Goal: Task Accomplishment & Management: Use online tool/utility

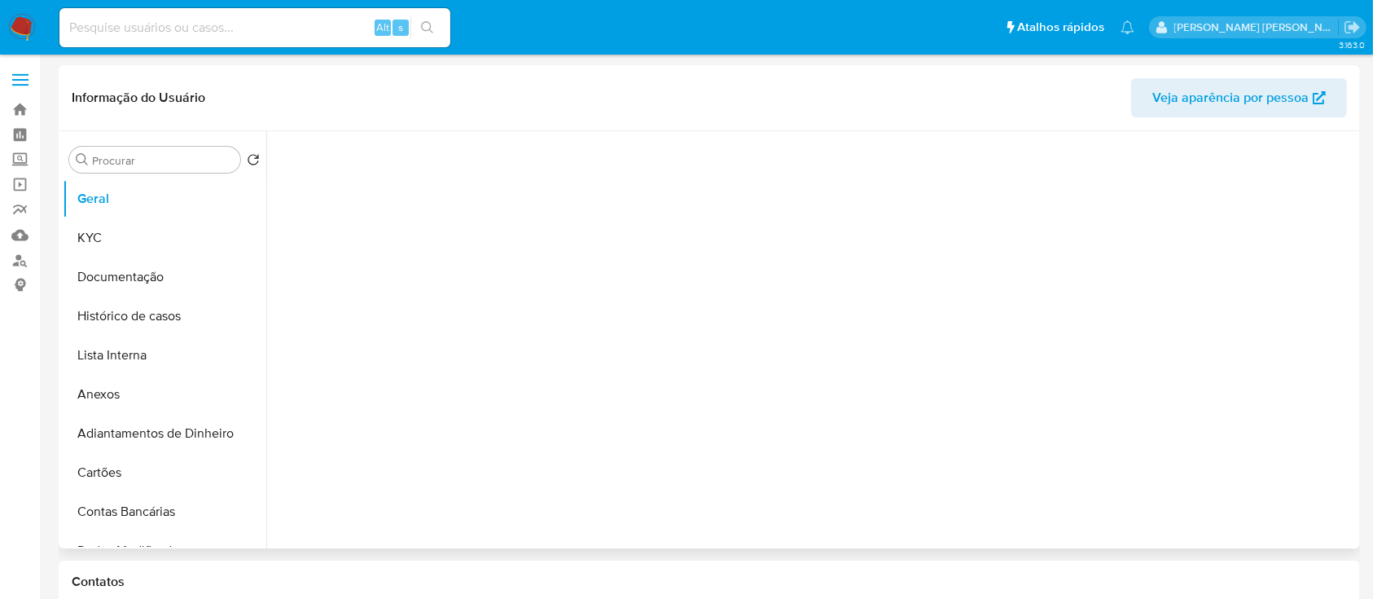
select select "10"
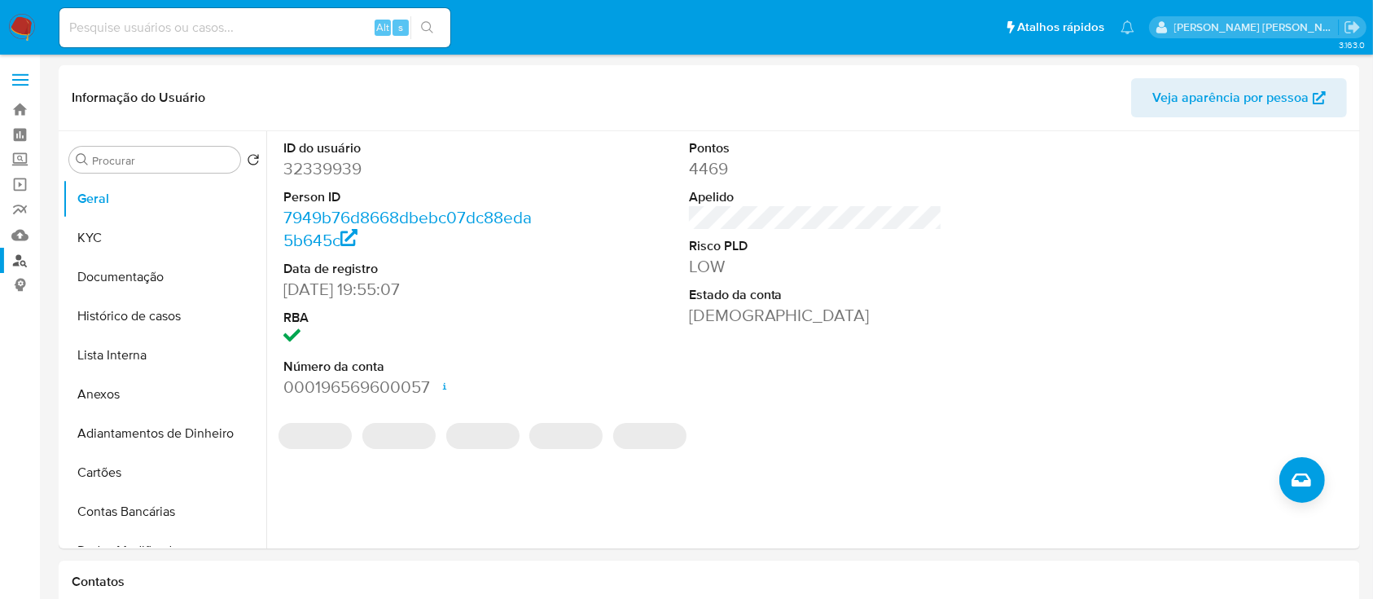
click at [12, 257] on link "Localizador de pessoas" at bounding box center [97, 260] width 194 height 25
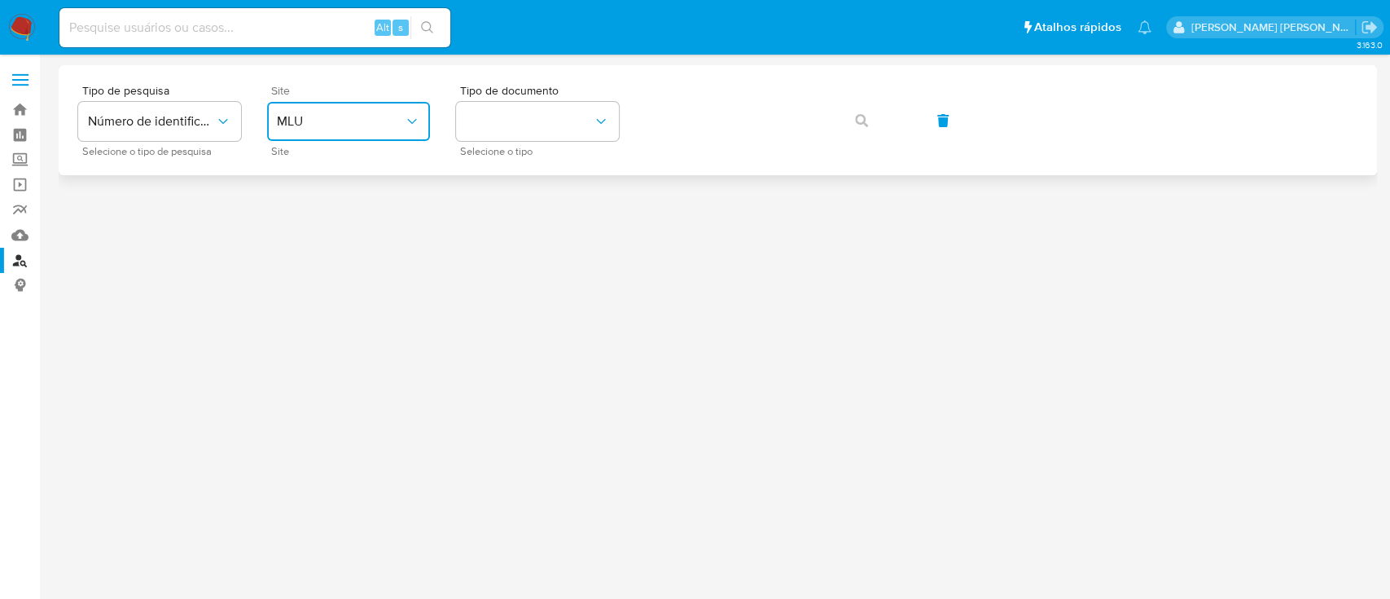
click at [352, 123] on span "MLU" at bounding box center [340, 121] width 127 height 16
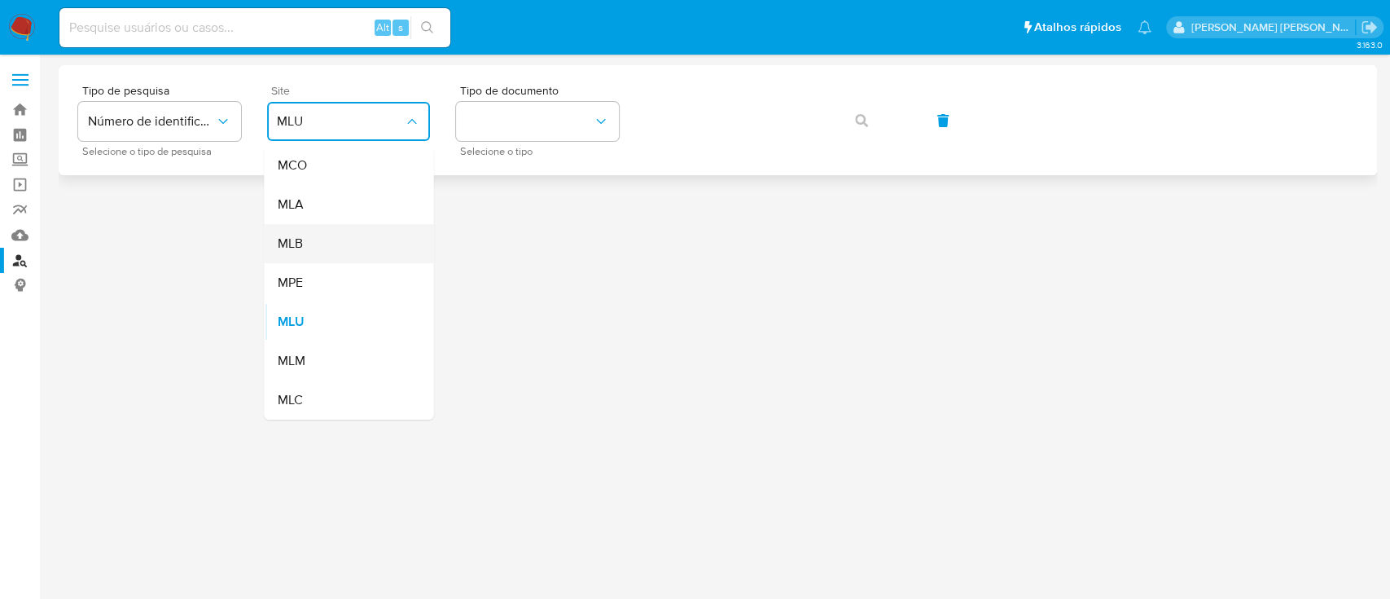
click at [340, 252] on div "MLB" at bounding box center [344, 243] width 134 height 39
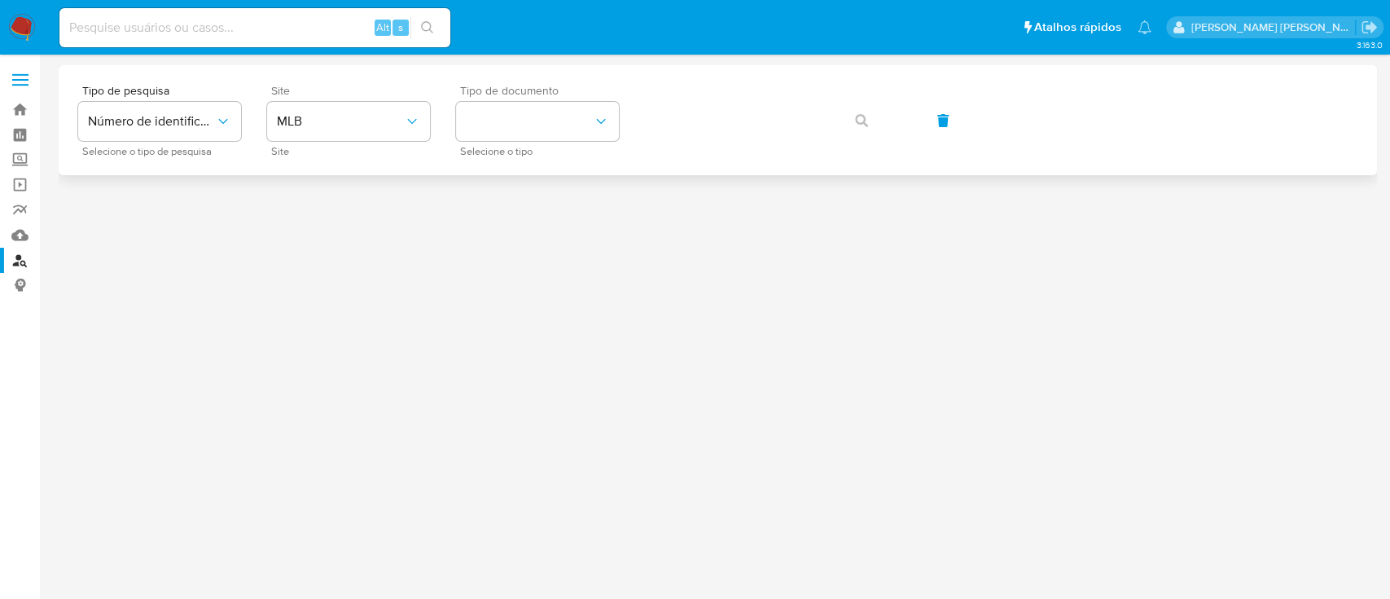
click at [547, 149] on span "Selecione o tipo" at bounding box center [541, 151] width 163 height 8
click at [569, 131] on button "identificationType" at bounding box center [537, 121] width 163 height 39
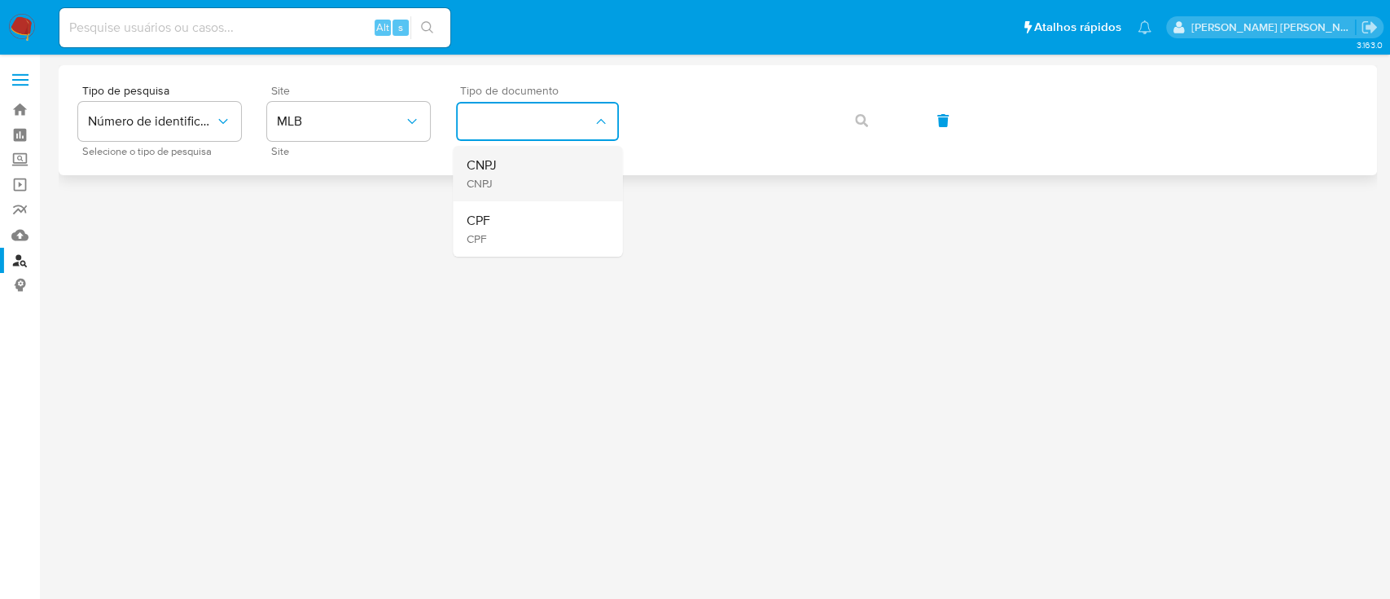
click at [549, 179] on div "CNPJ CNPJ" at bounding box center [533, 173] width 134 height 55
click at [855, 114] on icon "button" at bounding box center [861, 120] width 13 height 13
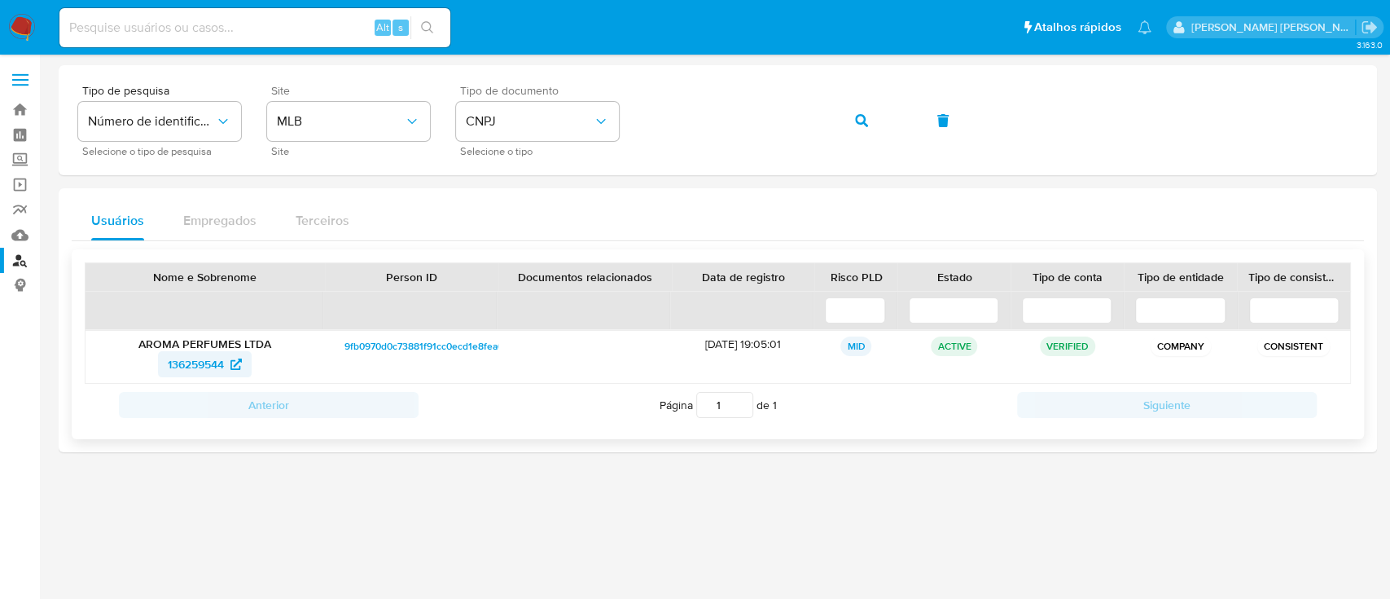
click at [172, 363] on span "136259544" at bounding box center [196, 364] width 56 height 26
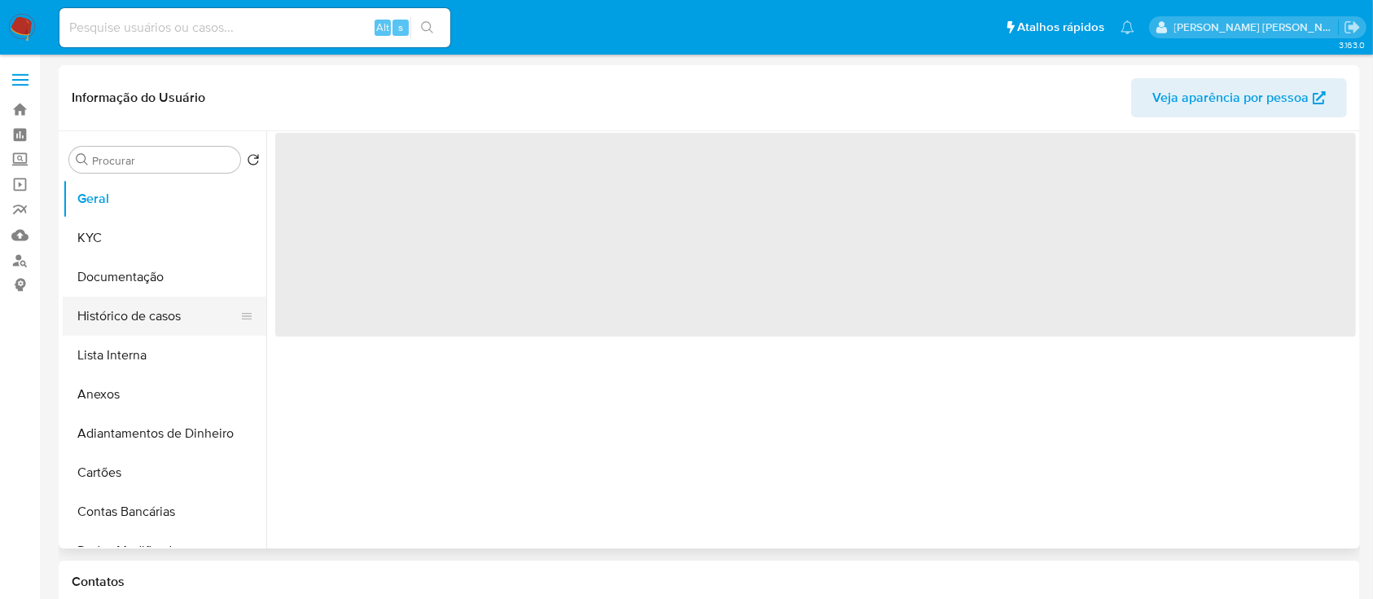
click at [156, 323] on button "Histórico de casos" at bounding box center [158, 315] width 191 height 39
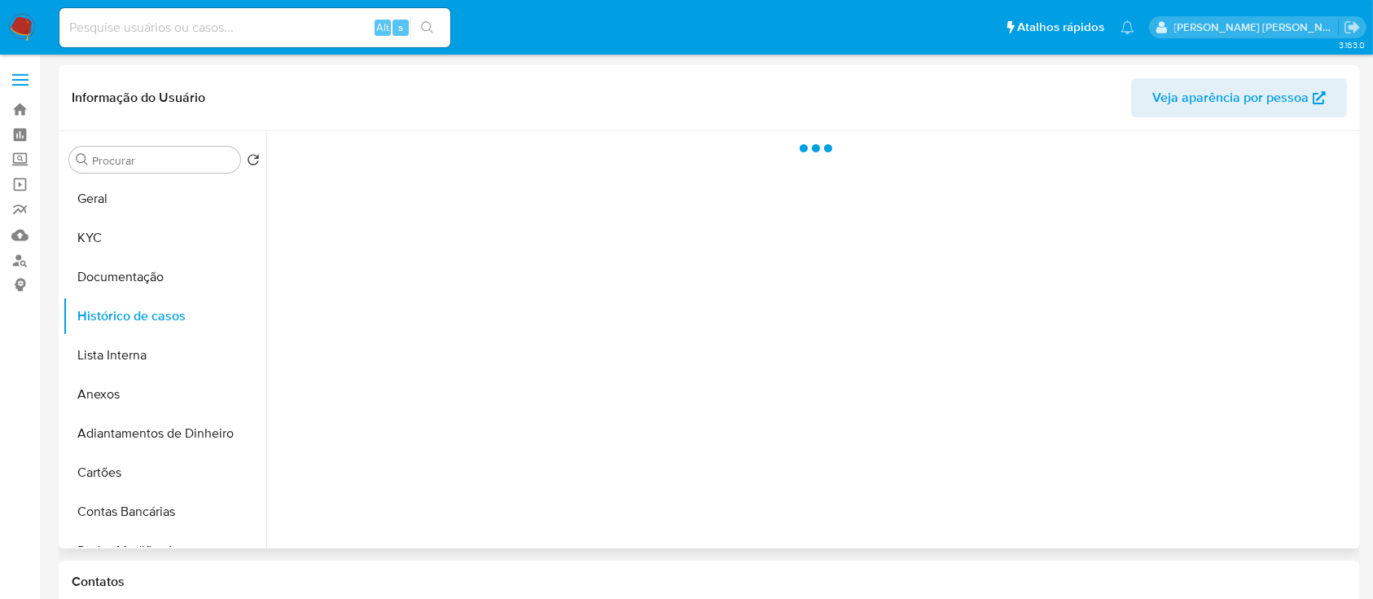
select select "10"
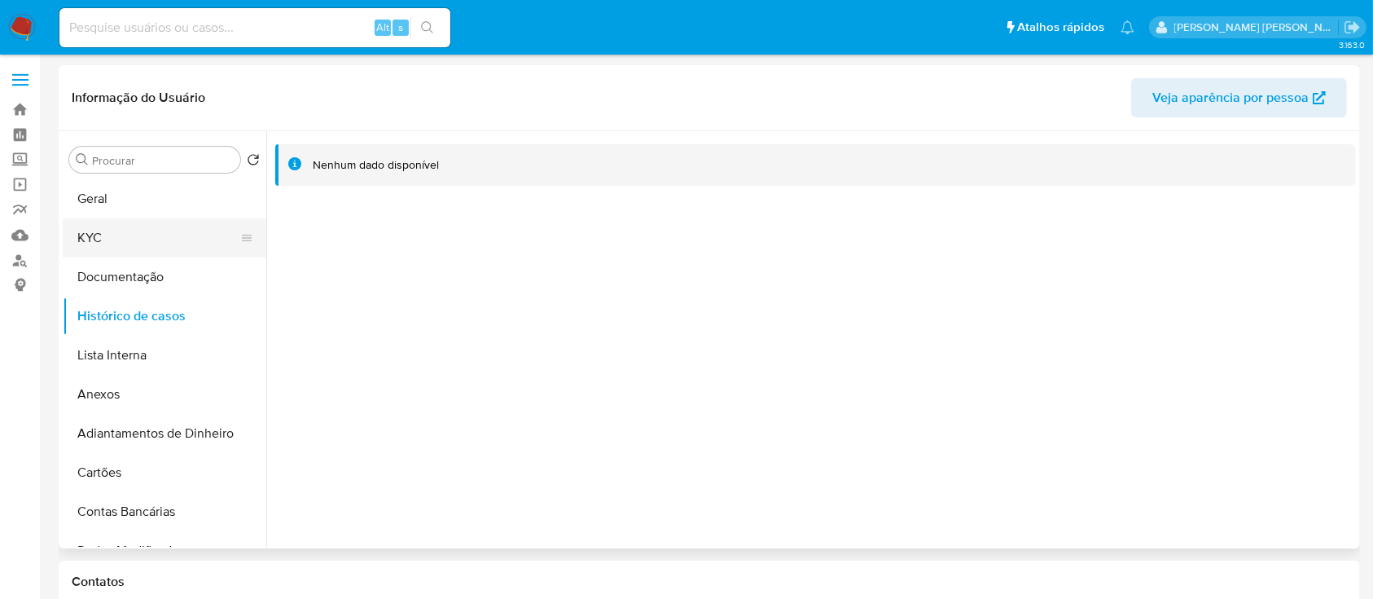
click at [163, 235] on button "KYC" at bounding box center [158, 237] width 191 height 39
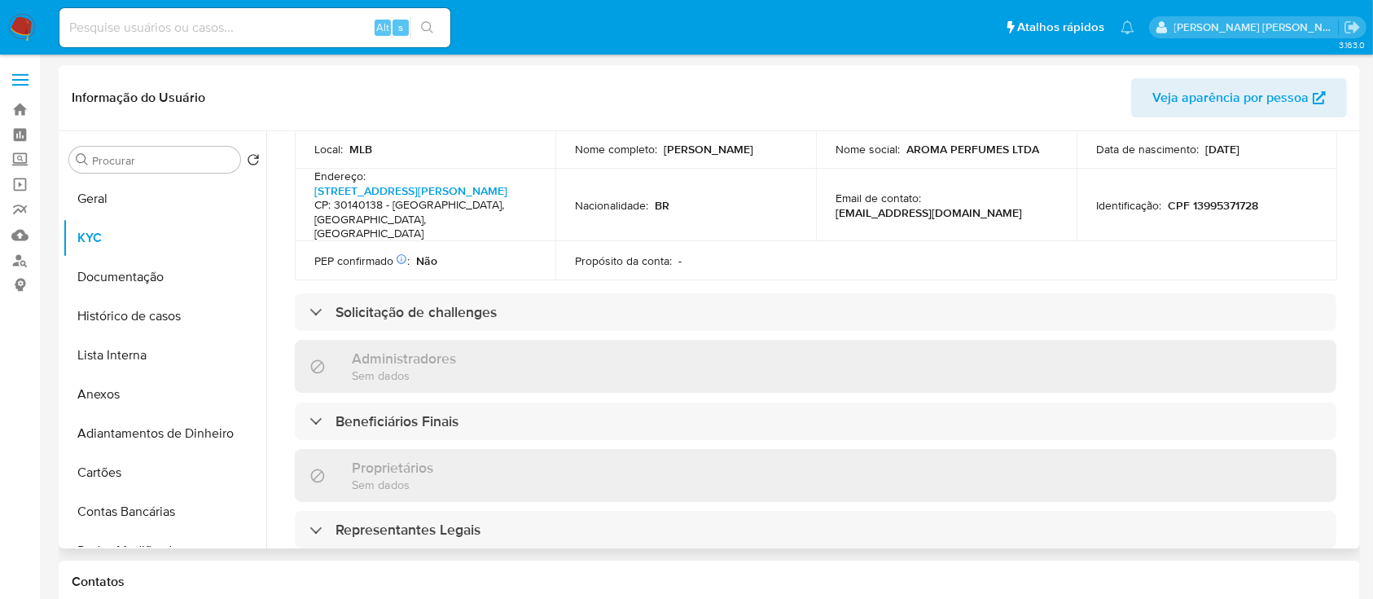
scroll to position [760, 0]
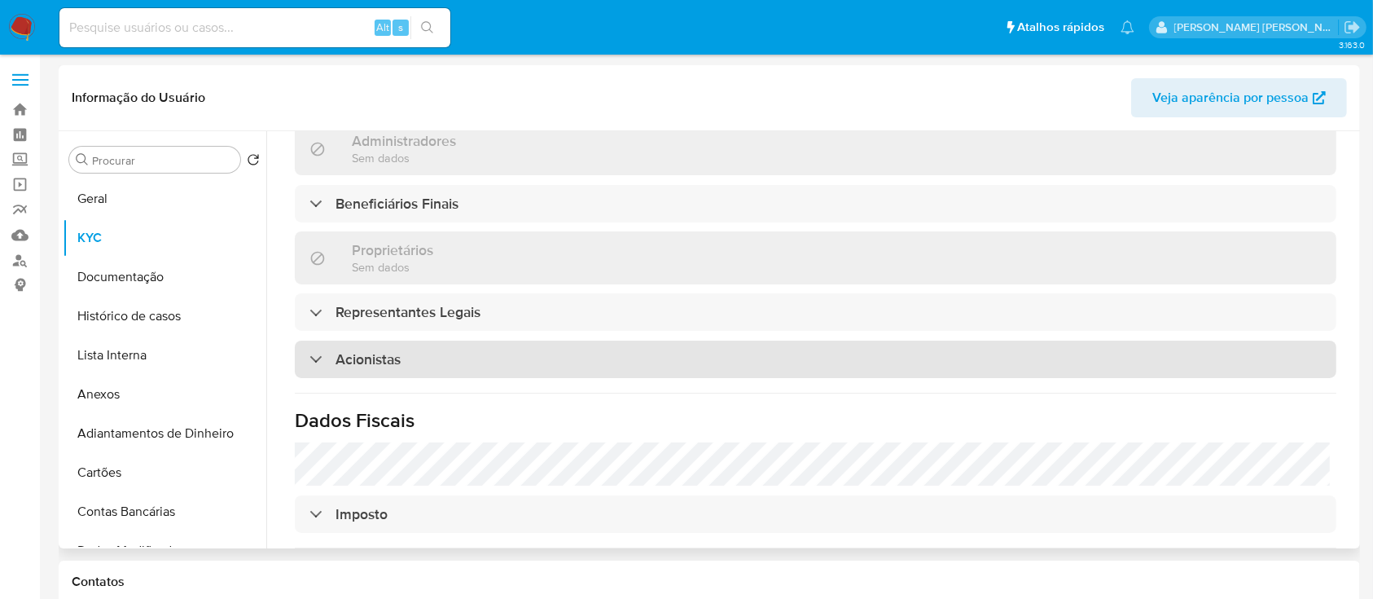
click at [598, 340] on div "Acionistas" at bounding box center [816, 358] width 1042 height 37
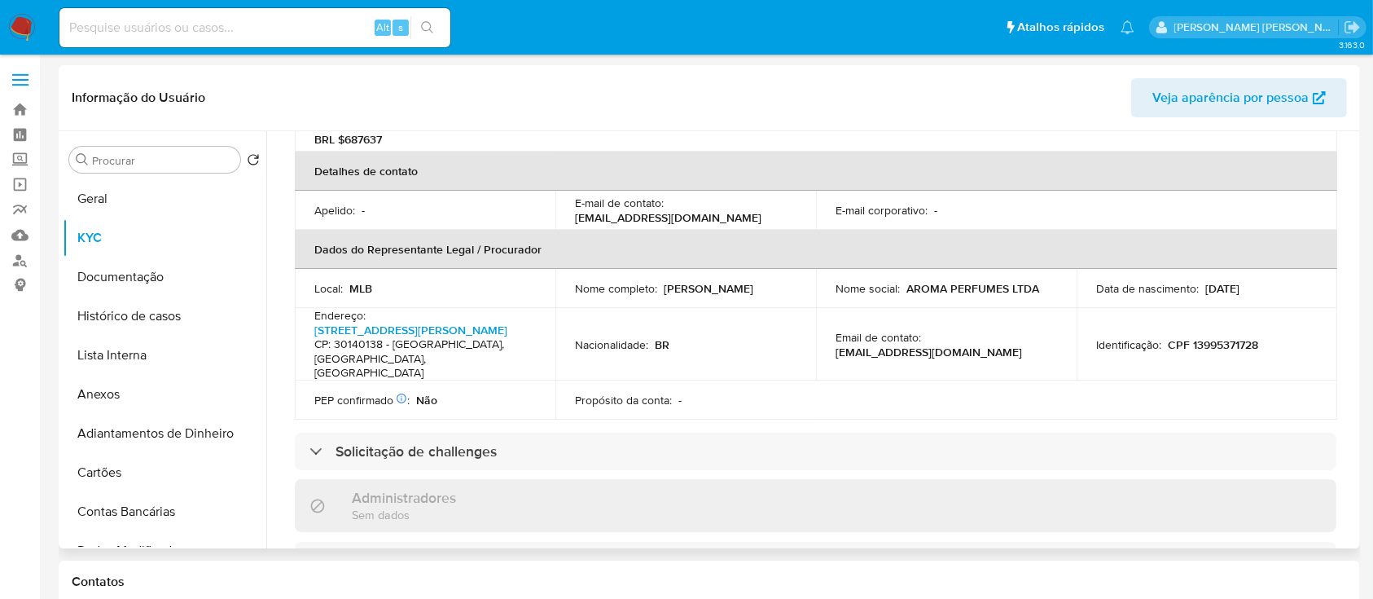
scroll to position [326, 0]
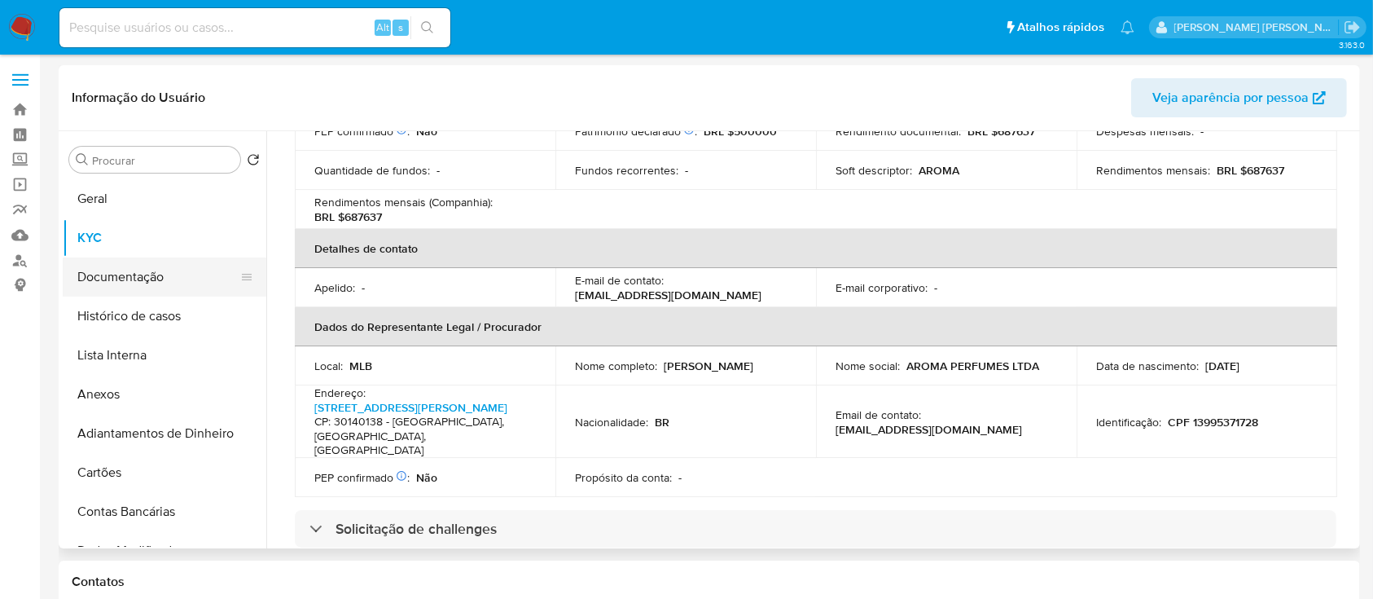
click at [150, 273] on button "Documentação" at bounding box center [158, 276] width 191 height 39
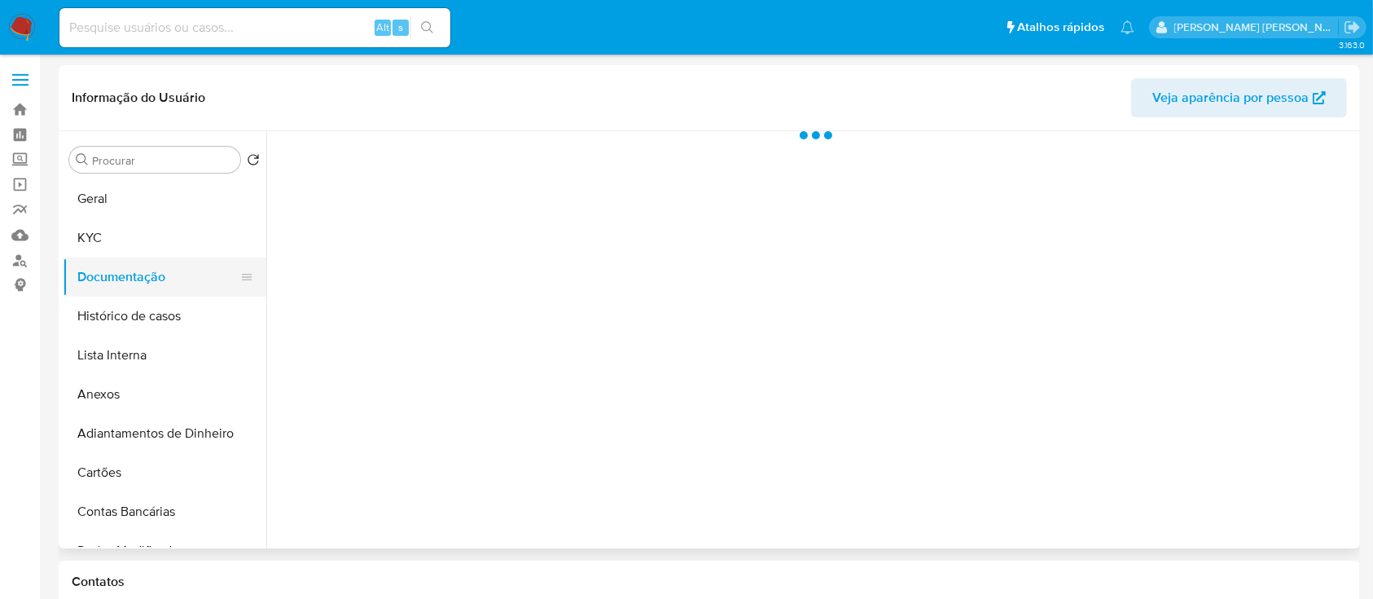
scroll to position [0, 0]
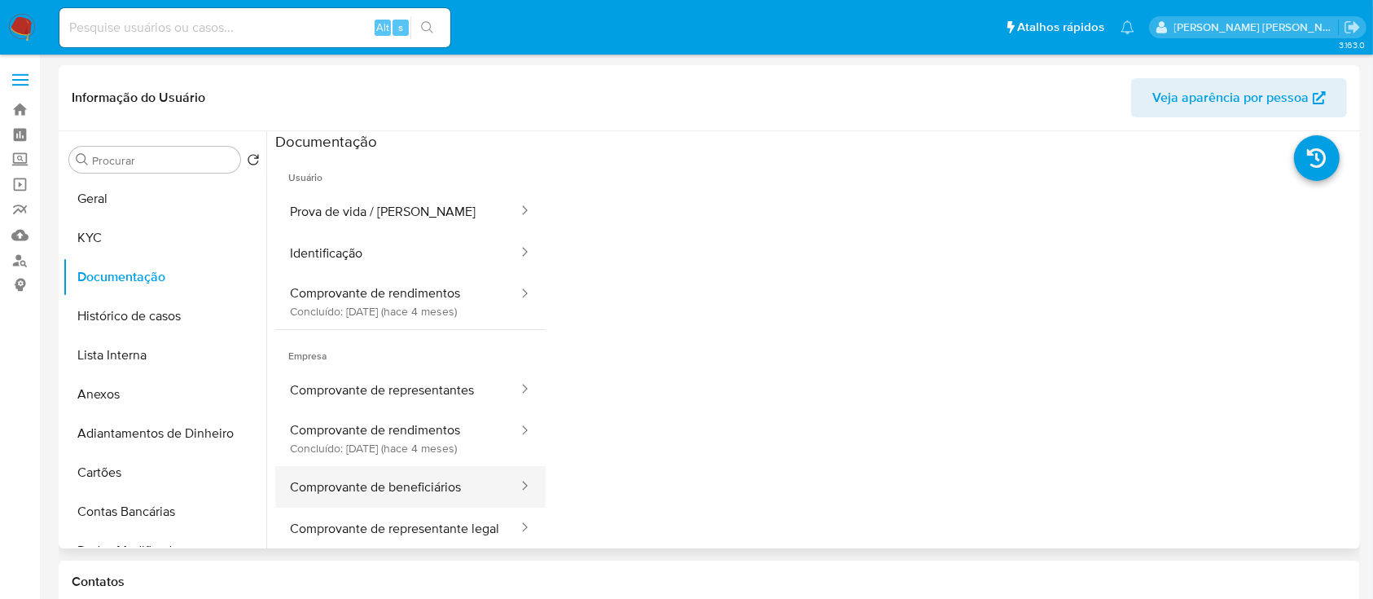
click at [371, 476] on button "Comprovante de beneficiários" at bounding box center [397, 487] width 244 height 42
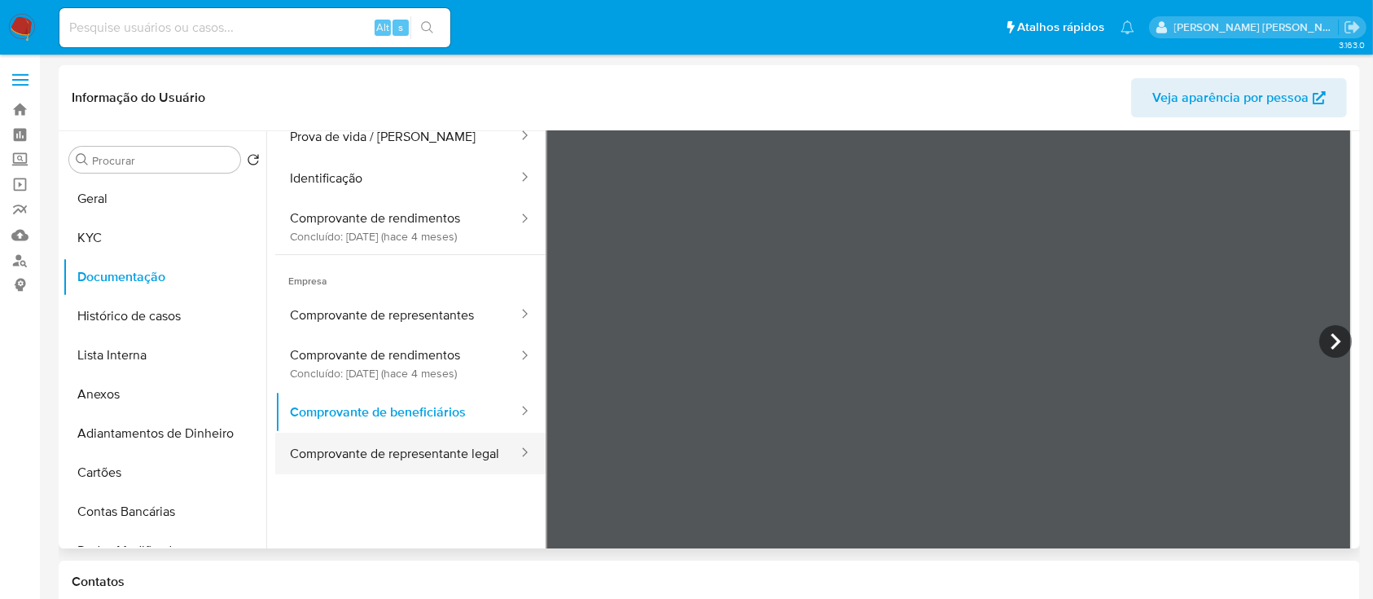
scroll to position [142, 0]
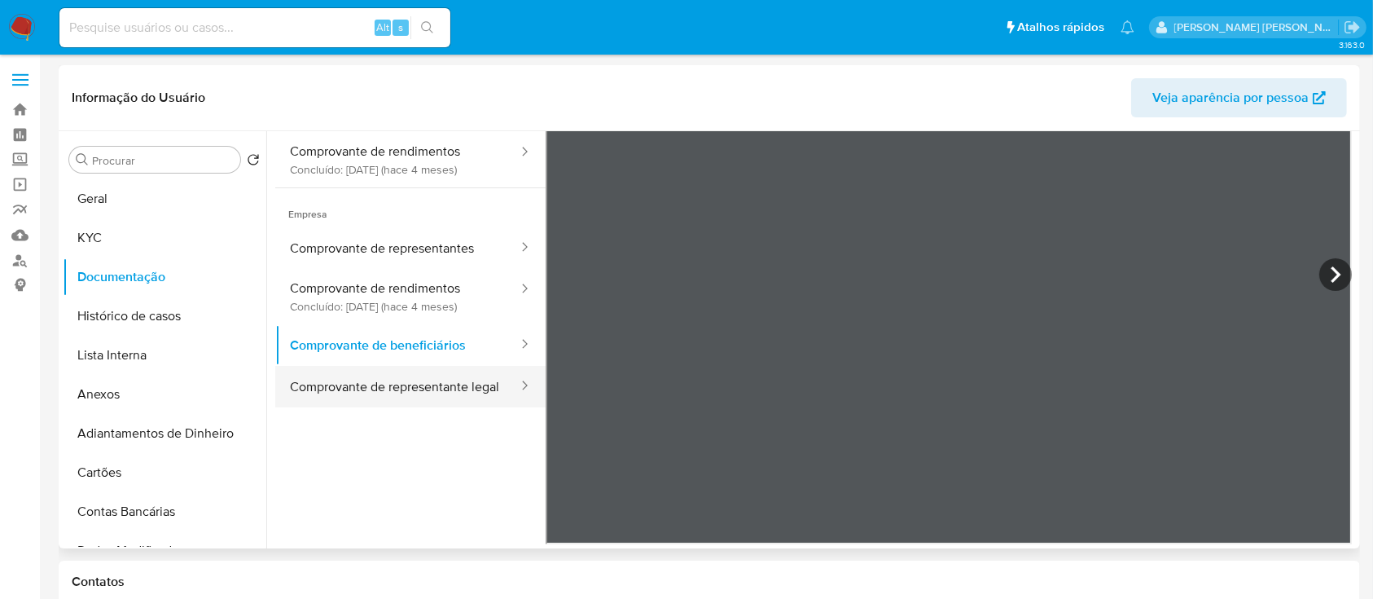
click at [420, 397] on button "Comprovante de representante legal" at bounding box center [397, 387] width 244 height 42
click at [441, 388] on button "Comprovante de representante legal" at bounding box center [397, 393] width 244 height 55
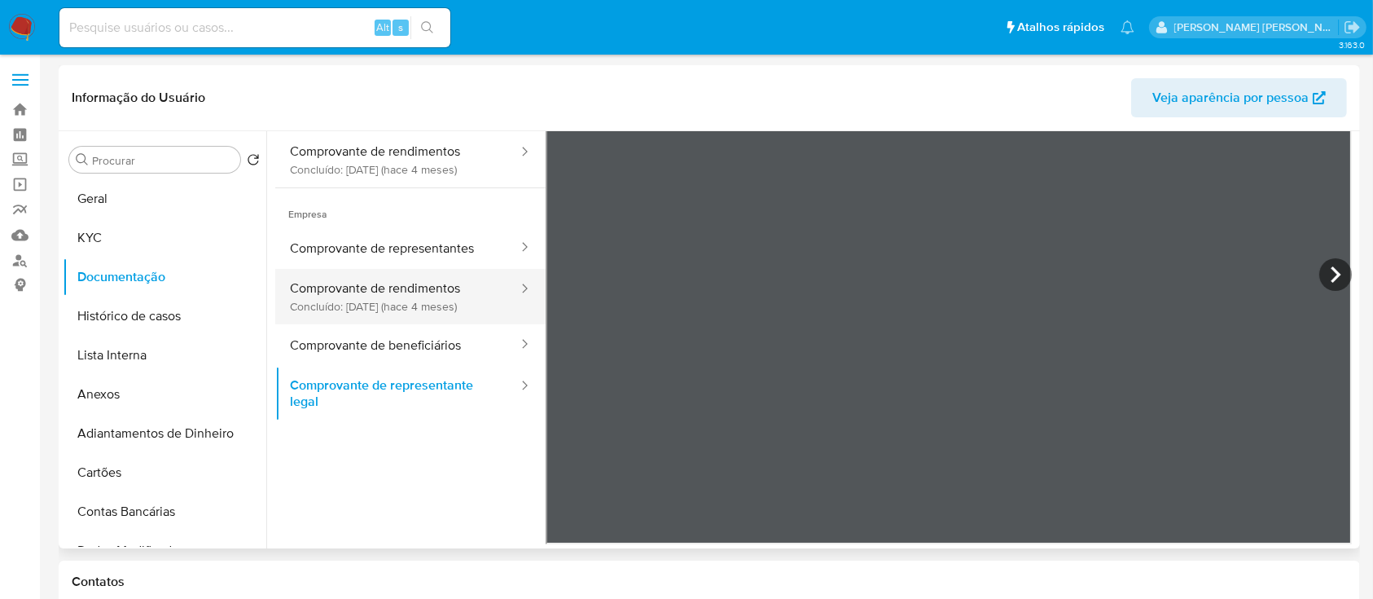
click at [453, 307] on button "Comprovante de rendimentos Concluído: 17/06/2025 (hace 4 meses)" at bounding box center [397, 296] width 244 height 55
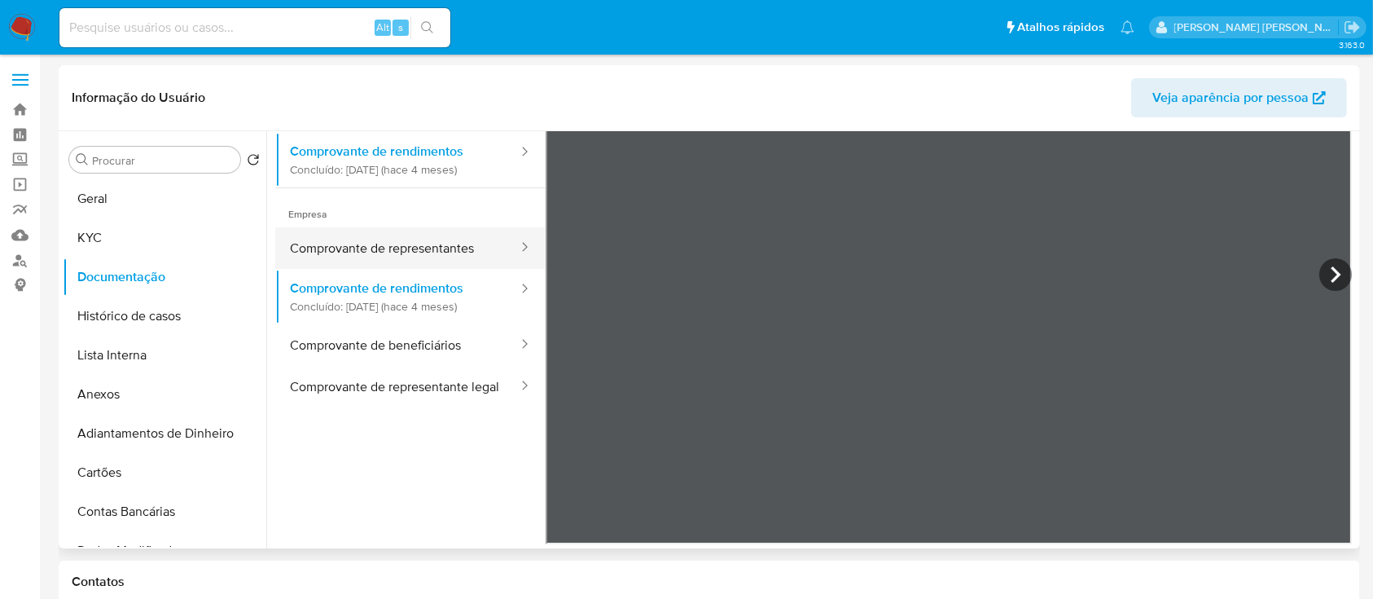
click at [468, 251] on button "Comprovante de representantes" at bounding box center [397, 248] width 244 height 42
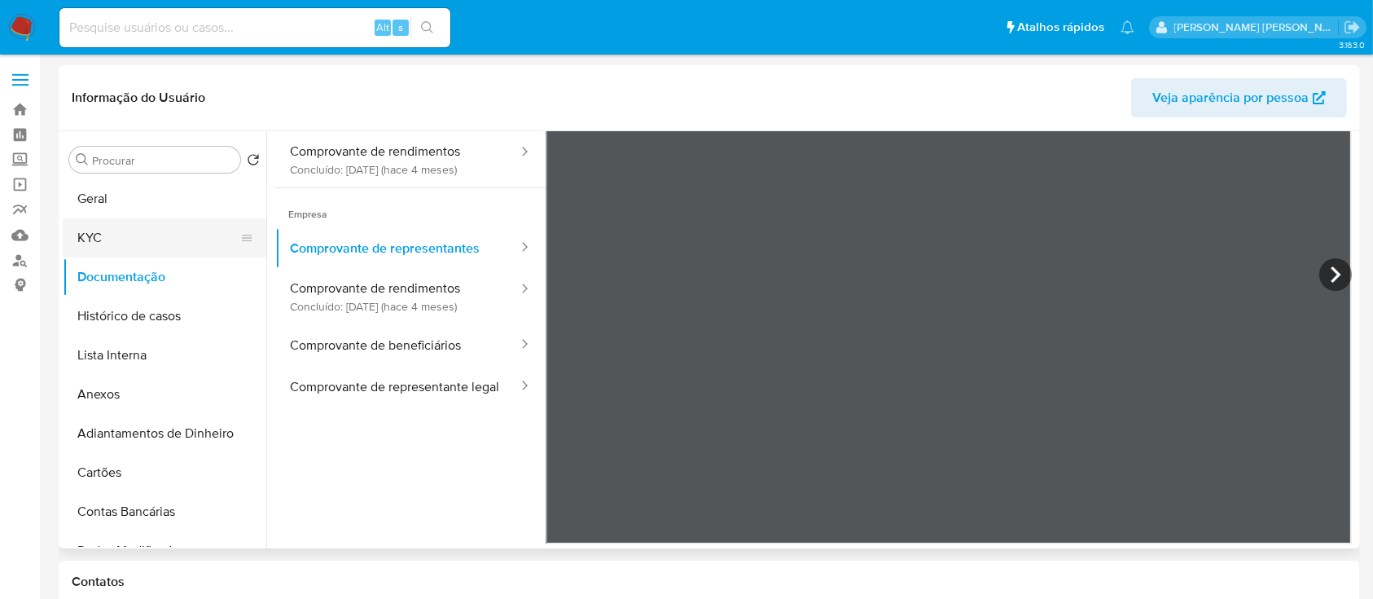
click at [130, 245] on button "KYC" at bounding box center [158, 237] width 191 height 39
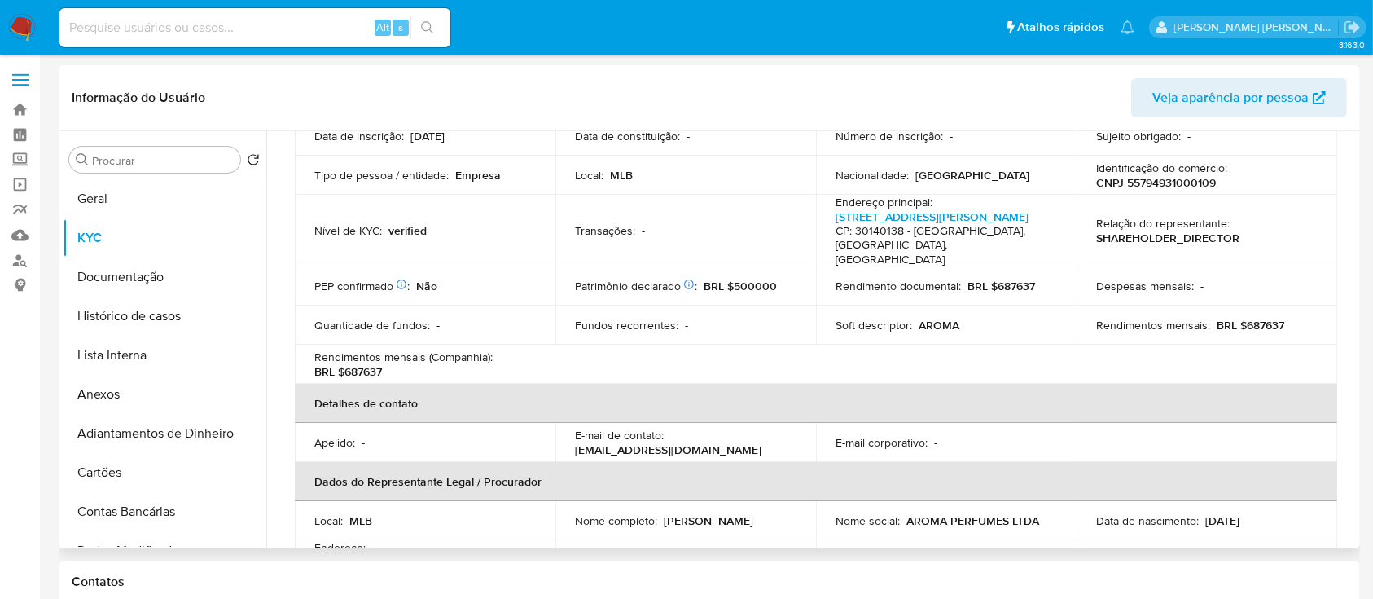
scroll to position [0, 0]
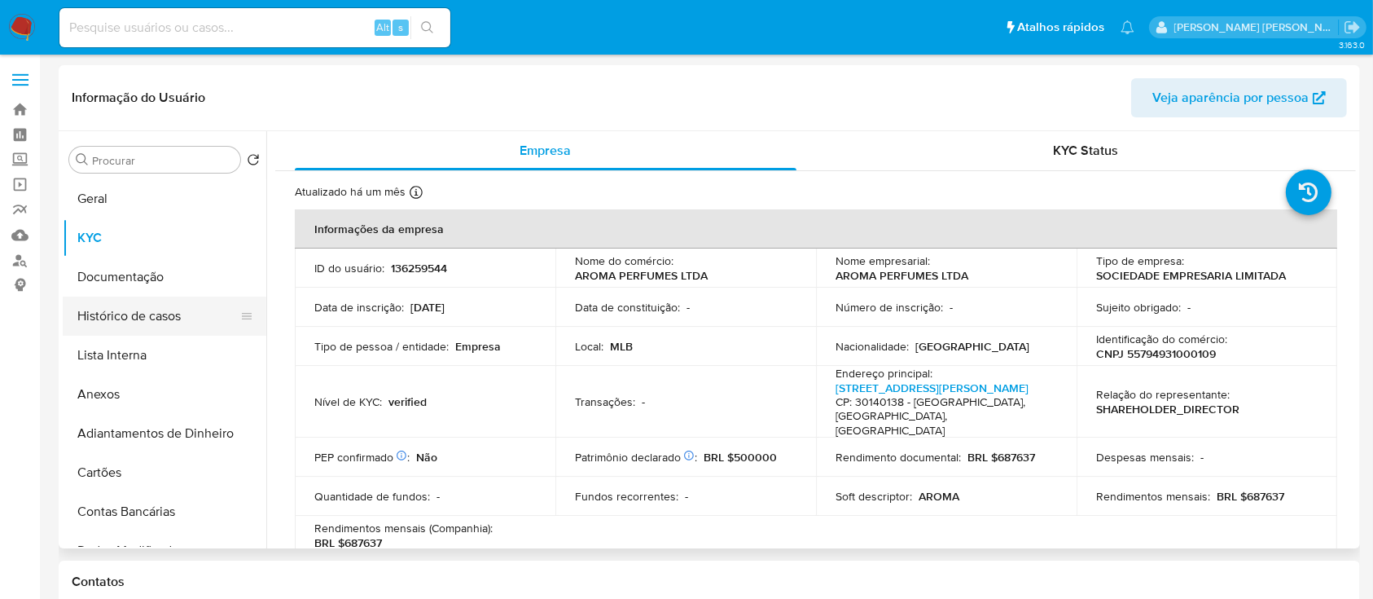
click at [163, 312] on button "Histórico de casos" at bounding box center [158, 315] width 191 height 39
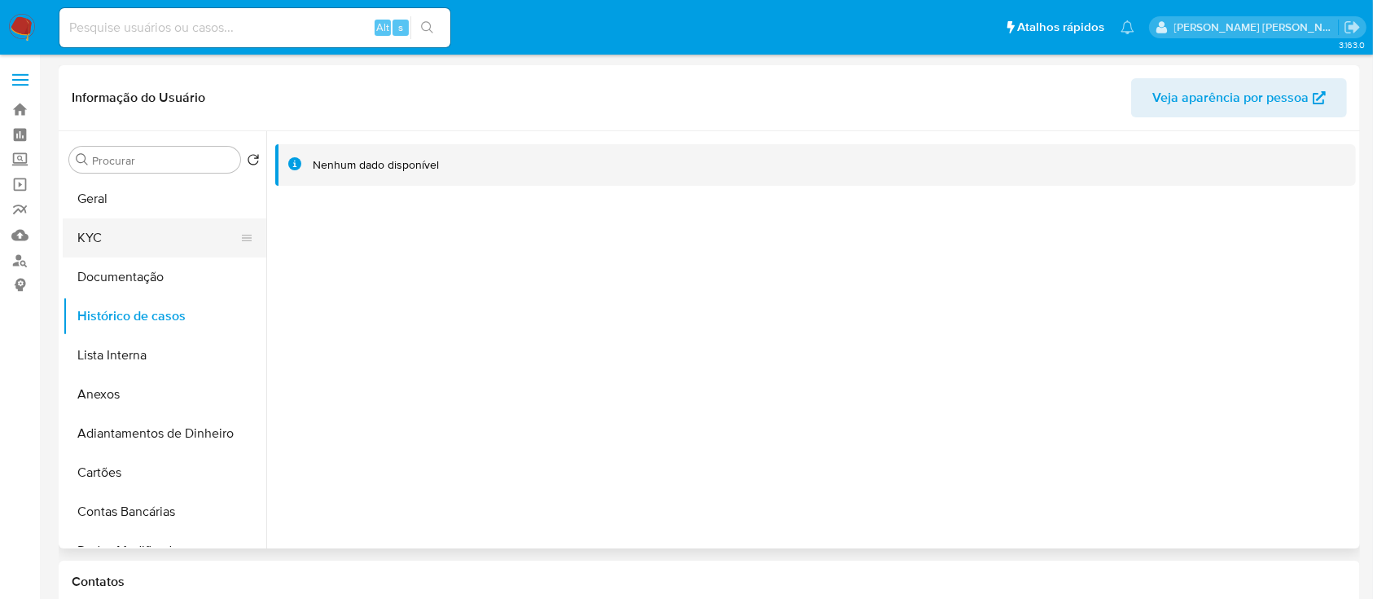
click at [143, 241] on button "KYC" at bounding box center [158, 237] width 191 height 39
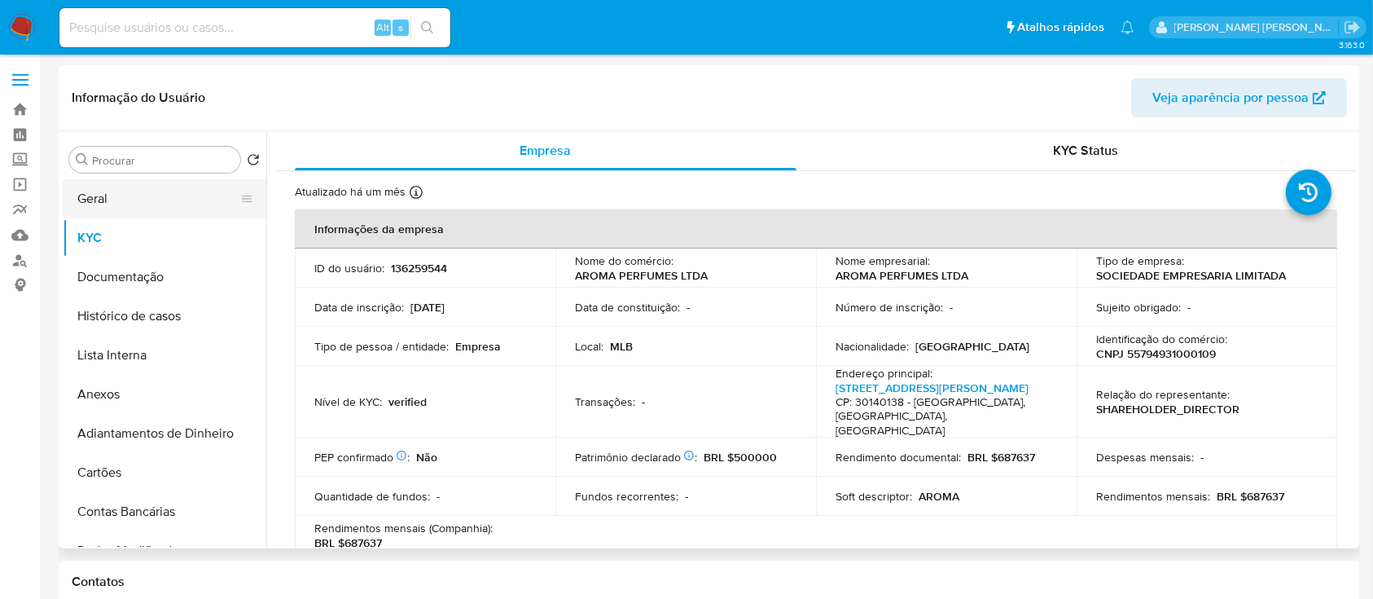
click at [133, 200] on button "Geral" at bounding box center [158, 198] width 191 height 39
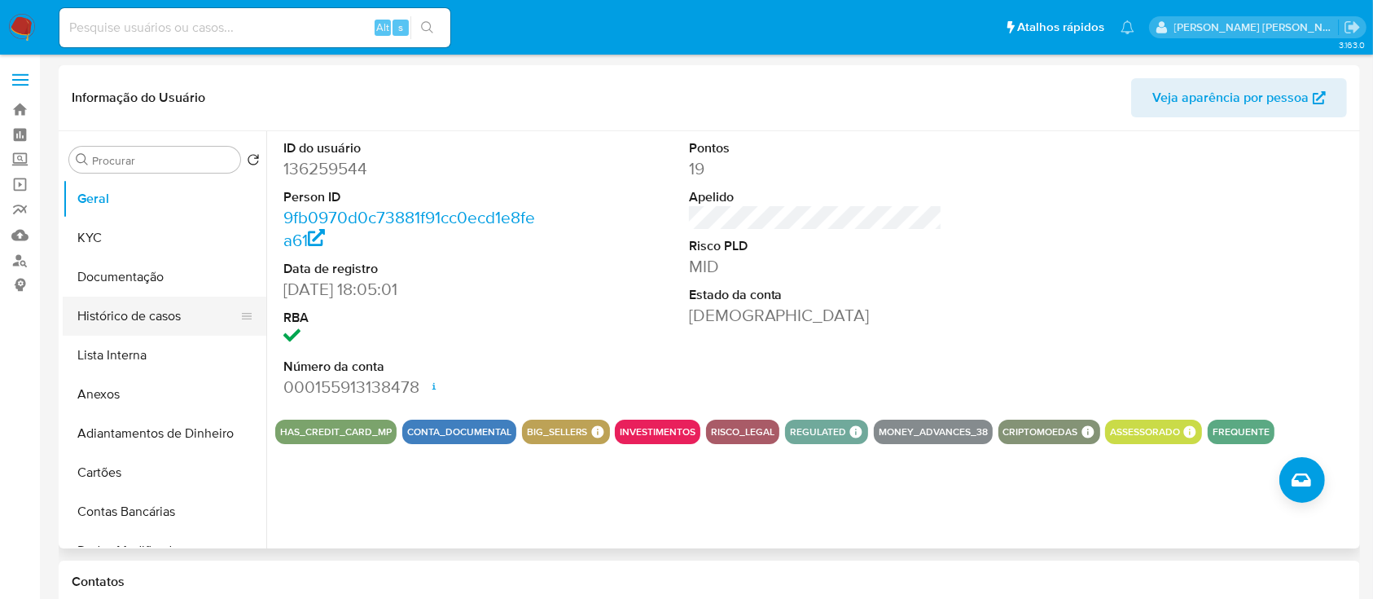
click at [79, 303] on button "Histórico de casos" at bounding box center [158, 315] width 191 height 39
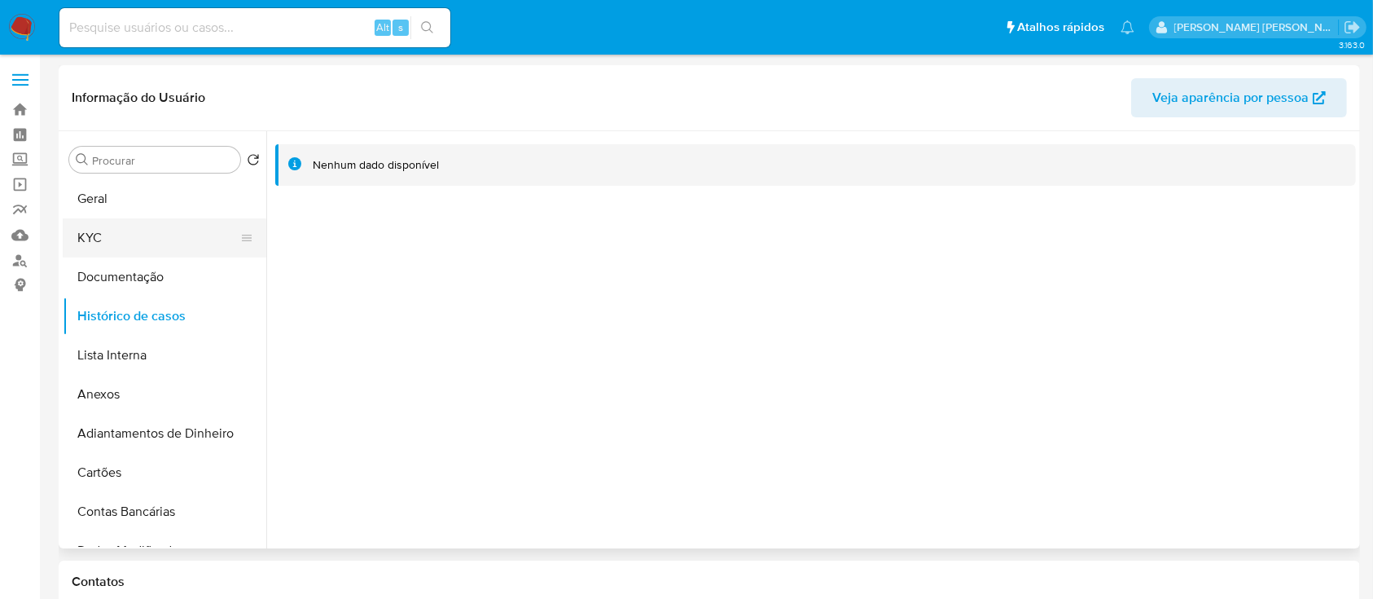
click at [143, 218] on button "KYC" at bounding box center [158, 237] width 191 height 39
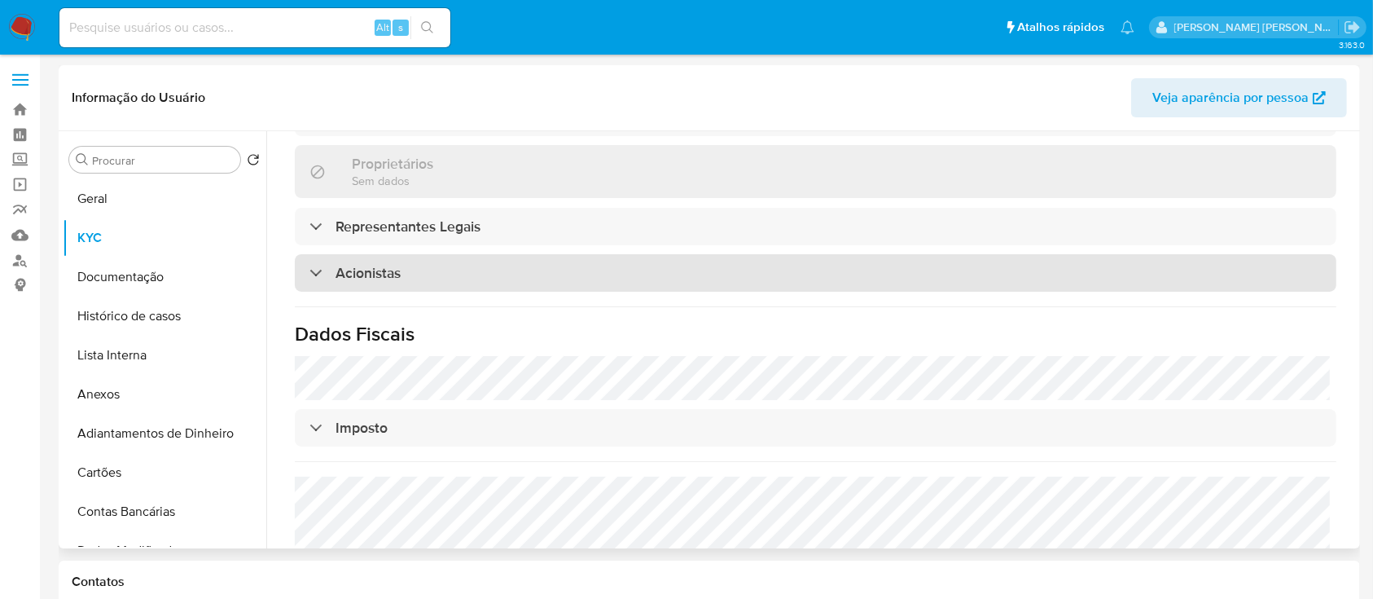
click at [513, 283] on div "Acionistas" at bounding box center [816, 272] width 1042 height 37
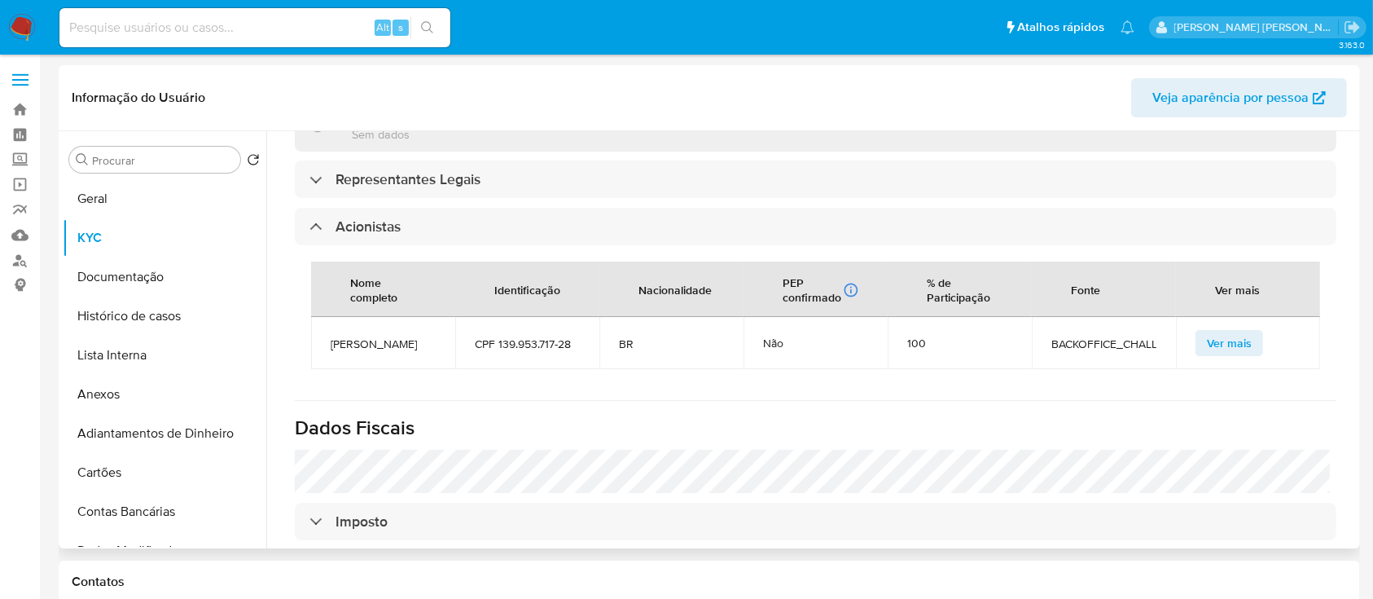
scroll to position [926, 0]
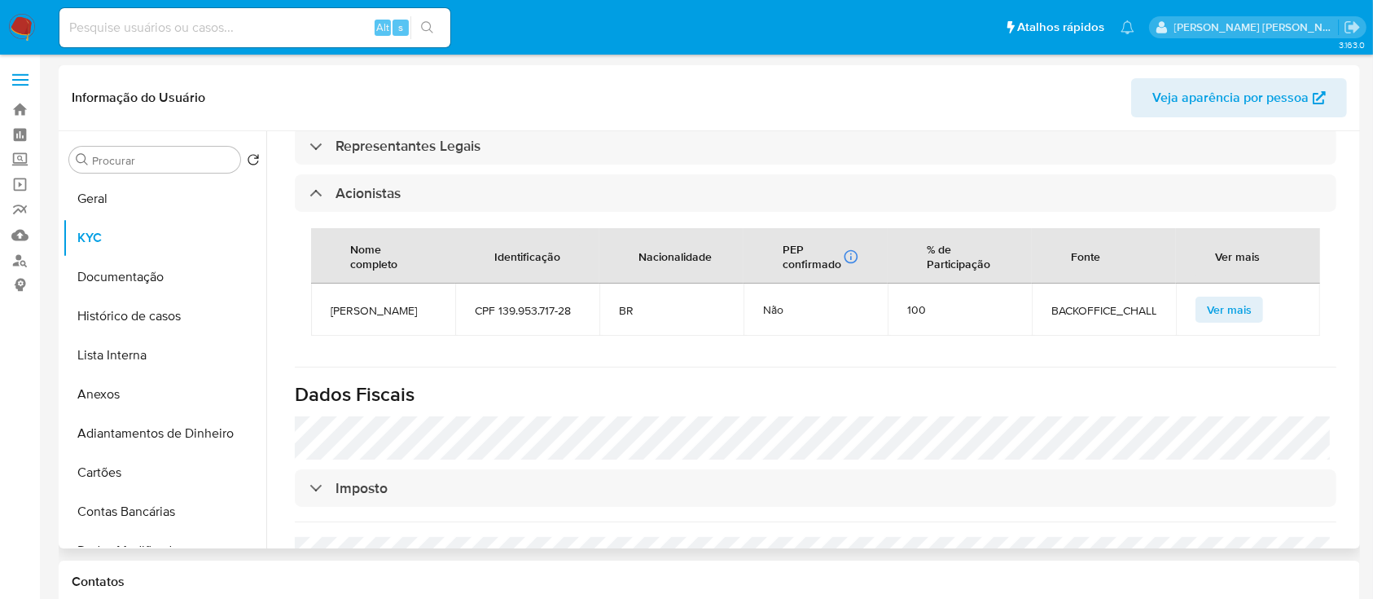
click at [408, 303] on span "[PERSON_NAME]" at bounding box center [383, 310] width 105 height 15
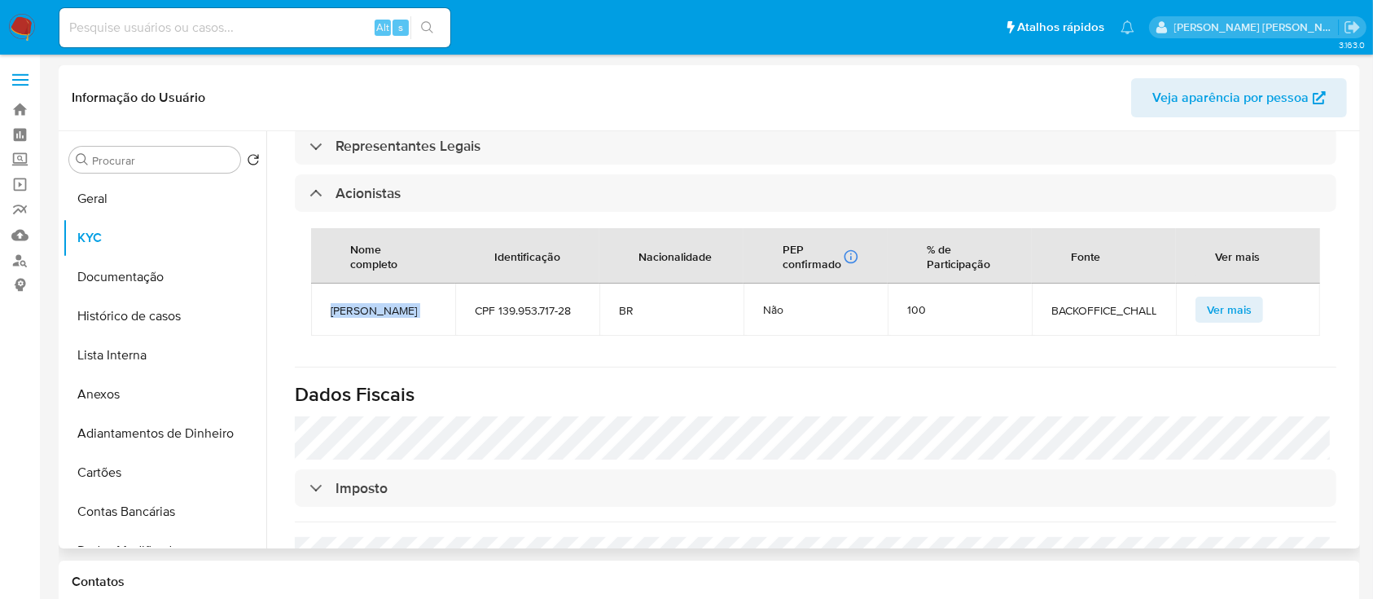
copy span "[PERSON_NAME]"
click at [149, 285] on button "Documentação" at bounding box center [158, 276] width 191 height 39
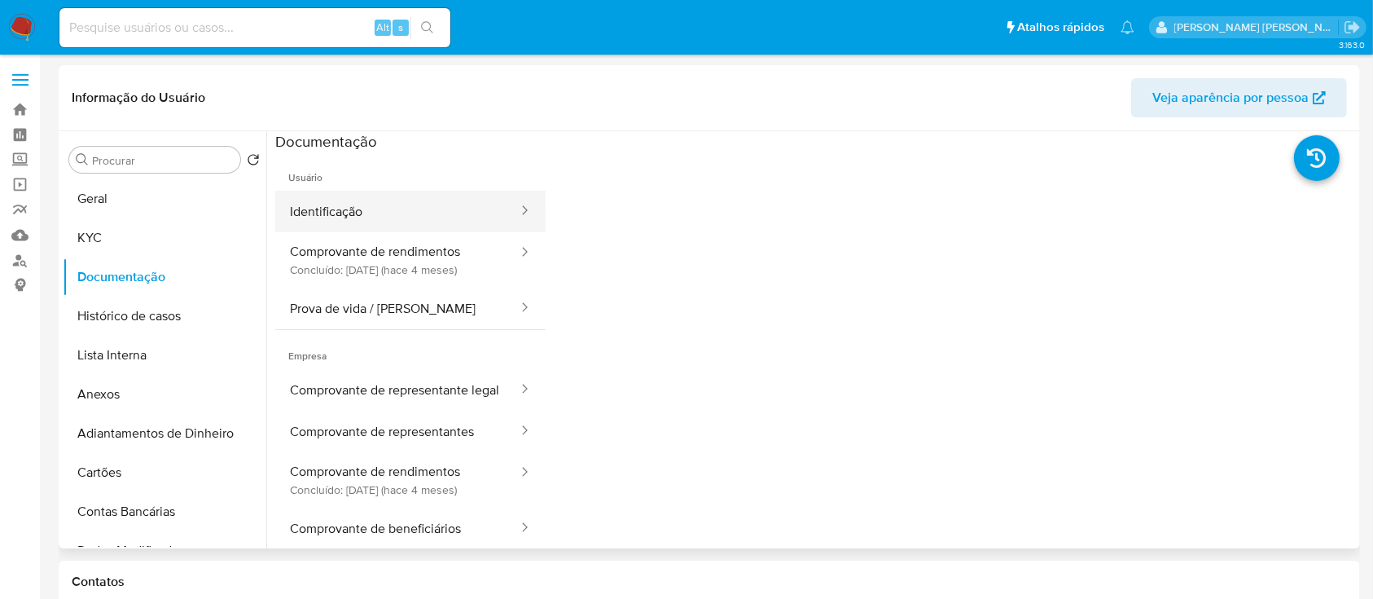
click at [348, 215] on button "Identificação" at bounding box center [397, 212] width 244 height 42
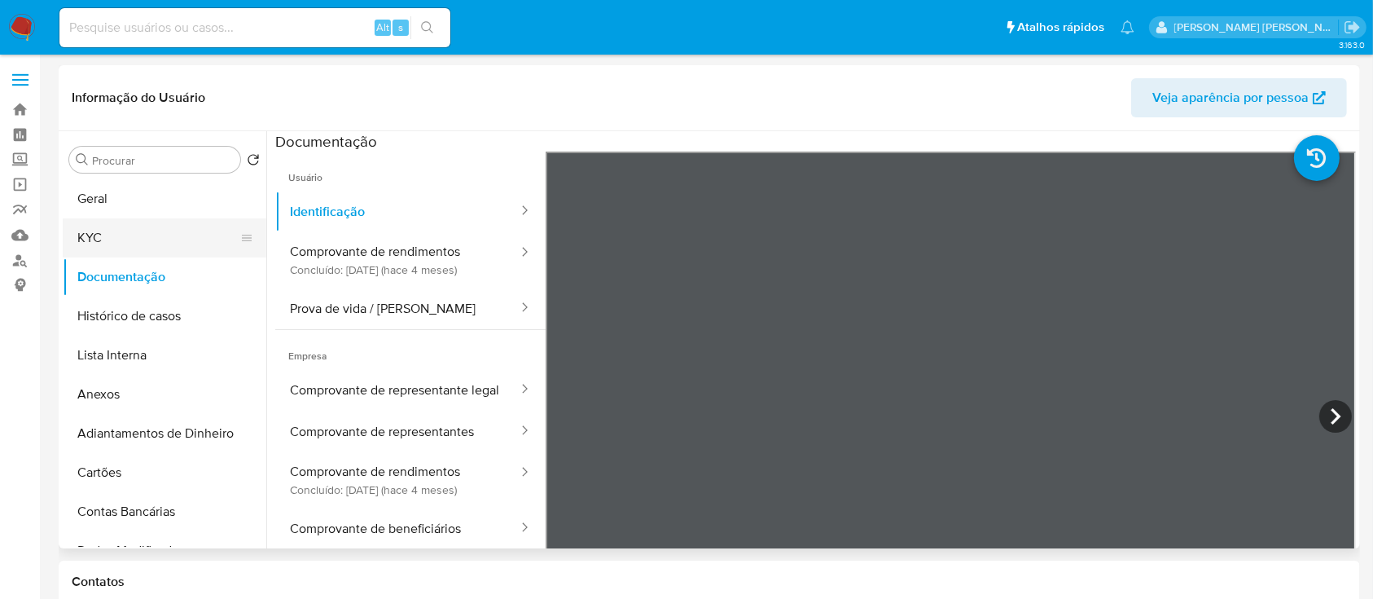
click at [116, 249] on button "KYC" at bounding box center [158, 237] width 191 height 39
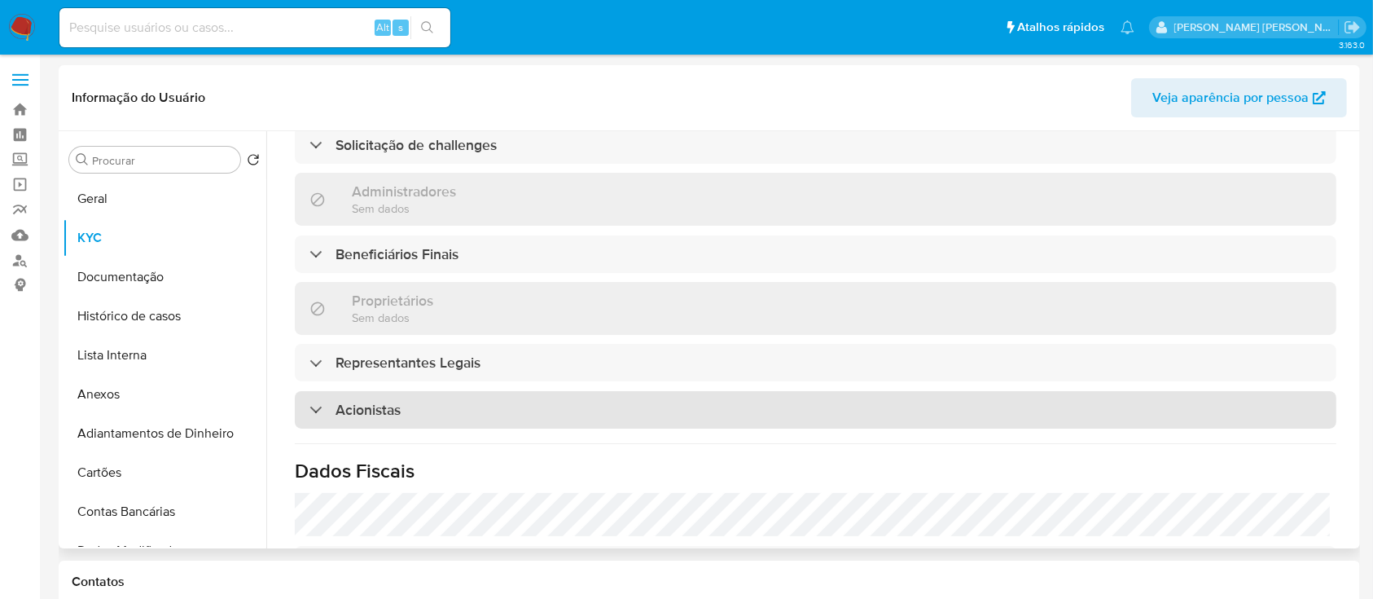
click at [493, 391] on div "Acionistas" at bounding box center [816, 409] width 1042 height 37
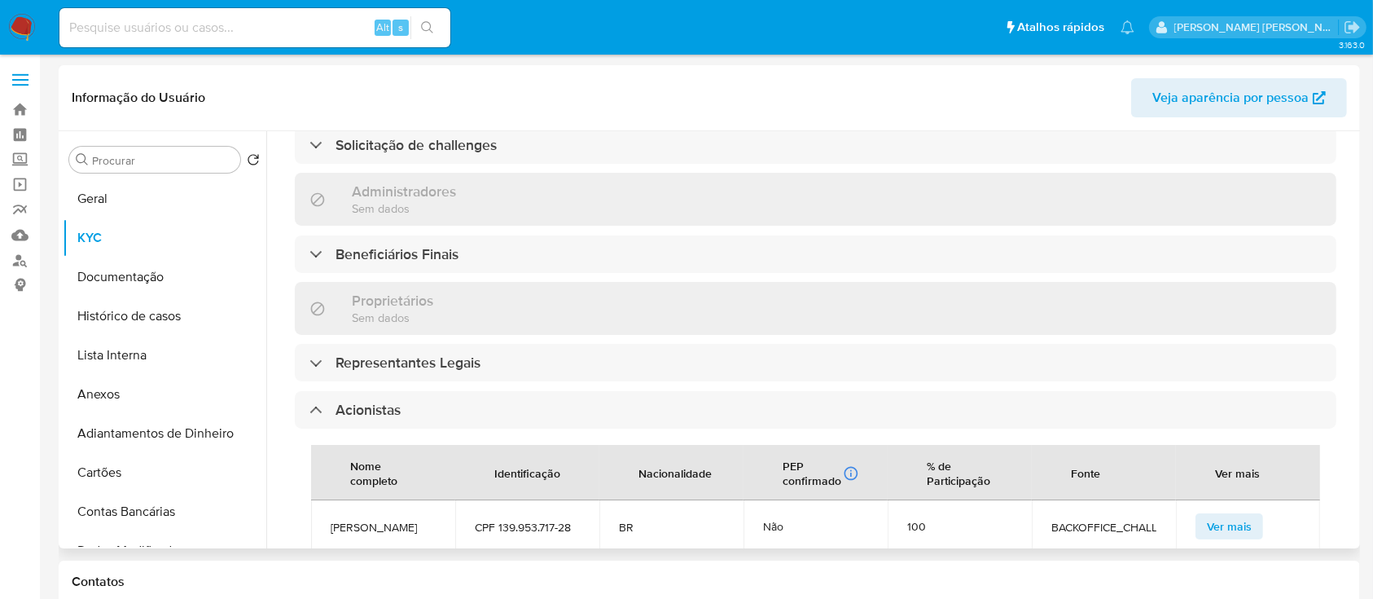
scroll to position [717, 0]
click at [513, 520] on span "CPF 139.953.717-28" at bounding box center [527, 527] width 105 height 15
click at [542, 520] on span "CPF 139.953.717-28" at bounding box center [527, 527] width 105 height 15
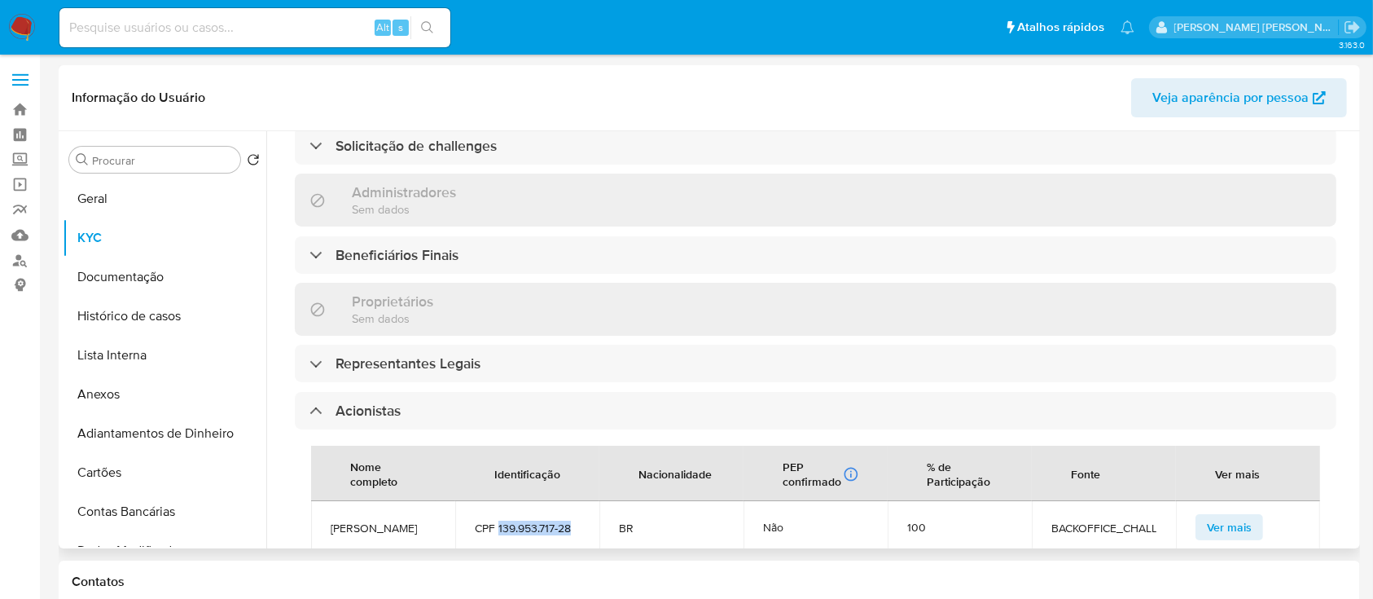
drag, startPoint x: 496, startPoint y: 499, endPoint x: 575, endPoint y: 501, distance: 79.0
click at [575, 520] on span "CPF 139.953.717-28" at bounding box center [527, 527] width 105 height 15
copy span "139.953.717-28"
click at [138, 204] on button "Geral" at bounding box center [158, 198] width 191 height 39
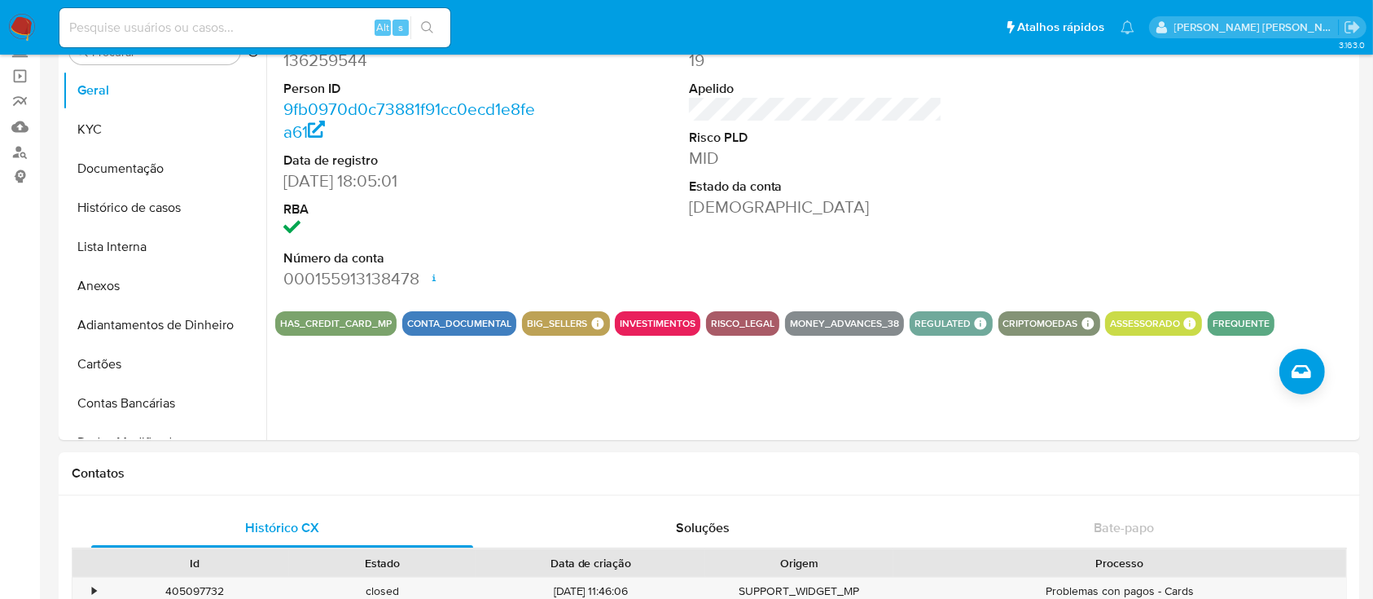
scroll to position [0, 0]
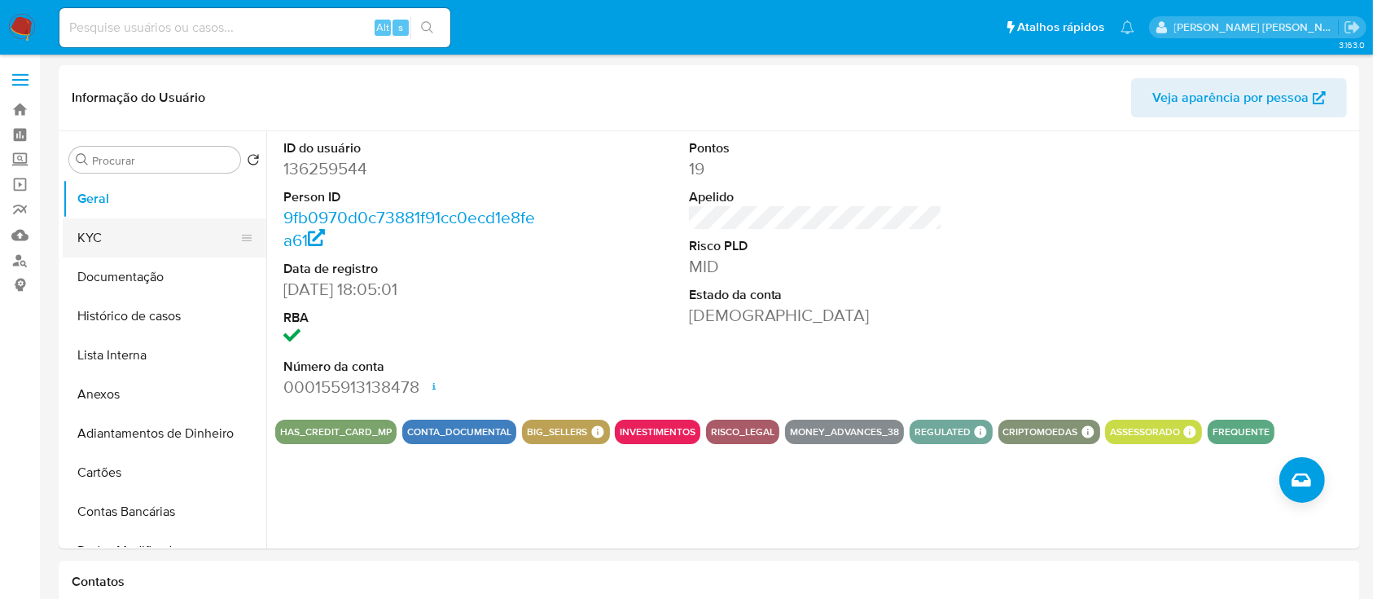
click at [103, 238] on button "KYC" at bounding box center [158, 237] width 191 height 39
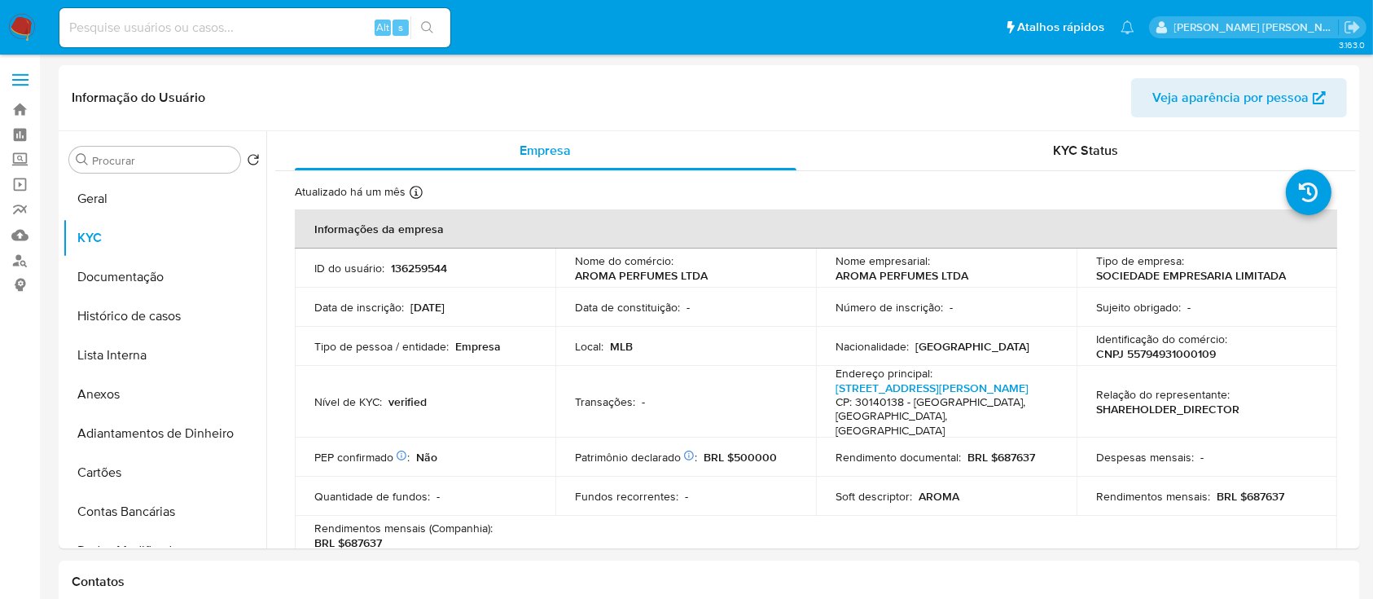
click at [1167, 352] on p "CNPJ 55794931000109" at bounding box center [1156, 353] width 120 height 15
copy p "55794931000109"
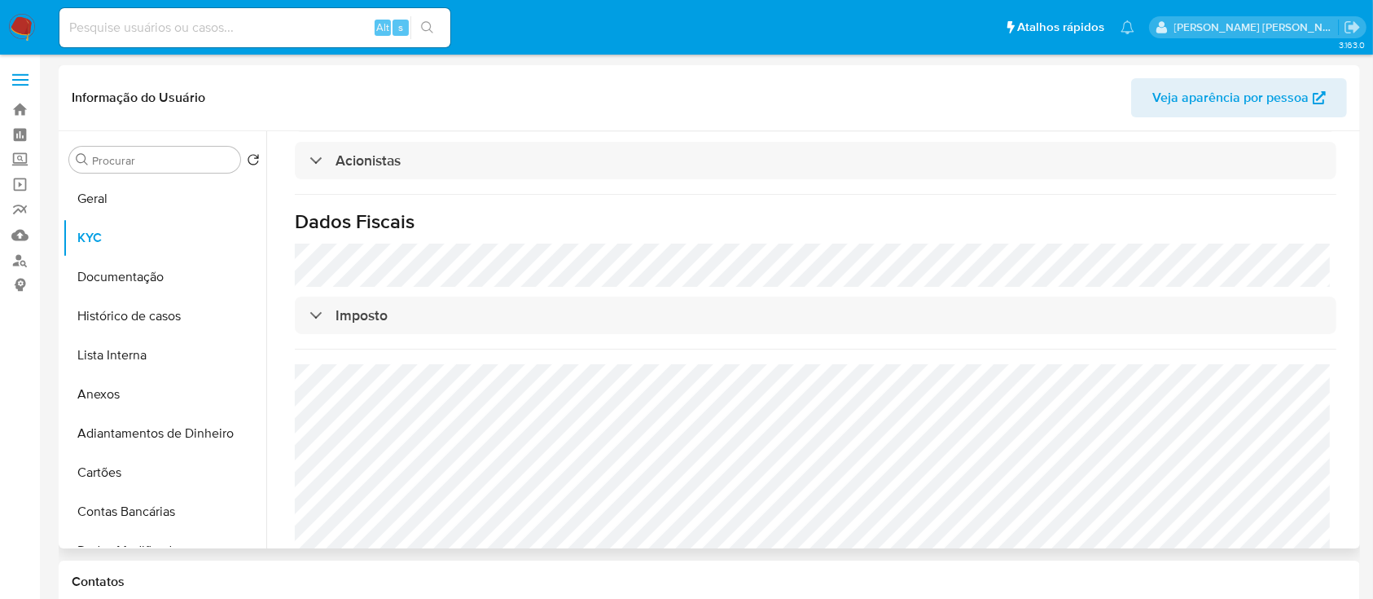
scroll to position [633, 0]
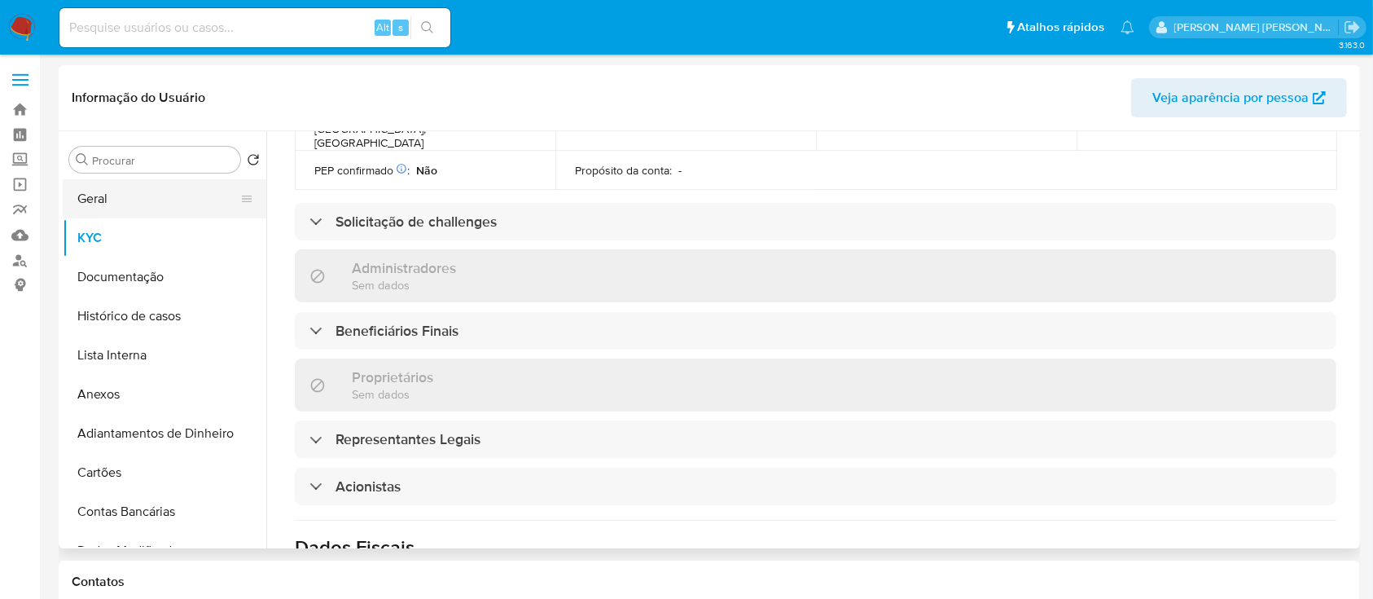
click at [121, 199] on button "Geral" at bounding box center [158, 198] width 191 height 39
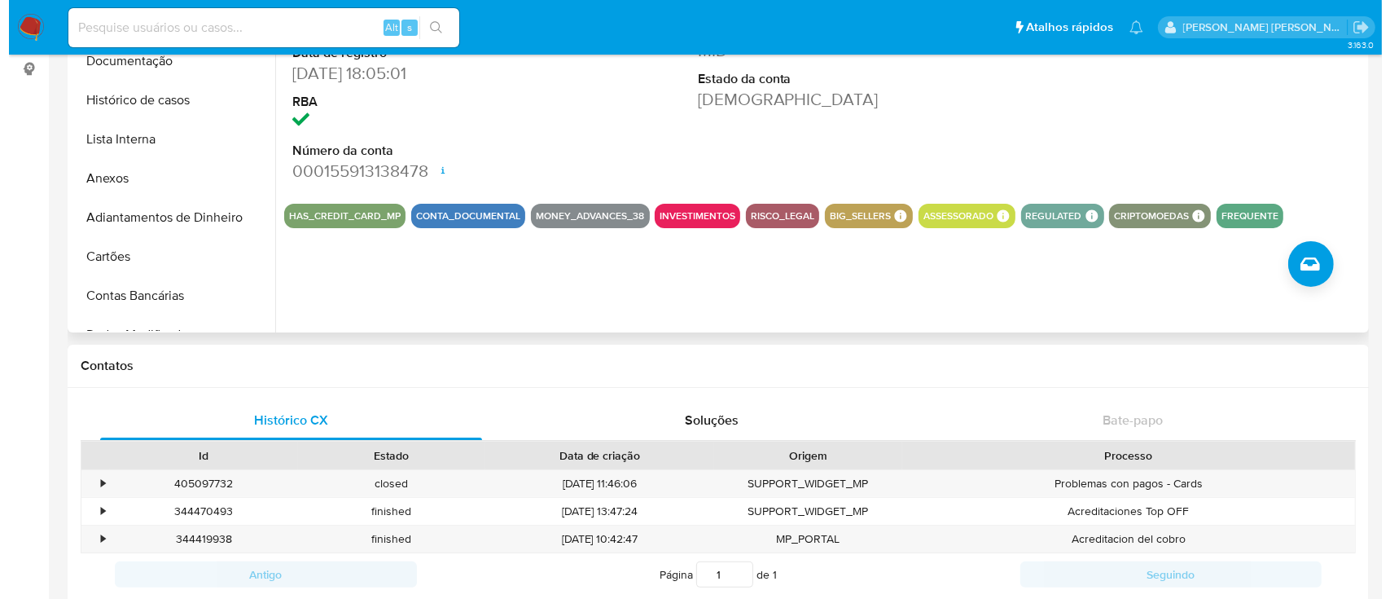
scroll to position [217, 0]
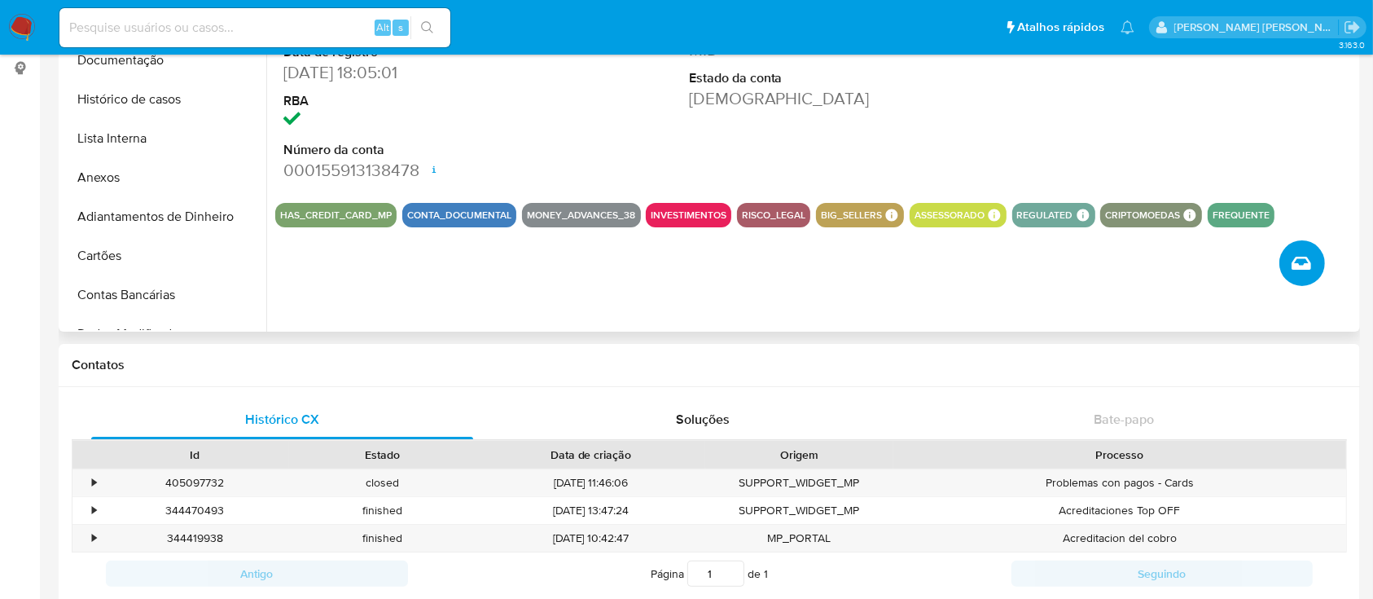
click at [1289, 264] on button "Criar caso manual" at bounding box center [1303, 263] width 46 height 46
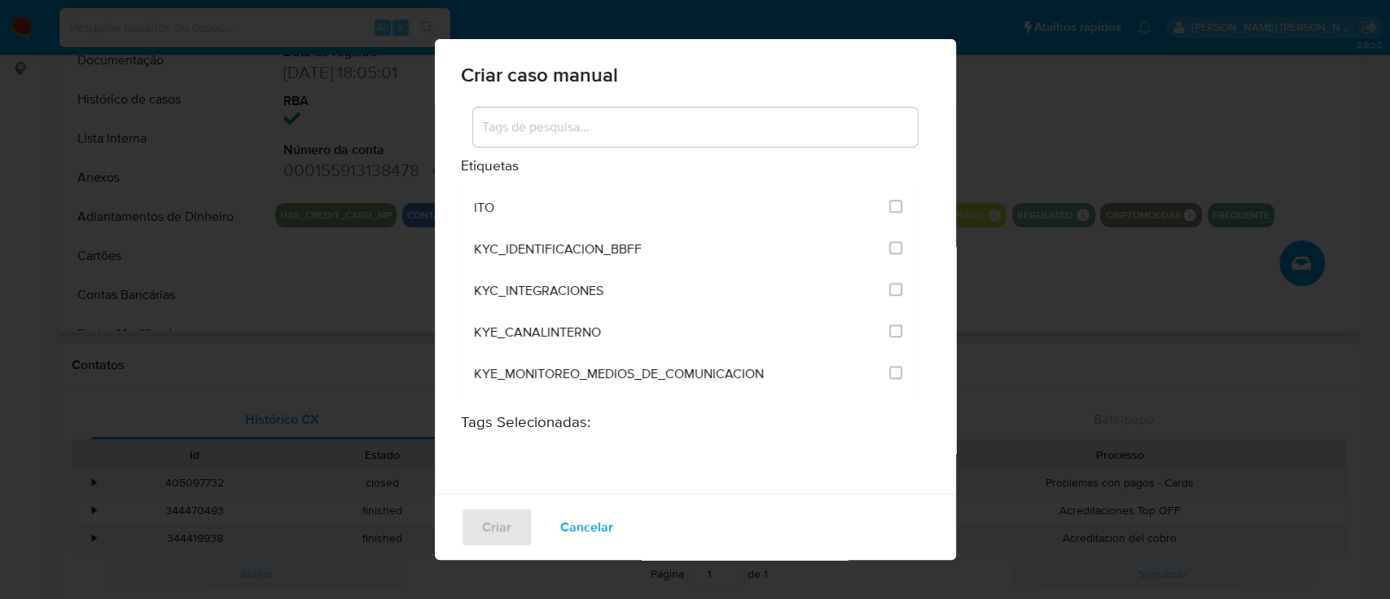
scroll to position [1412, 0]
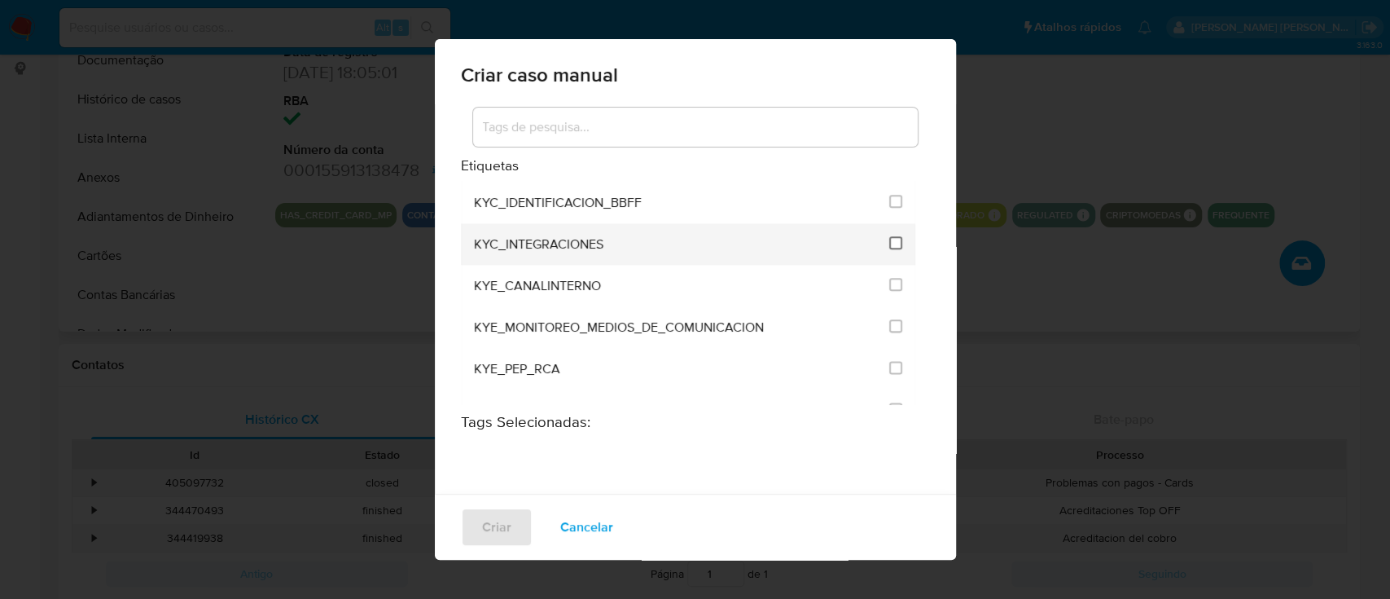
click at [889, 243] on input "2093" at bounding box center [895, 242] width 13 height 13
checkbox input "true"
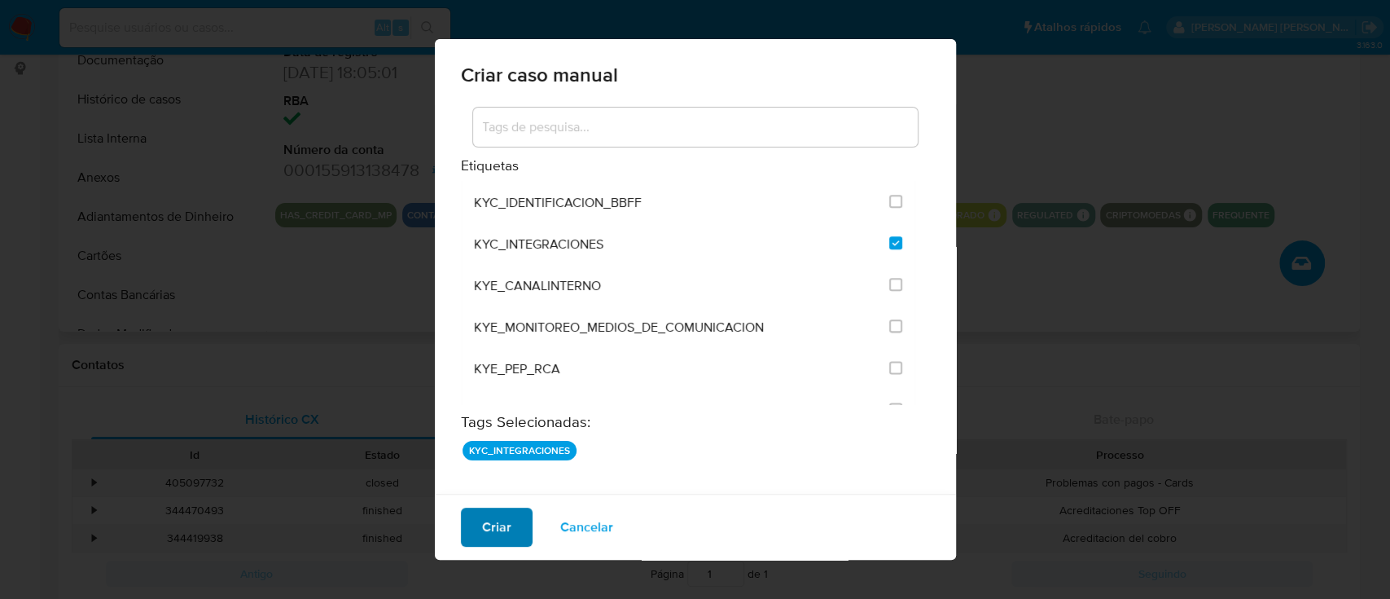
click at [503, 534] on span "Criar" at bounding box center [496, 527] width 29 height 36
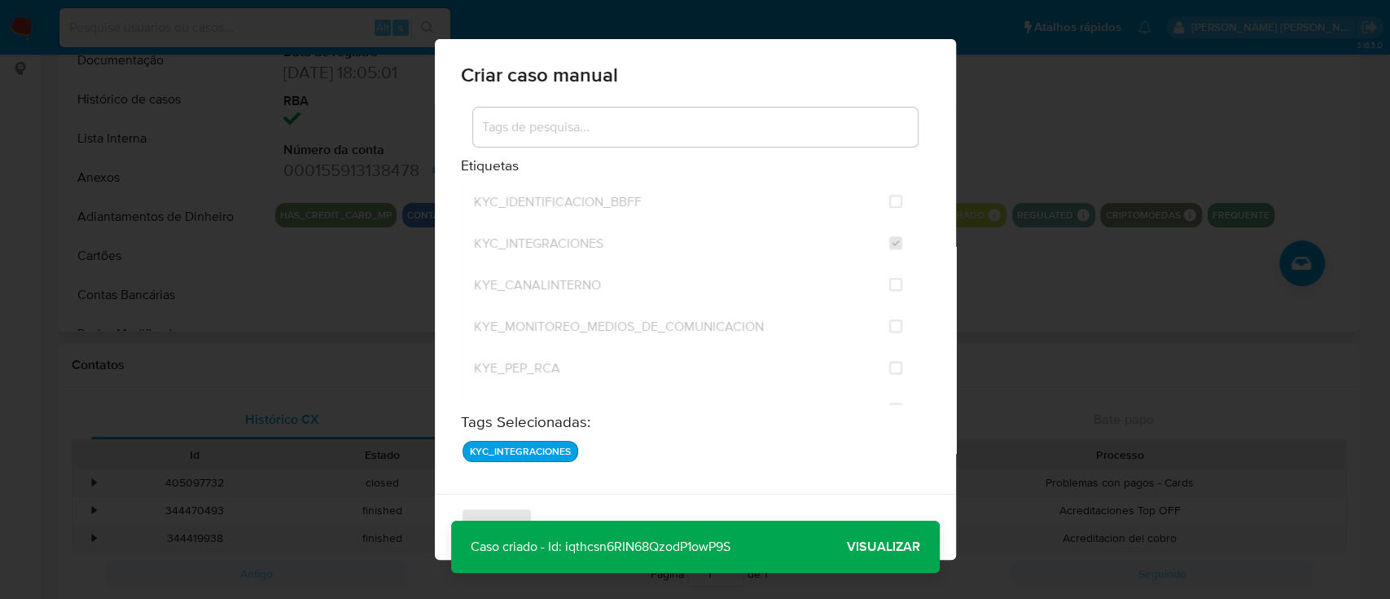
click at [896, 547] on span "Visualizar" at bounding box center [883, 547] width 73 height 0
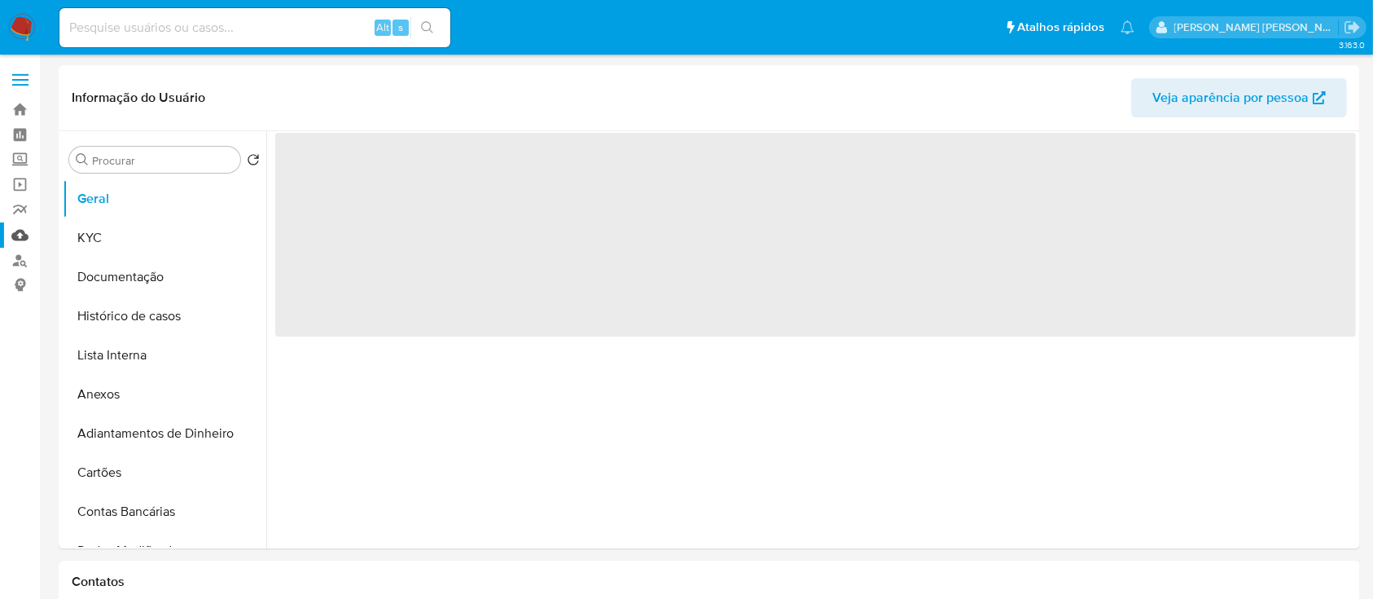
select select "10"
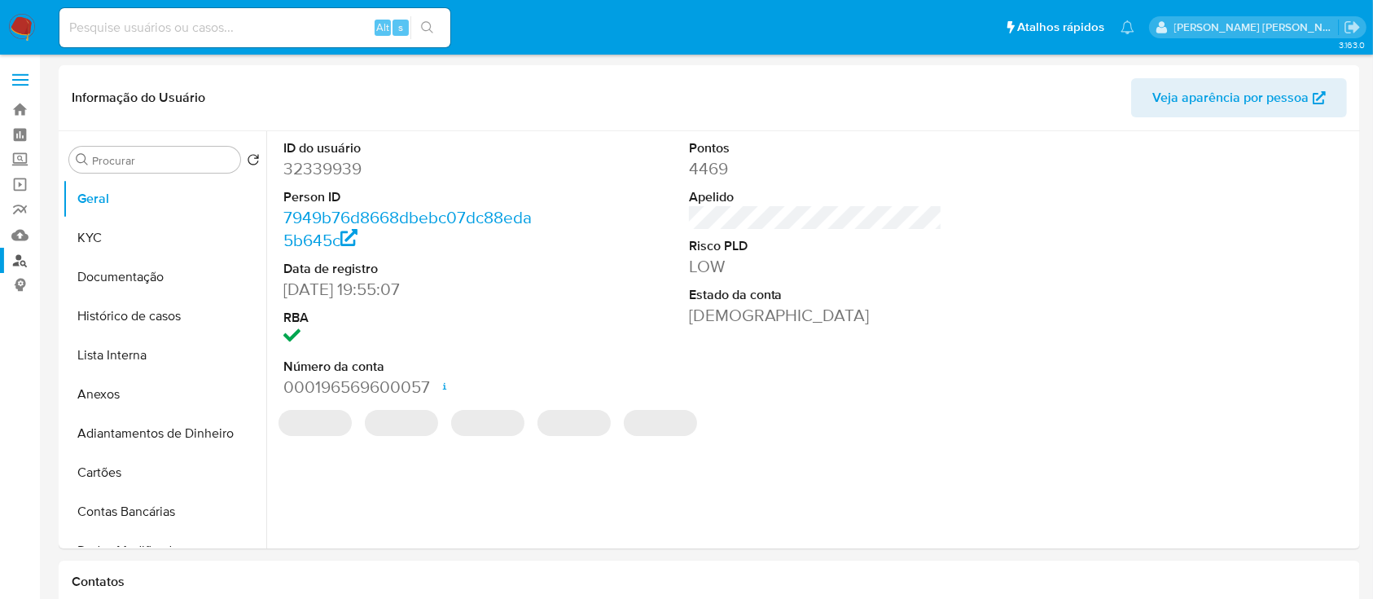
click at [15, 264] on link "Localizador de pessoas" at bounding box center [97, 260] width 194 height 25
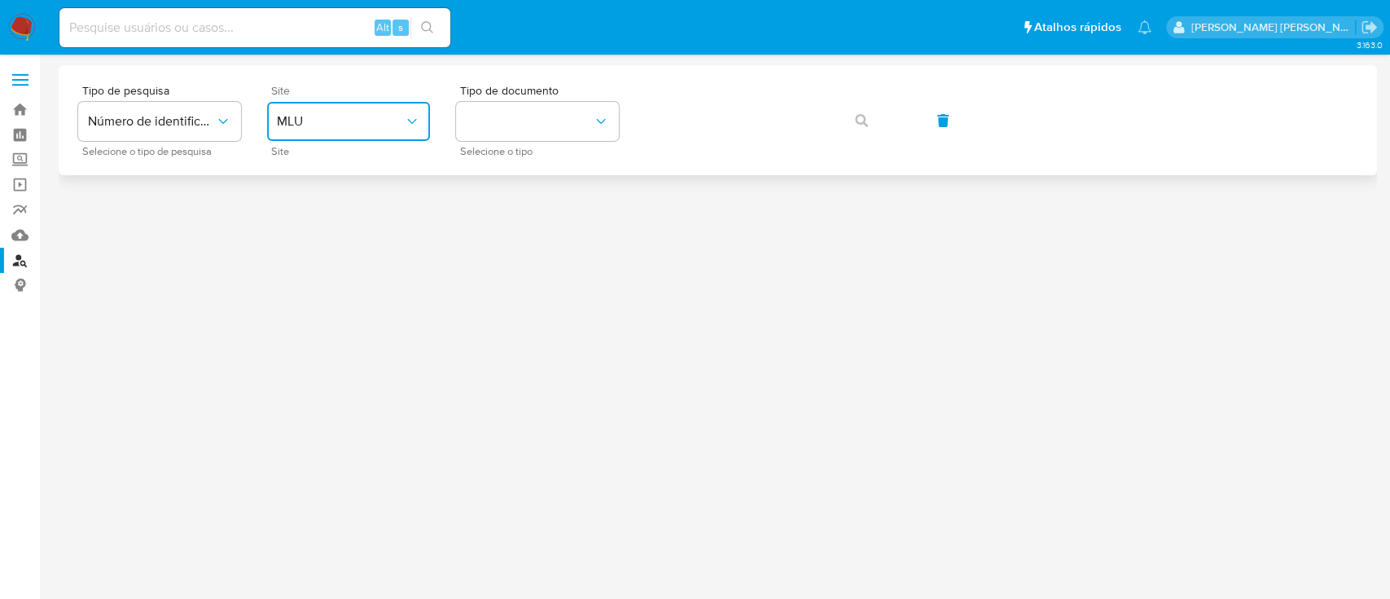
click at [359, 124] on span "MLU" at bounding box center [340, 121] width 127 height 16
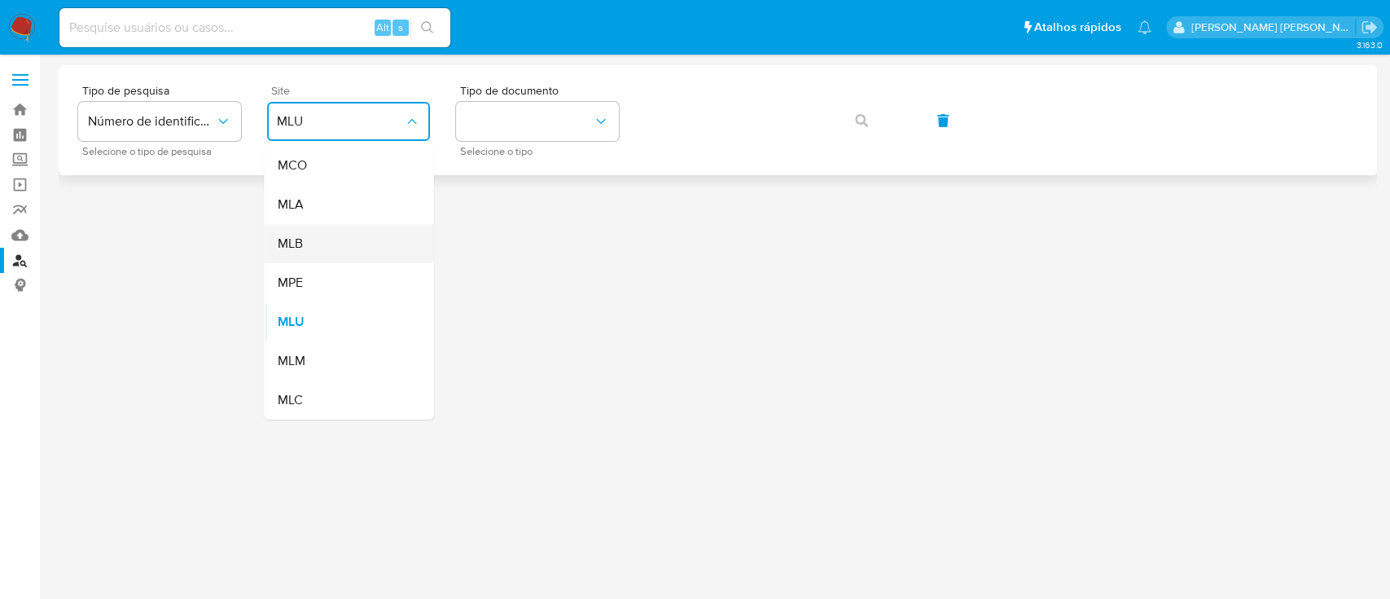
click at [367, 248] on div "MLB" at bounding box center [344, 243] width 134 height 39
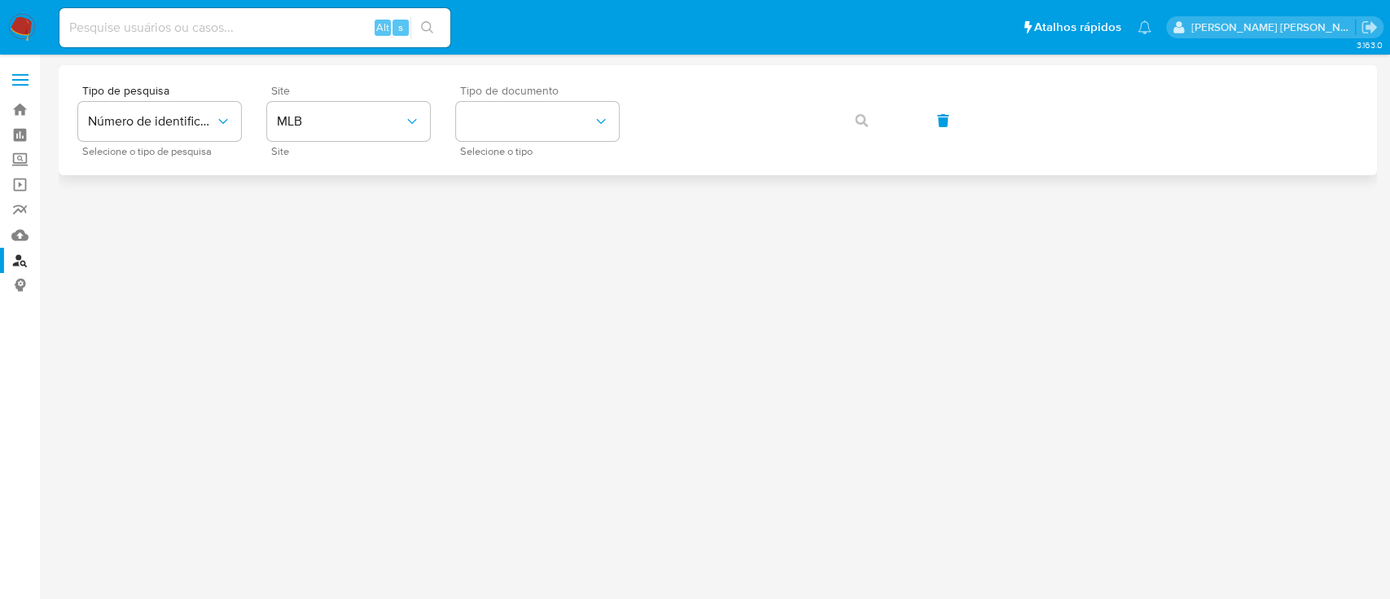
click at [497, 147] on span "Selecione o tipo" at bounding box center [541, 151] width 163 height 8
click at [537, 114] on button "identificationType" at bounding box center [537, 121] width 163 height 39
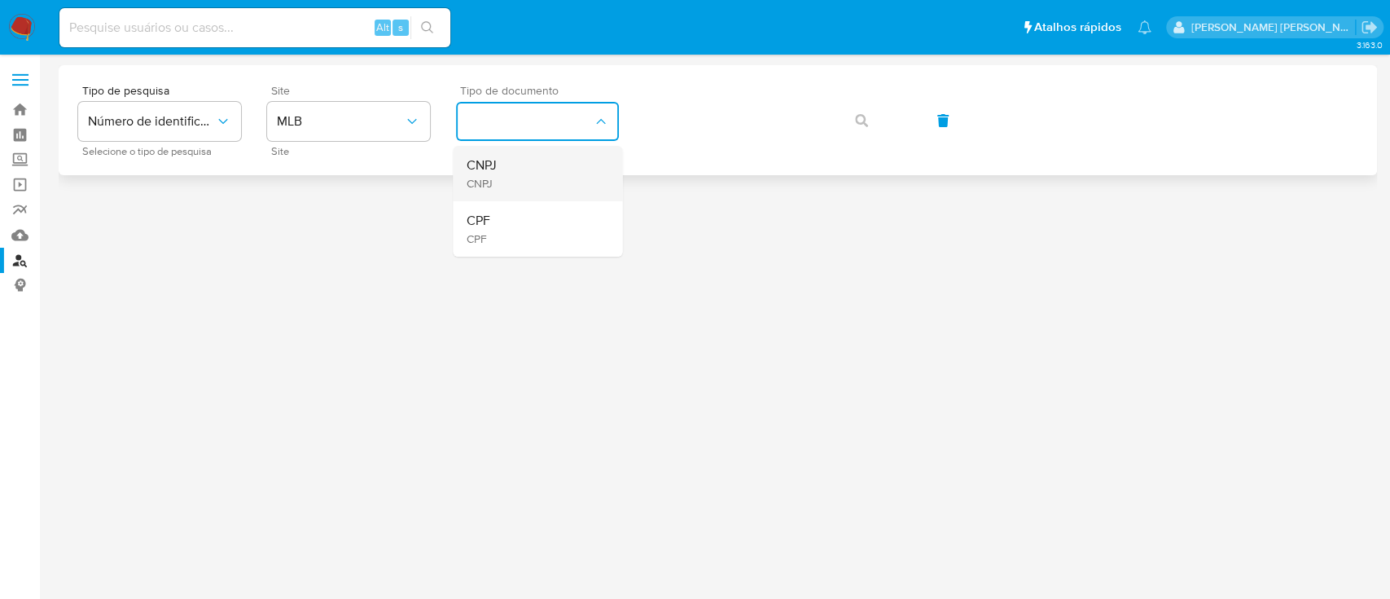
click at [508, 170] on div "CNPJ CNPJ" at bounding box center [533, 173] width 134 height 55
click at [847, 131] on button "button" at bounding box center [861, 120] width 55 height 39
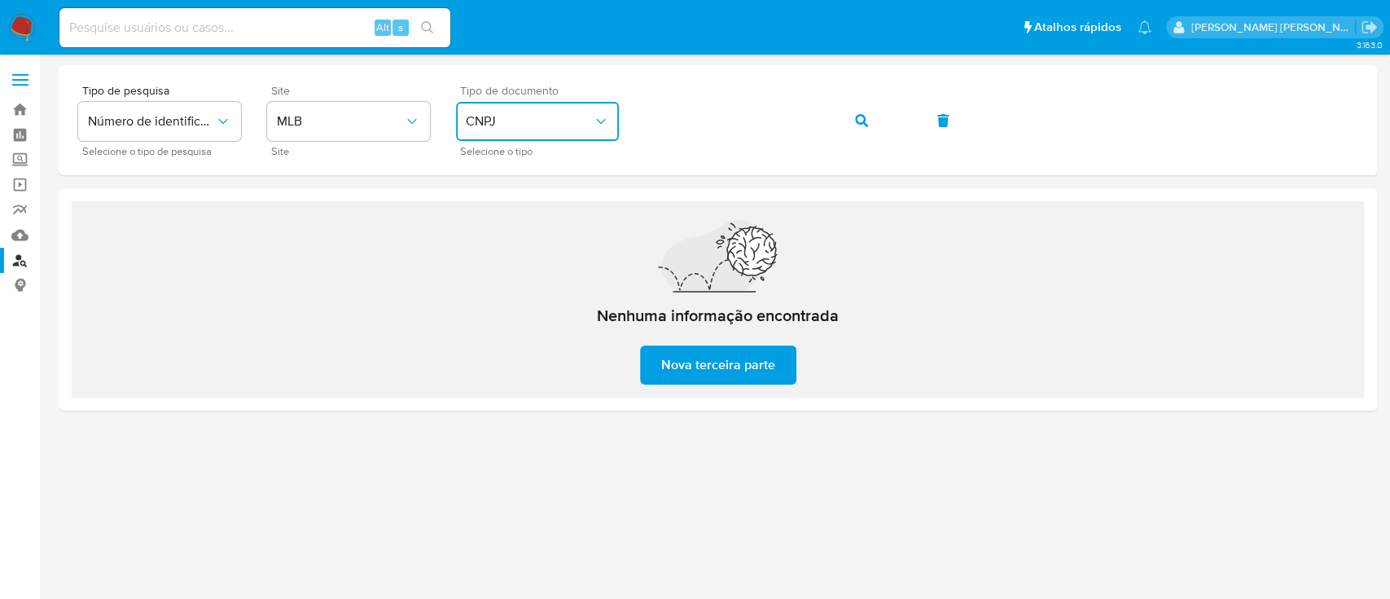
click at [533, 115] on span "CNPJ" at bounding box center [529, 121] width 127 height 16
click at [504, 228] on div "CPF CPF" at bounding box center [533, 228] width 134 height 55
click at [855, 108] on span "button" at bounding box center [861, 121] width 13 height 36
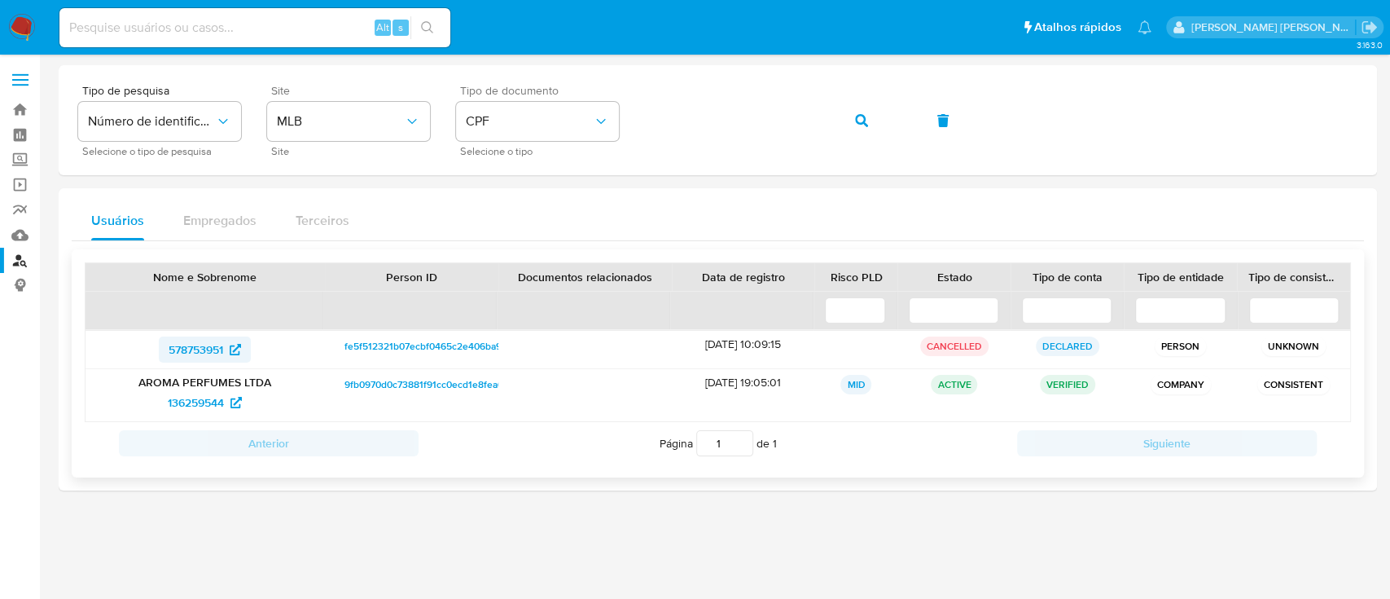
click at [222, 351] on span "578753951" at bounding box center [196, 349] width 55 height 26
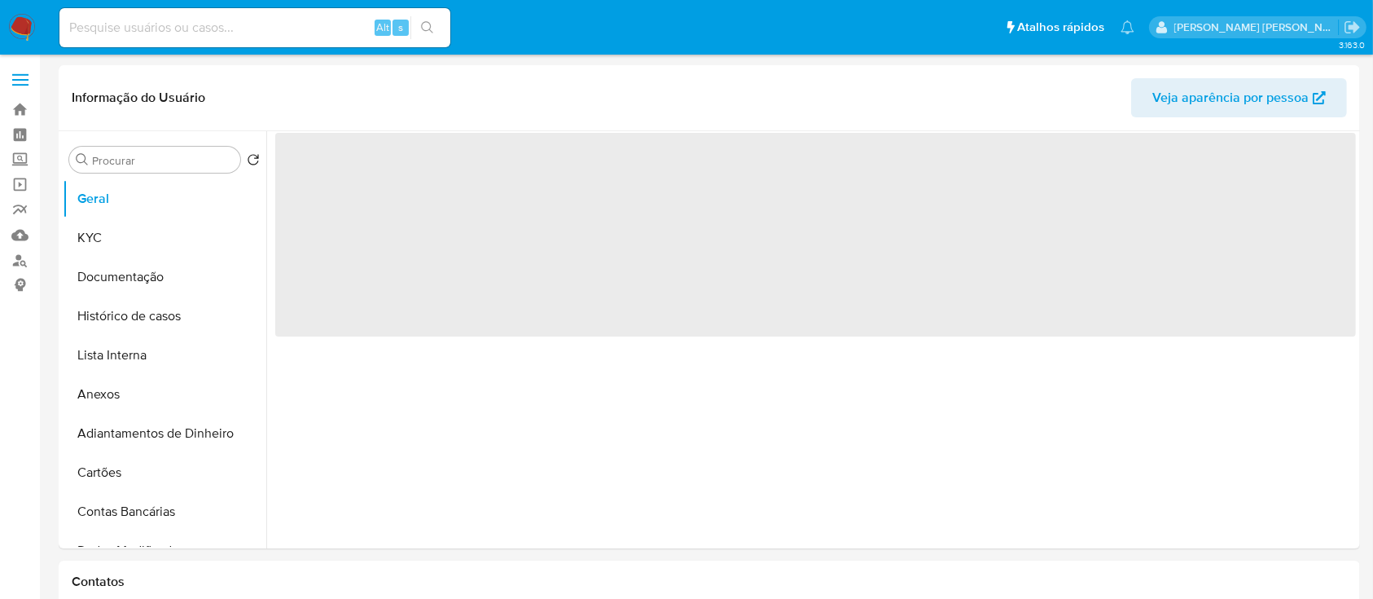
select select "10"
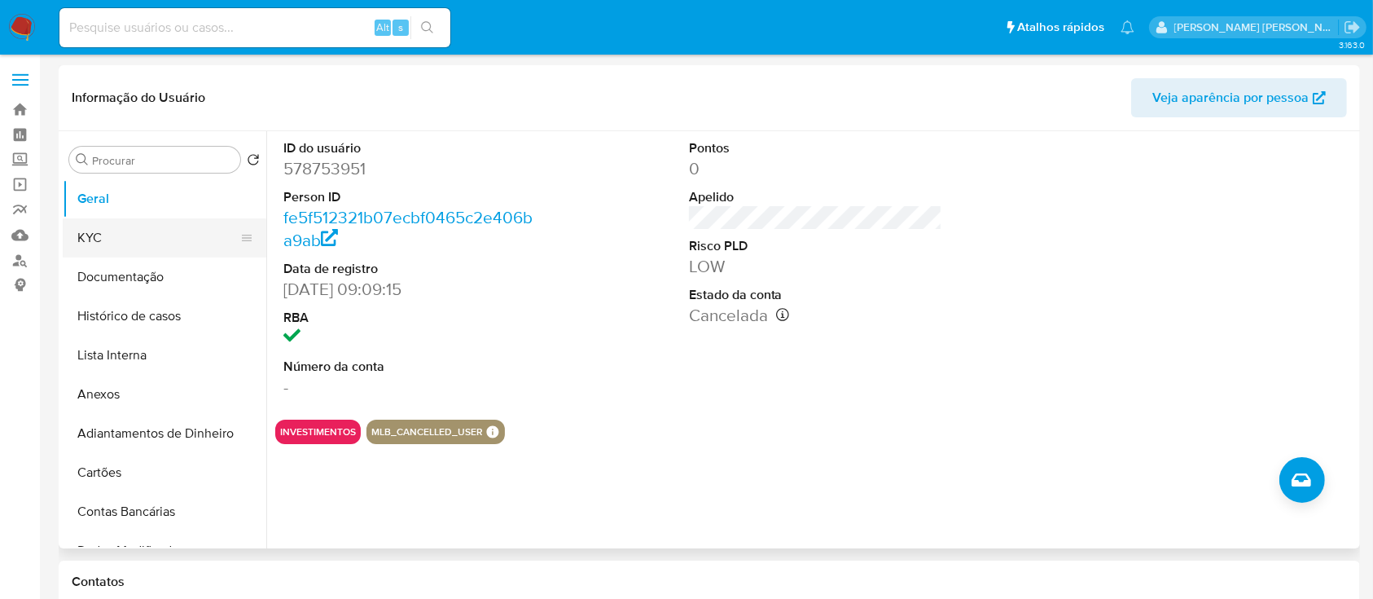
click at [143, 244] on button "KYC" at bounding box center [158, 237] width 191 height 39
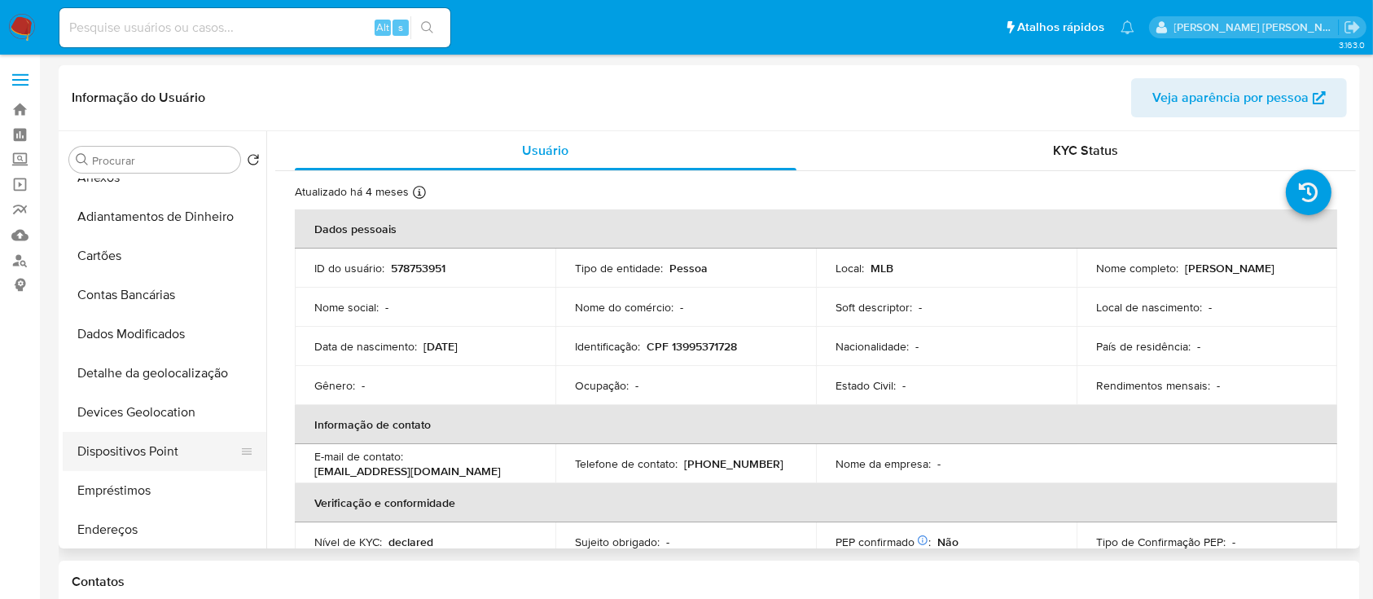
scroll to position [326, 0]
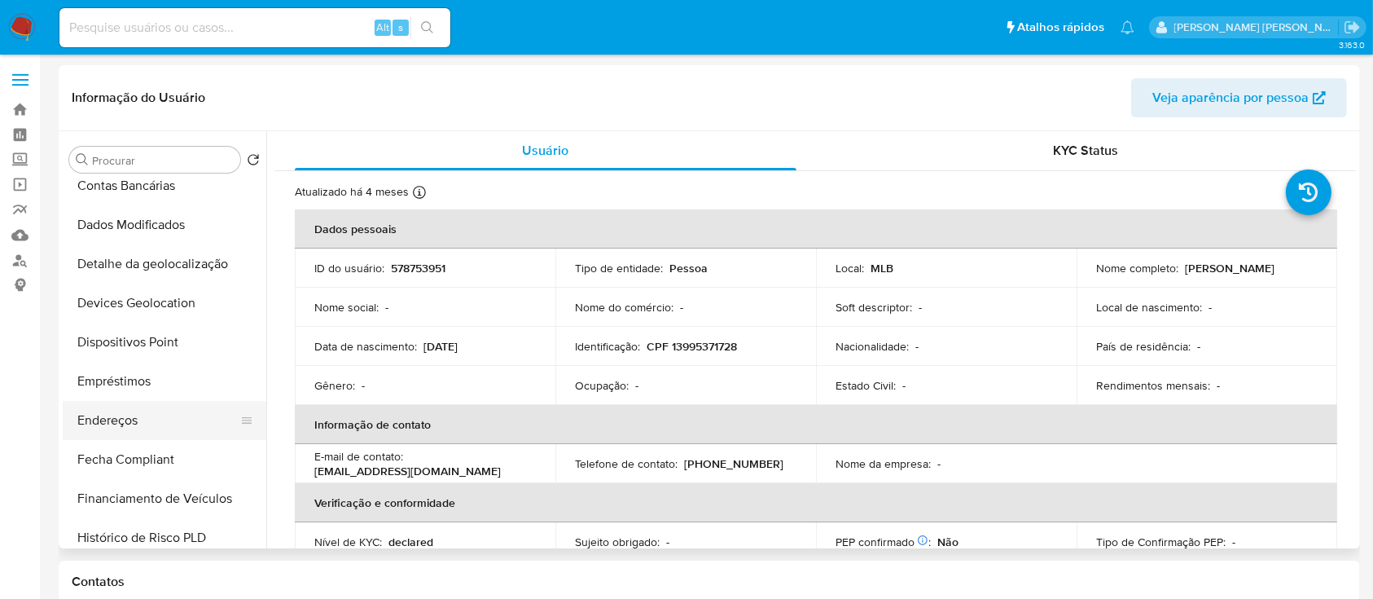
click at [156, 418] on button "Endereços" at bounding box center [158, 420] width 191 height 39
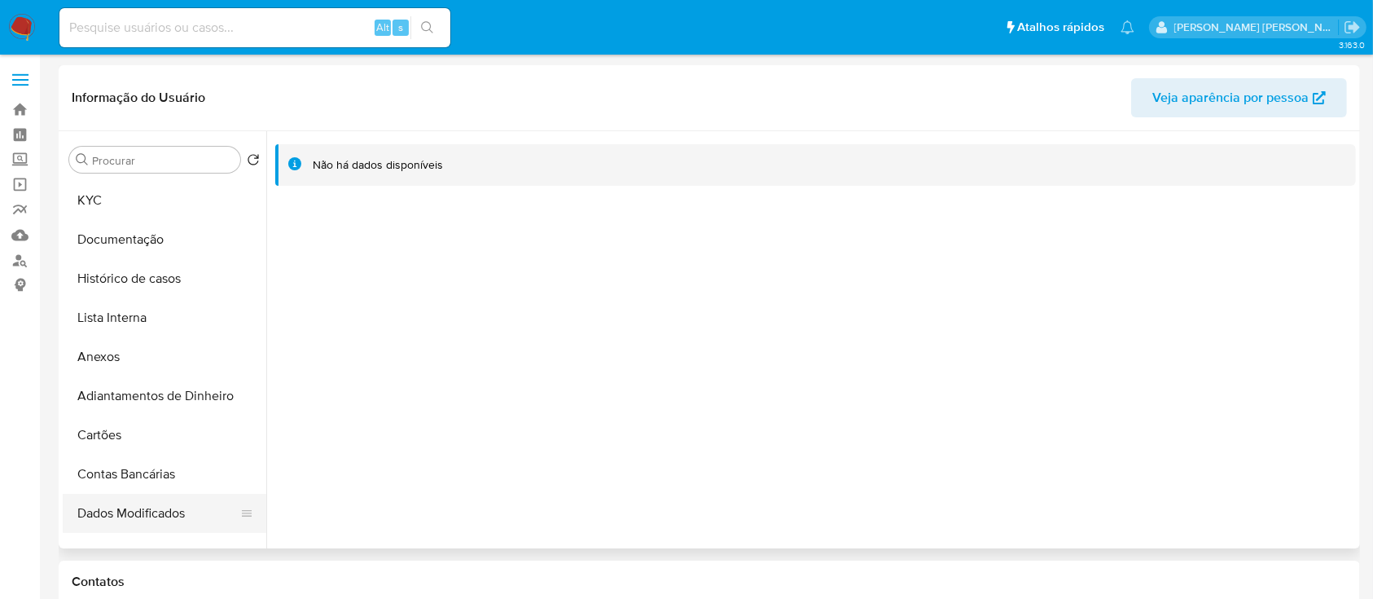
scroll to position [0, 0]
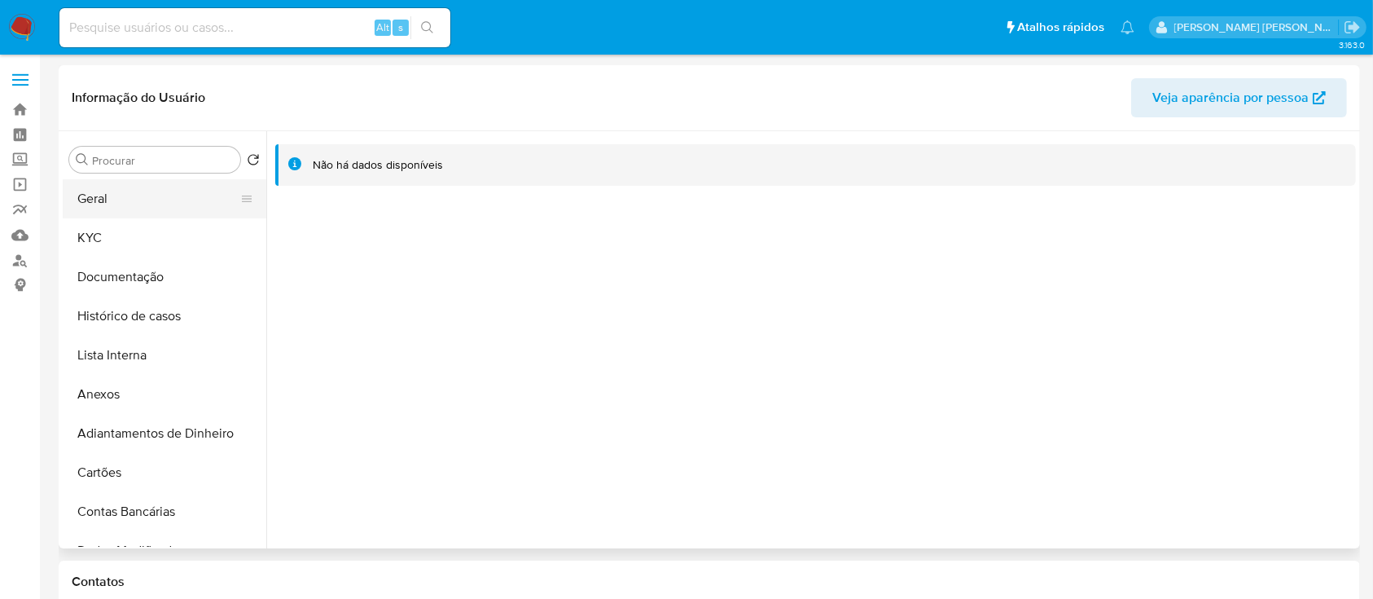
click at [145, 198] on button "Geral" at bounding box center [158, 198] width 191 height 39
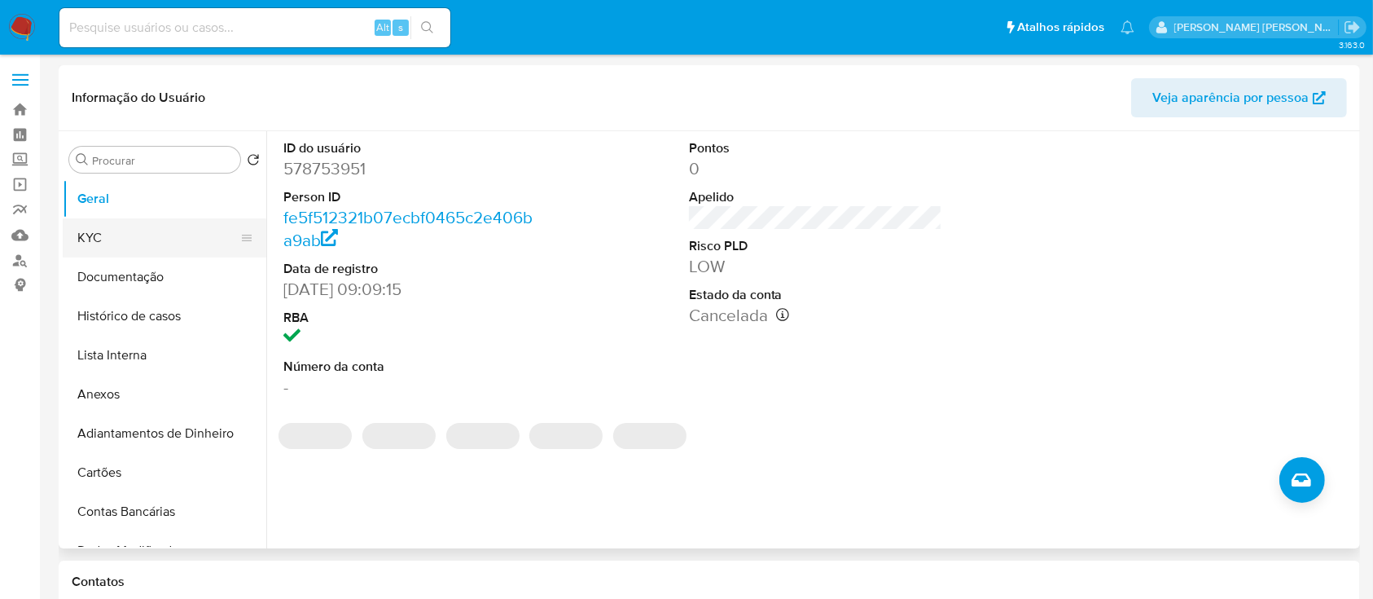
click at [162, 235] on button "KYC" at bounding box center [158, 237] width 191 height 39
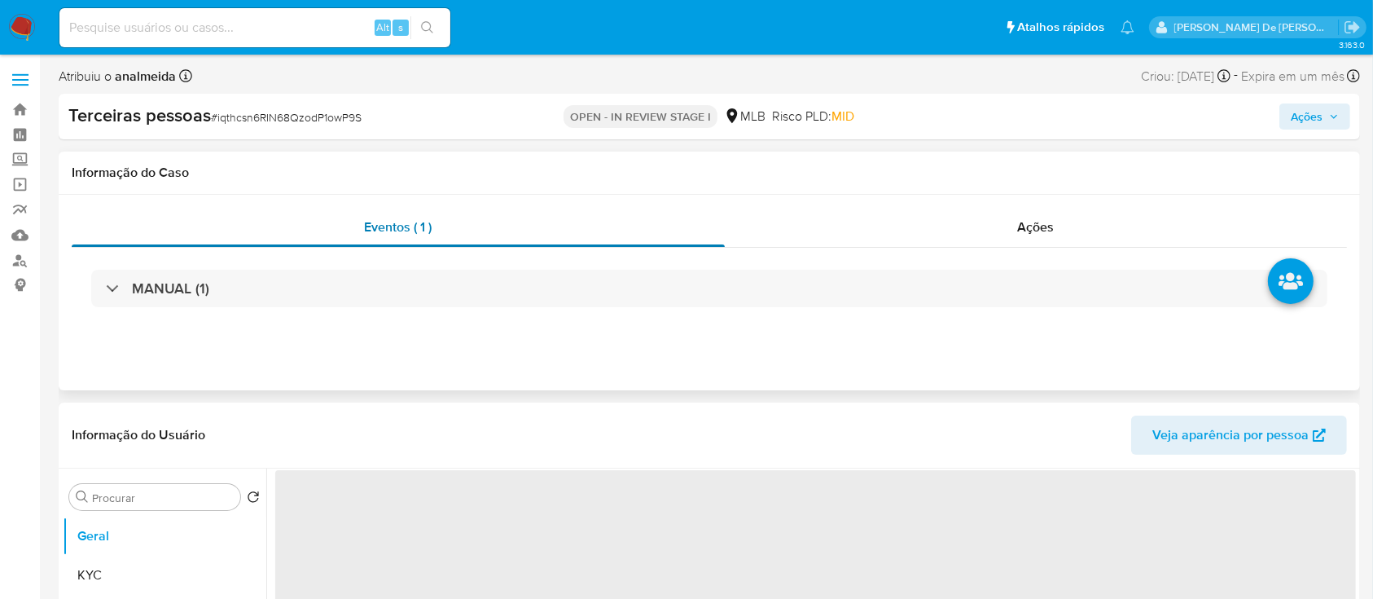
select select "10"
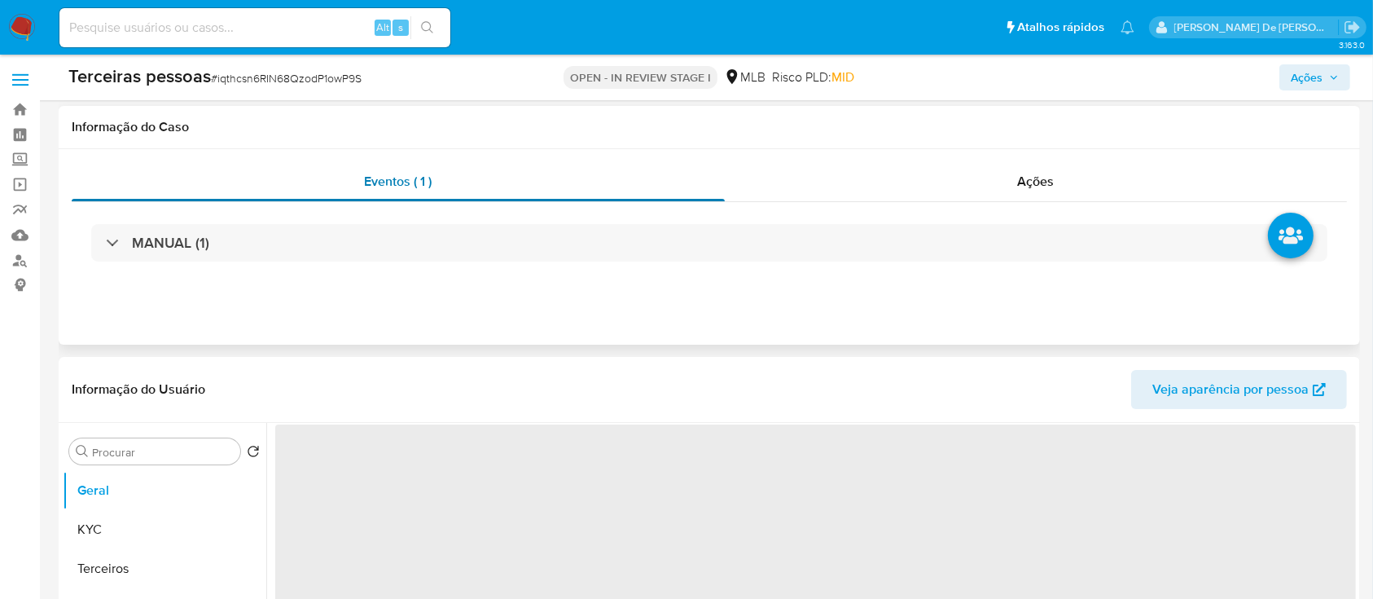
scroll to position [326, 0]
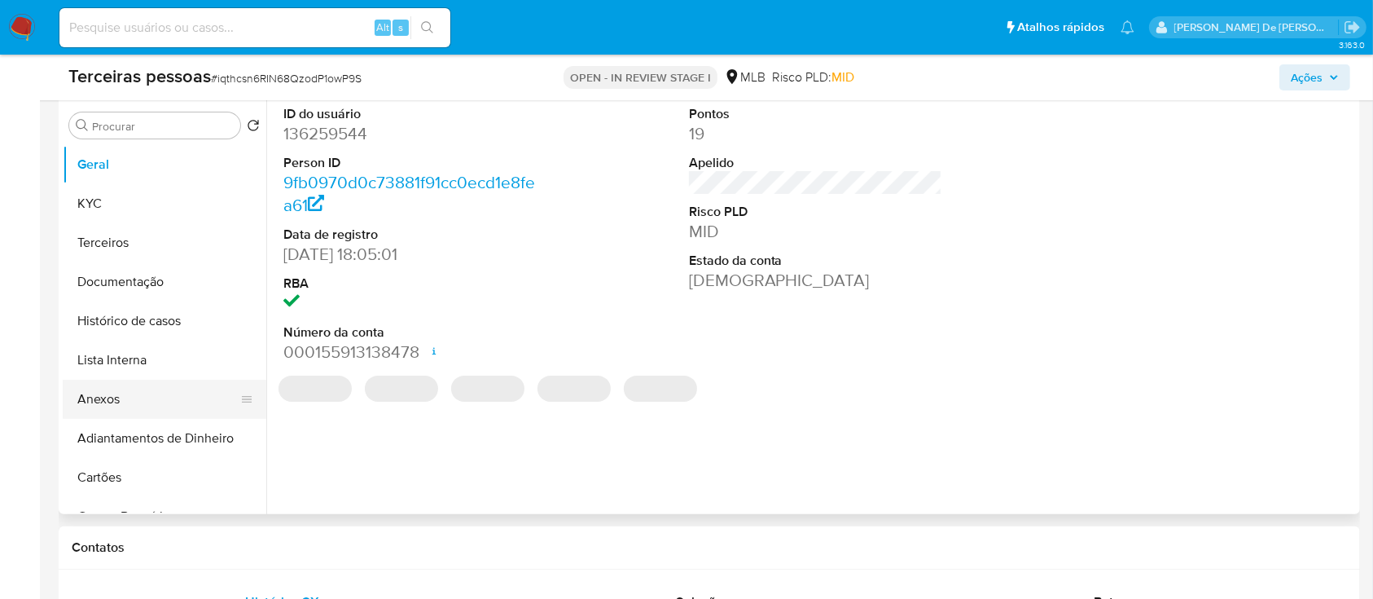
click at [111, 397] on button "Anexos" at bounding box center [158, 399] width 191 height 39
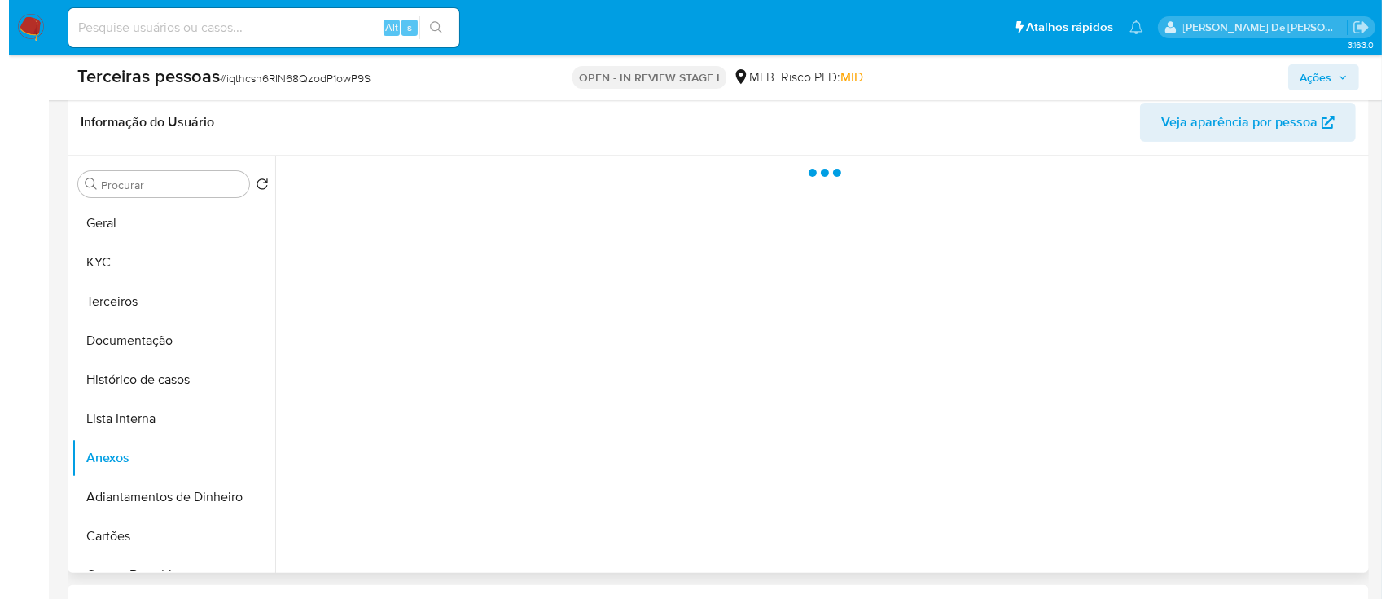
scroll to position [217, 0]
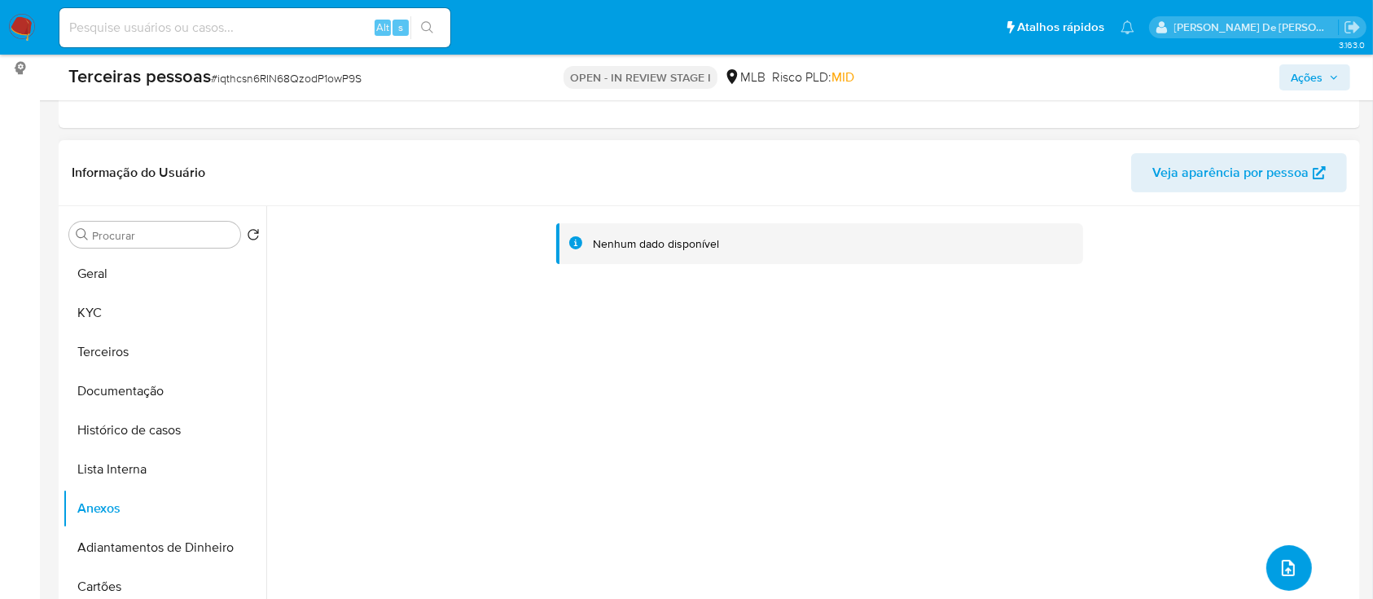
click at [1280, 558] on icon "upload-file" at bounding box center [1289, 568] width 20 height 20
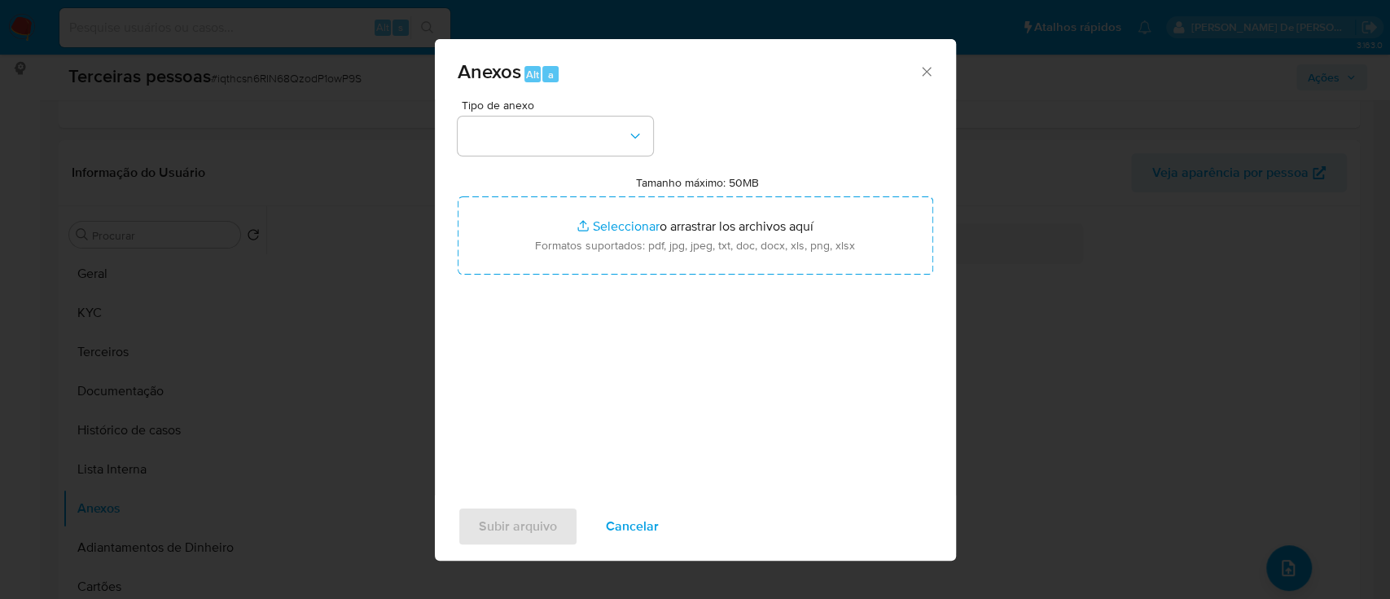
click at [606, 162] on div "Tipo de anexo Tamanho máximo: 50MB Seleccionar archivos Seleccionar o arrastrar…" at bounding box center [696, 291] width 476 height 384
click at [606, 145] on button "button" at bounding box center [555, 135] width 195 height 39
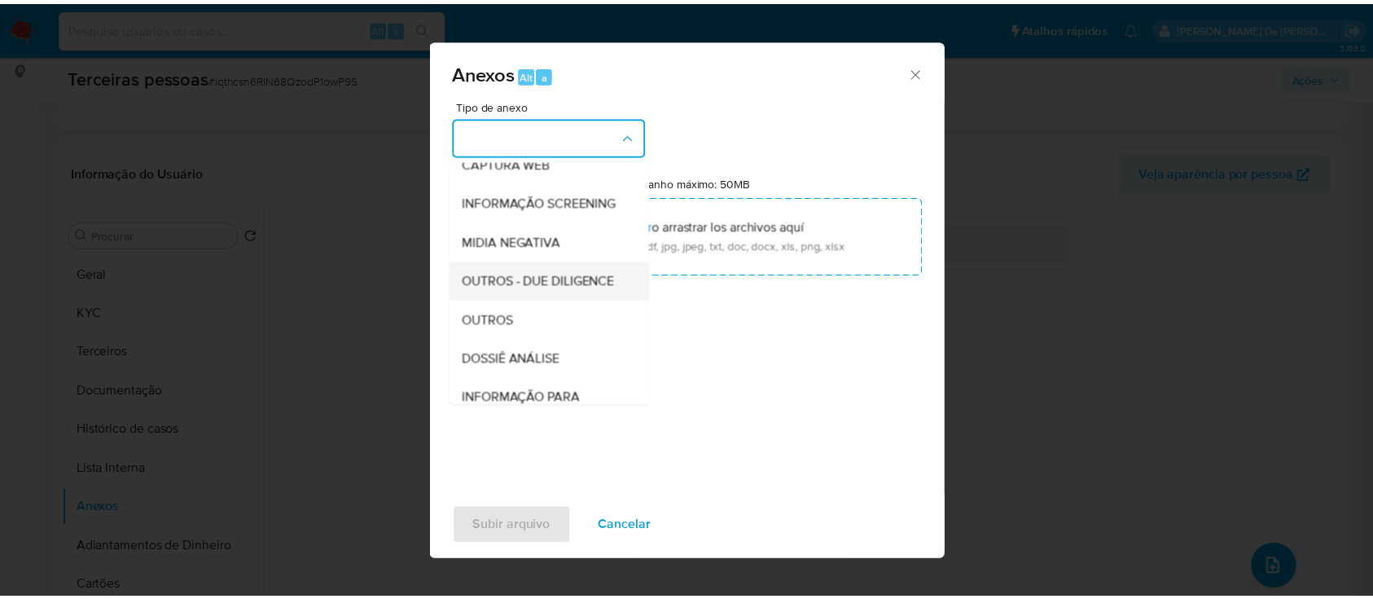
scroll to position [250, 0]
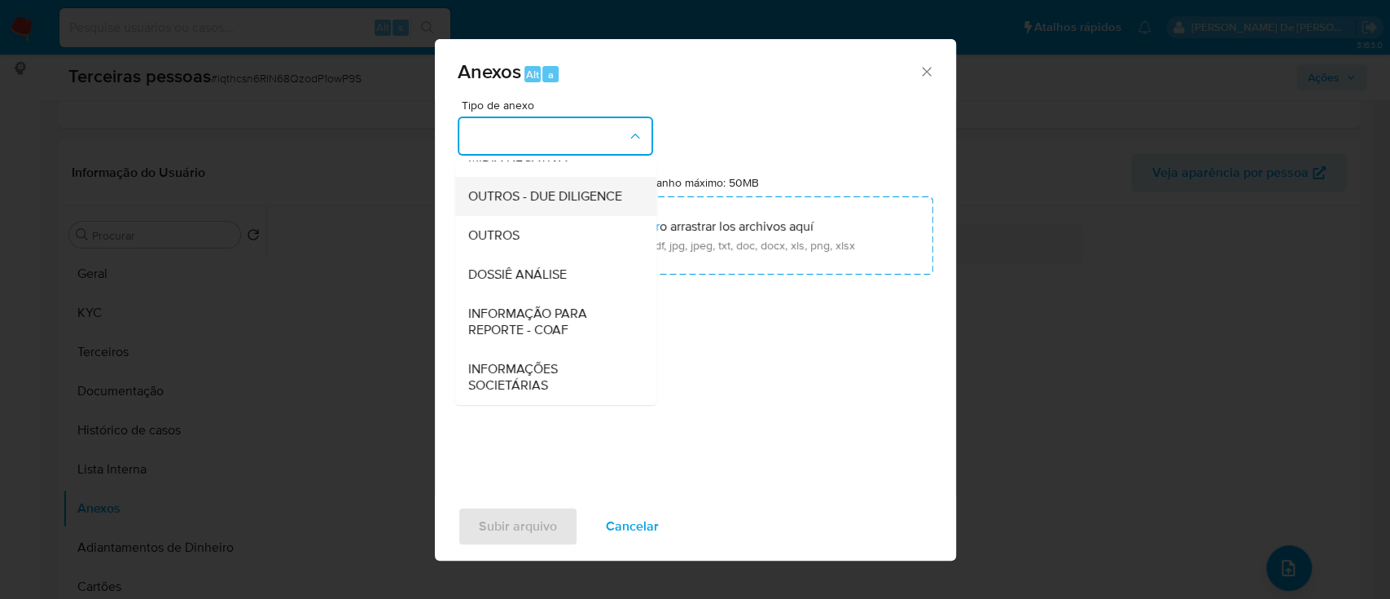
click at [569, 193] on span "OUTROS - DUE DILIGENCE" at bounding box center [545, 196] width 154 height 16
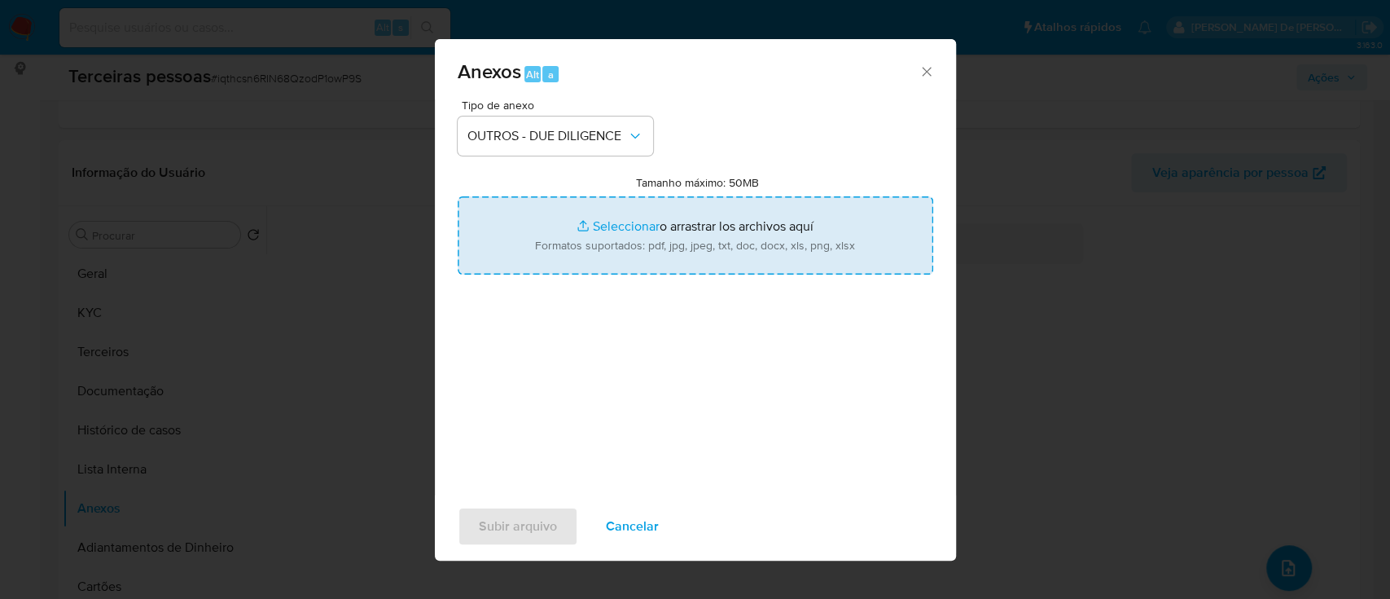
click at [681, 216] on input "Tamanho máximo: 50MB Seleccionar archivos" at bounding box center [696, 235] width 476 height 78
type input "C:\fakepath\AROMA PERFUMES LTDA maps.png"
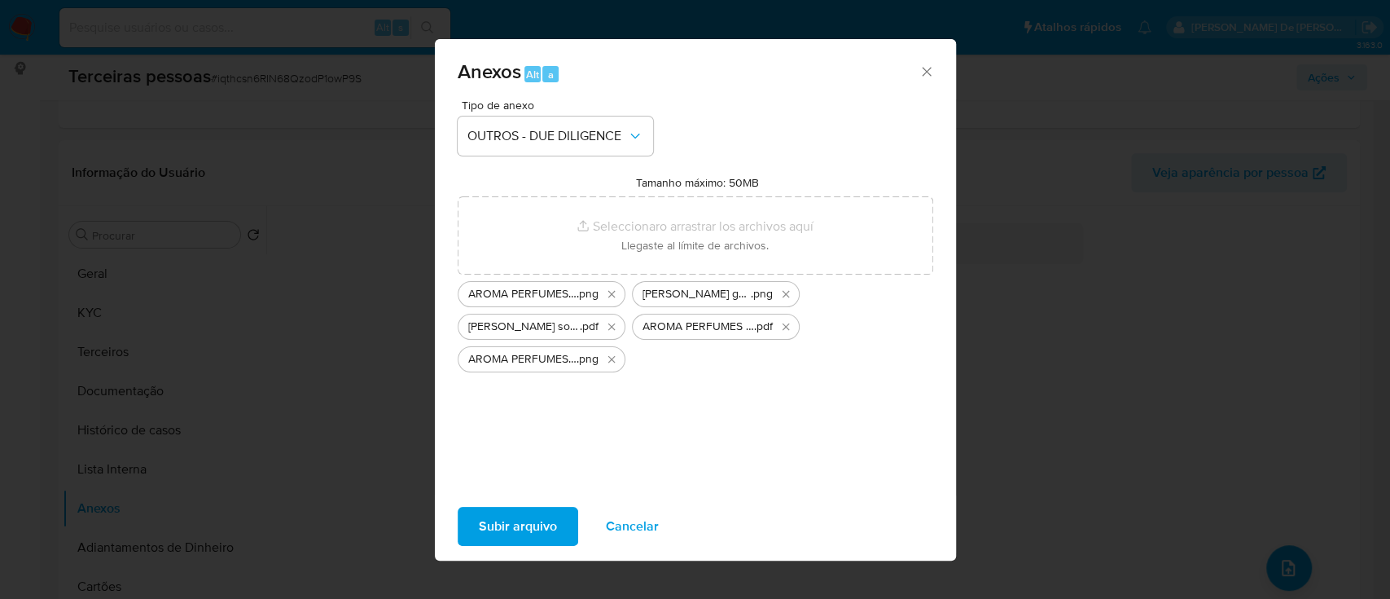
click at [548, 530] on span "Subir arquivo" at bounding box center [518, 526] width 78 height 36
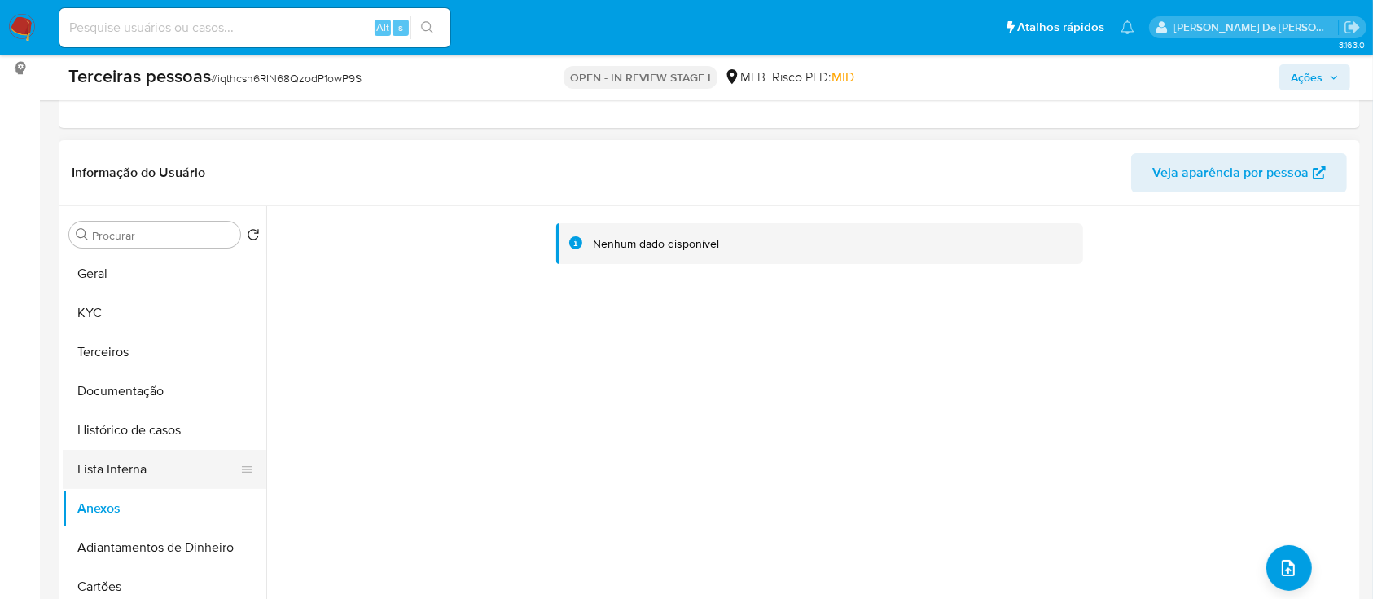
click at [125, 471] on button "Lista Interna" at bounding box center [158, 469] width 191 height 39
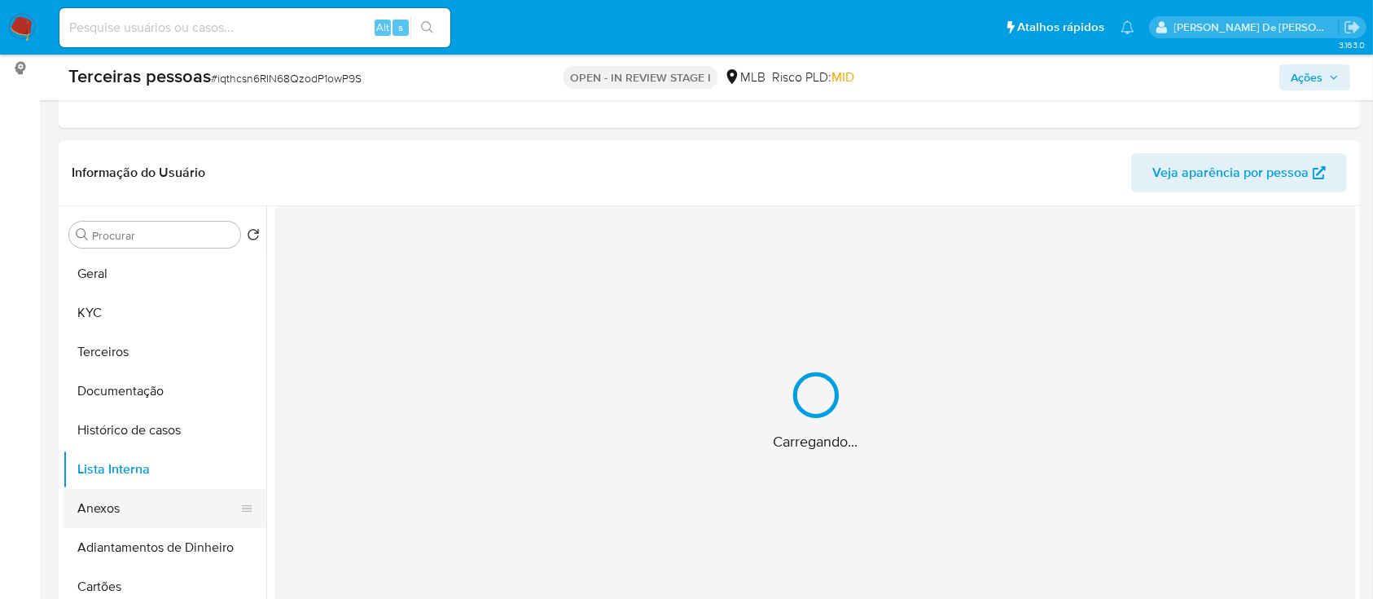
click at [128, 507] on button "Anexos" at bounding box center [158, 508] width 191 height 39
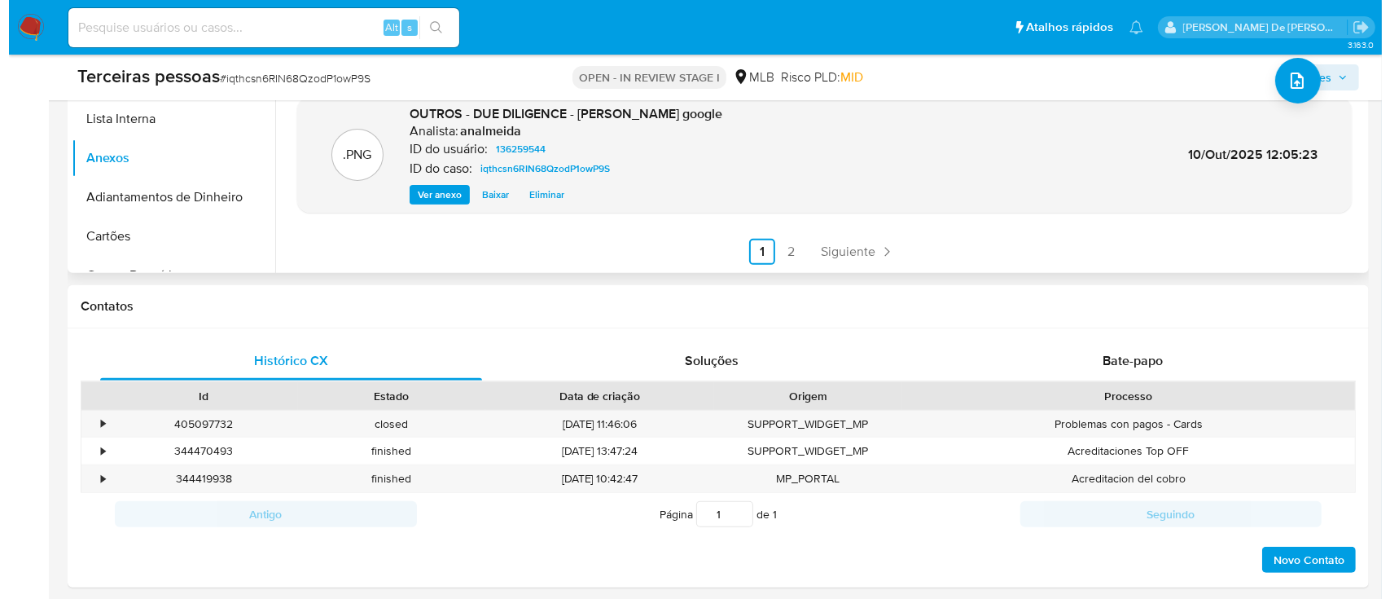
scroll to position [326, 0]
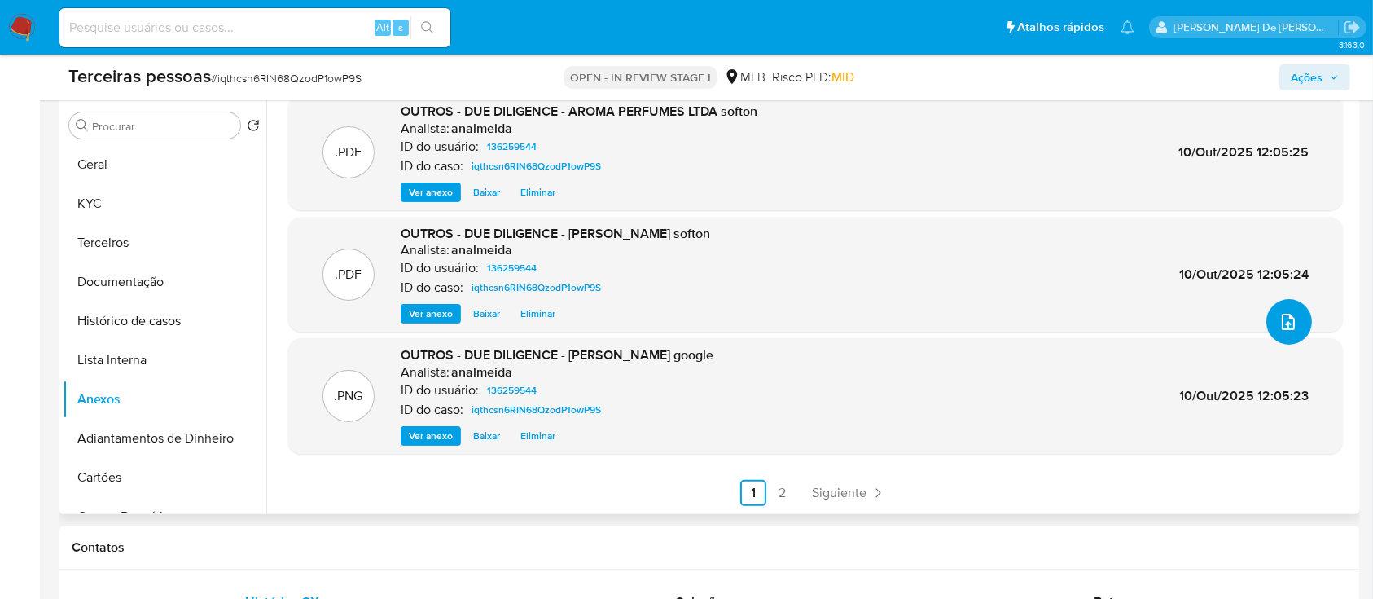
click at [1288, 329] on span "upload-file" at bounding box center [1289, 322] width 20 height 20
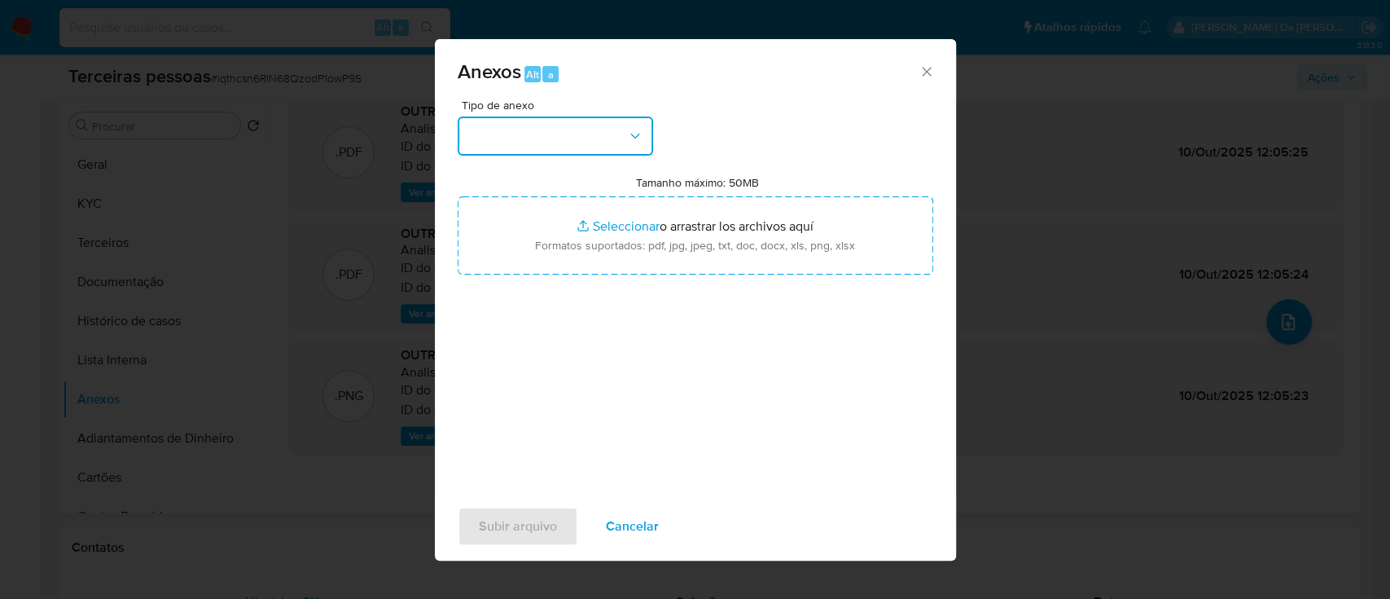
click at [593, 145] on button "button" at bounding box center [555, 135] width 195 height 39
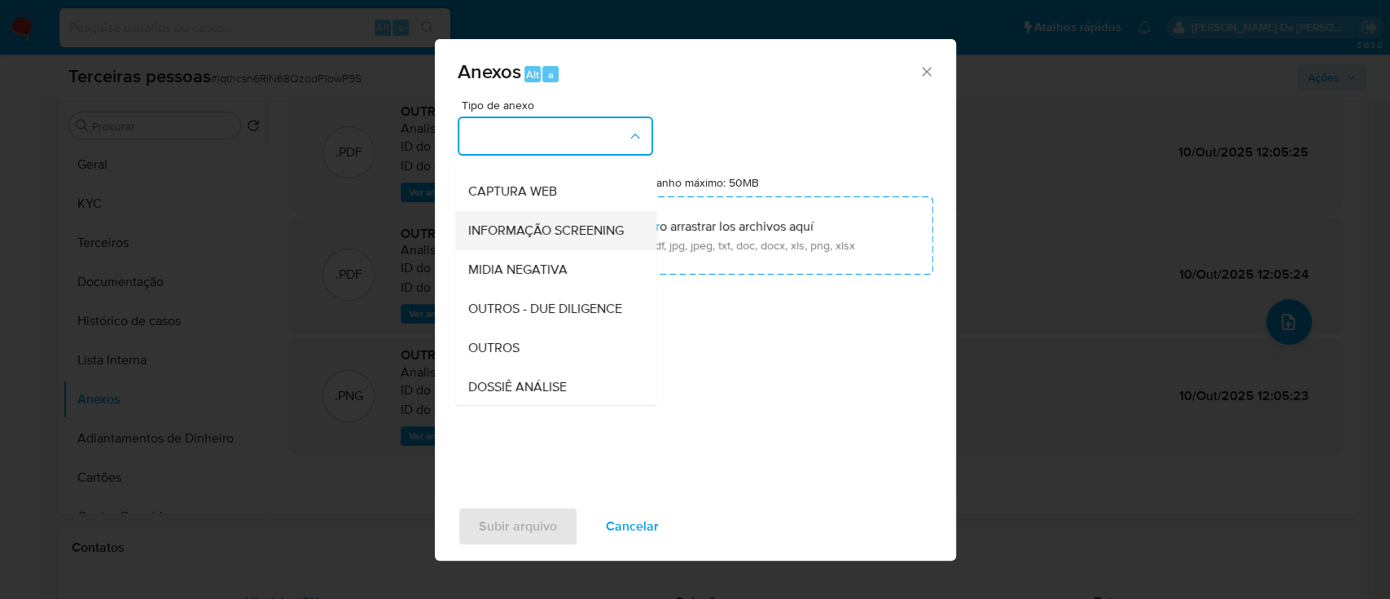
scroll to position [250, 0]
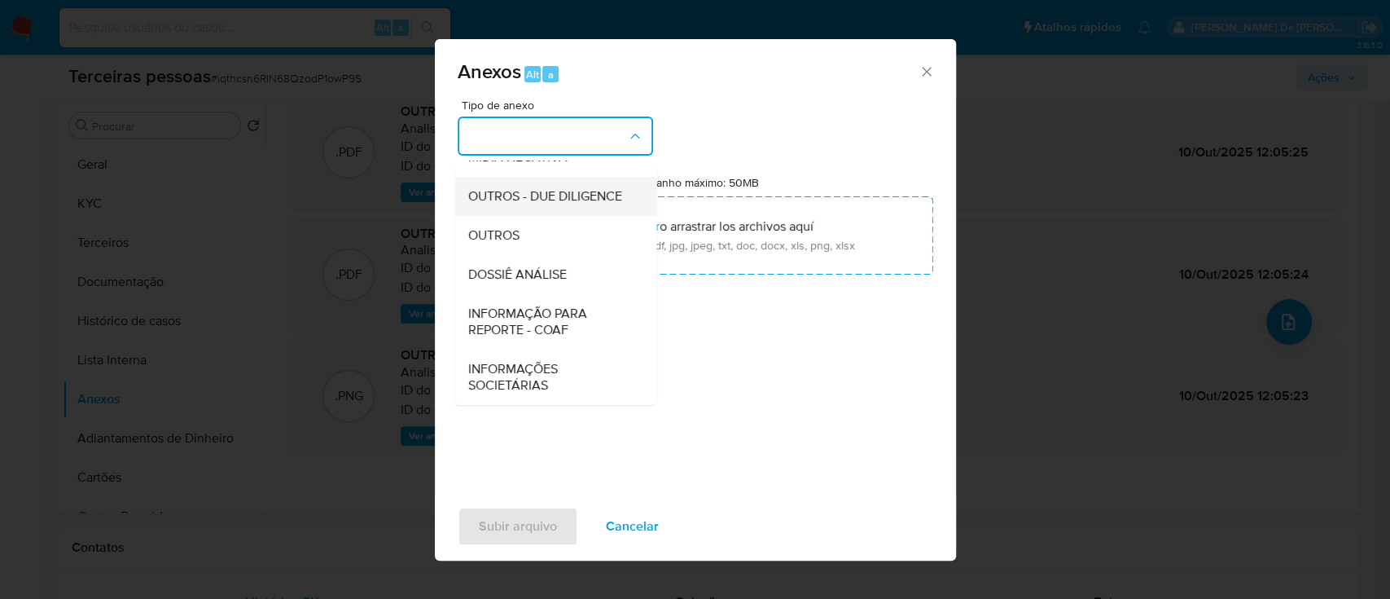
click at [498, 206] on div "OUTROS - DUE DILIGENCE" at bounding box center [551, 196] width 166 height 39
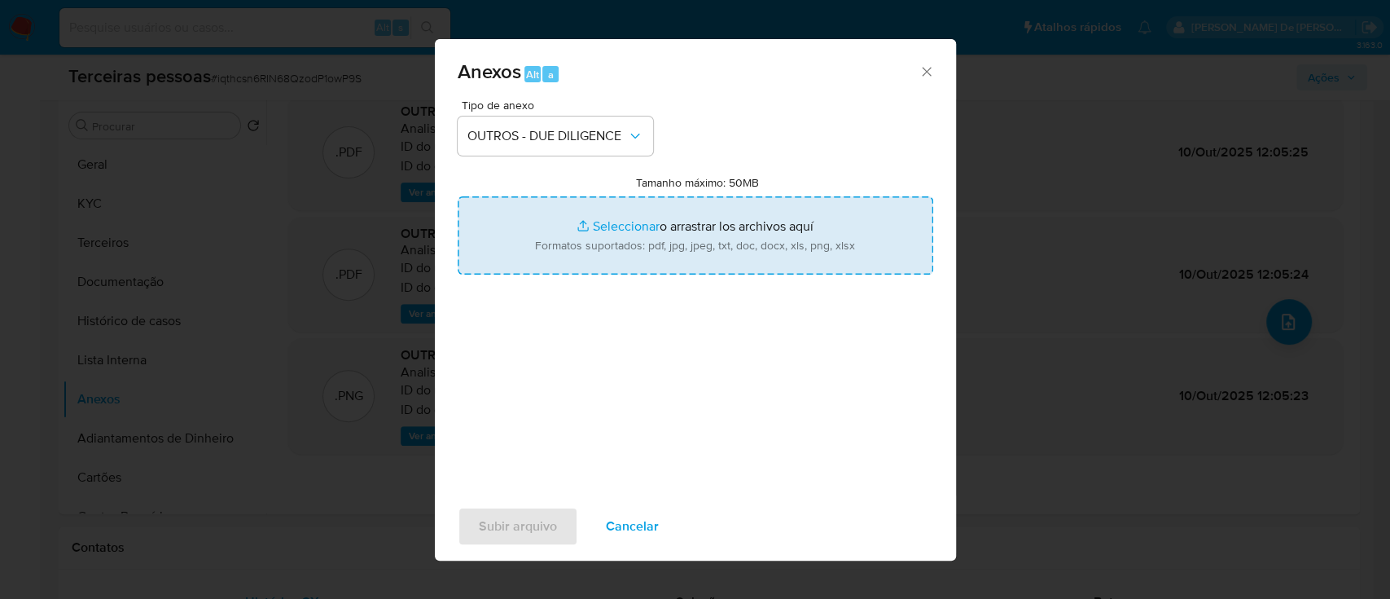
click at [624, 227] on input "Tamanho máximo: 50MB Seleccionar archivos" at bounding box center [696, 235] width 476 height 78
type input "C:\fakepath\Matriz de Risco - AROMA PERFUMES LTDA.pdf"
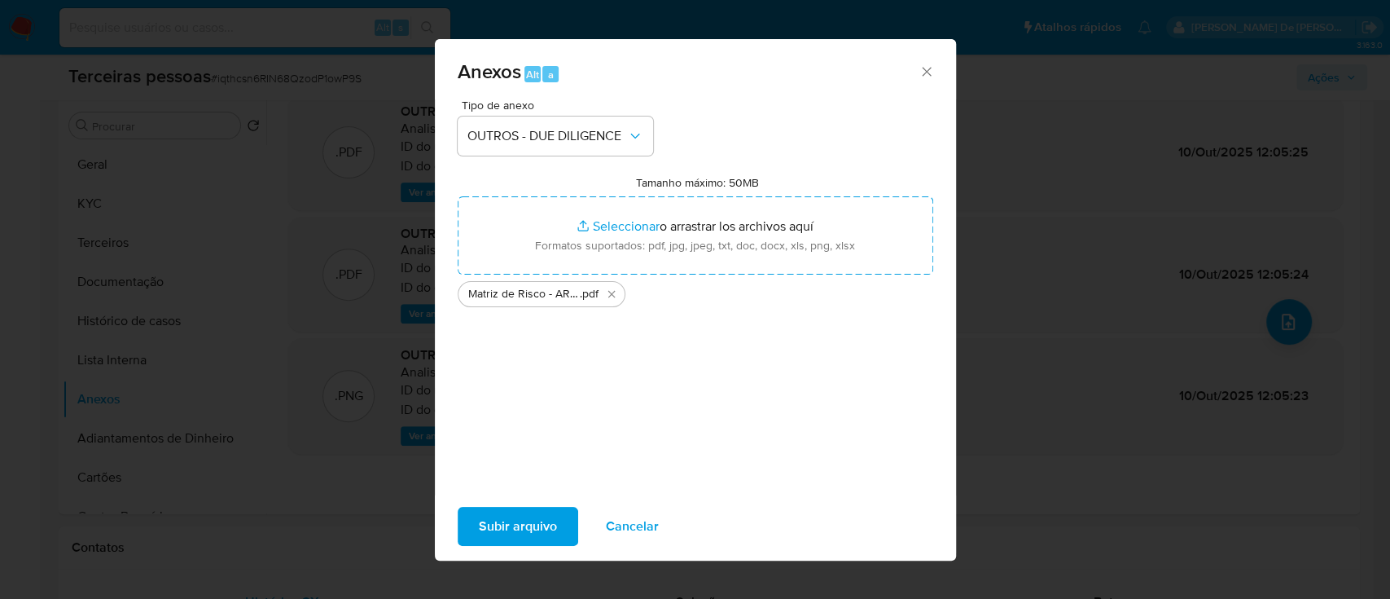
click at [499, 537] on span "Subir arquivo" at bounding box center [518, 526] width 78 height 36
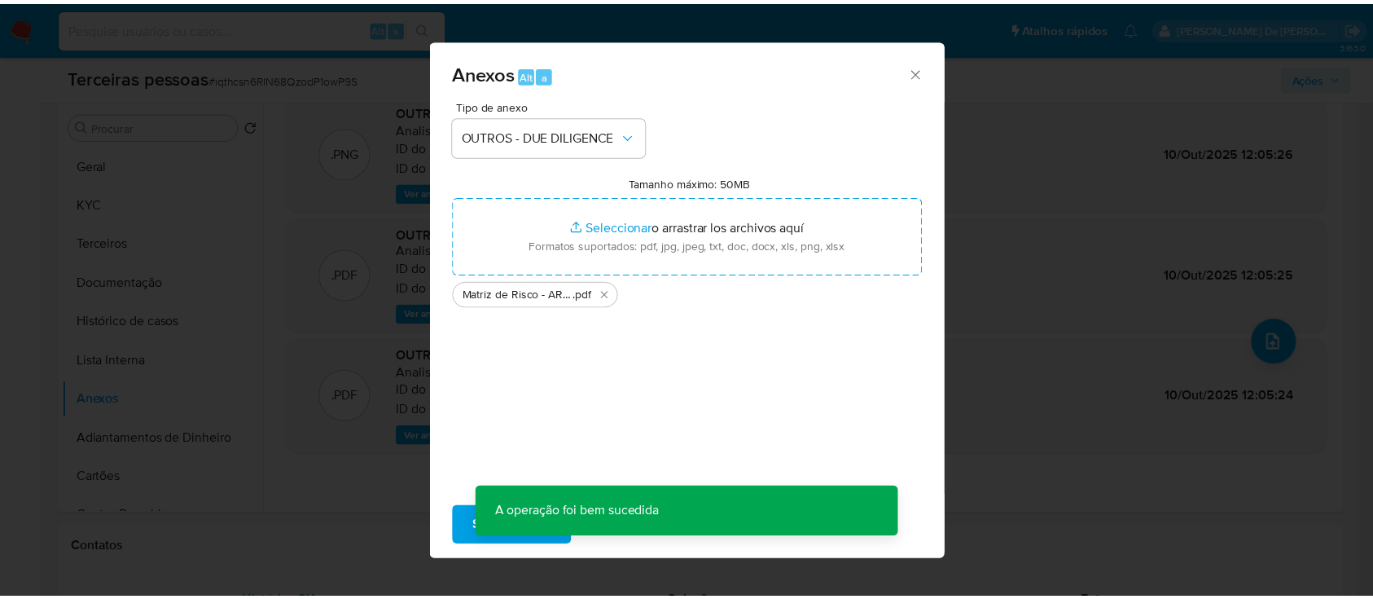
scroll to position [117, 0]
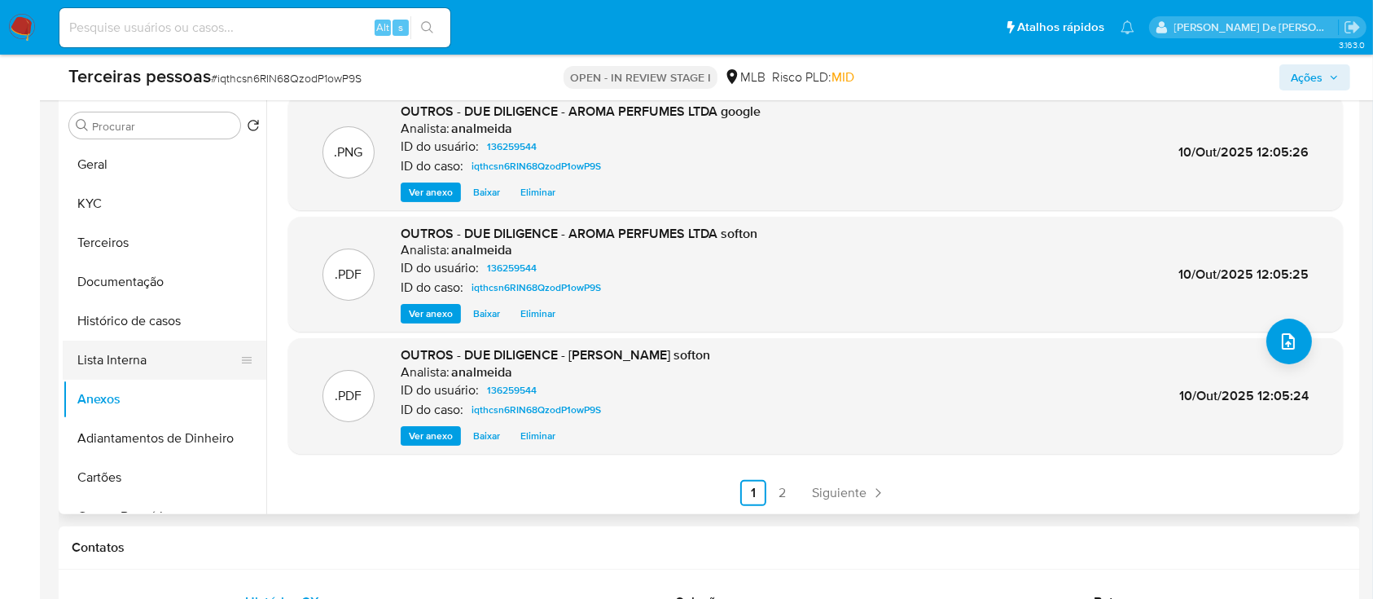
click at [125, 352] on button "Lista Interna" at bounding box center [158, 359] width 191 height 39
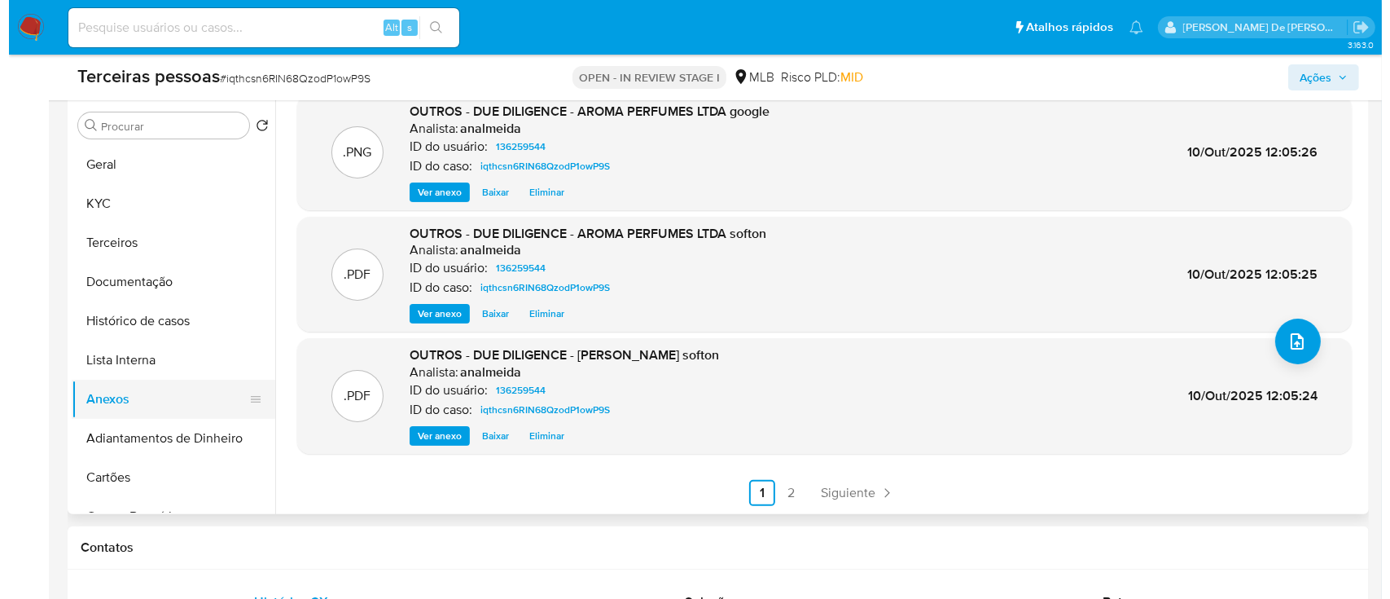
scroll to position [0, 0]
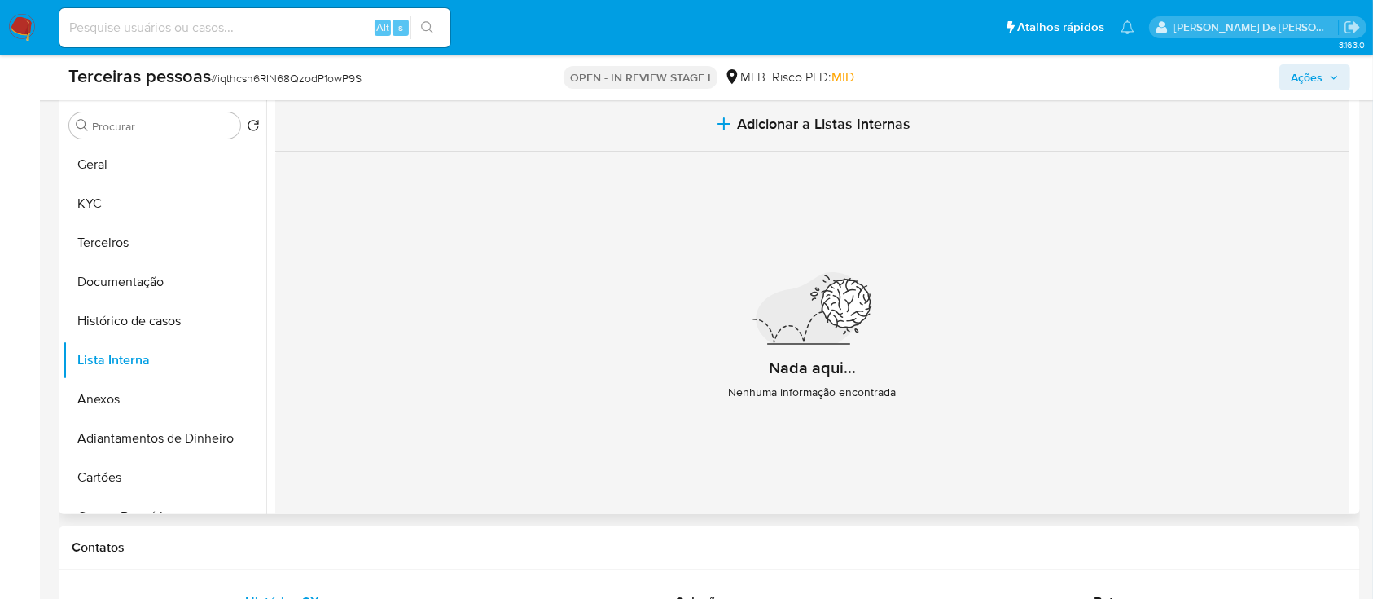
click at [816, 143] on button "Adicionar a Listas Internas" at bounding box center [812, 124] width 1074 height 55
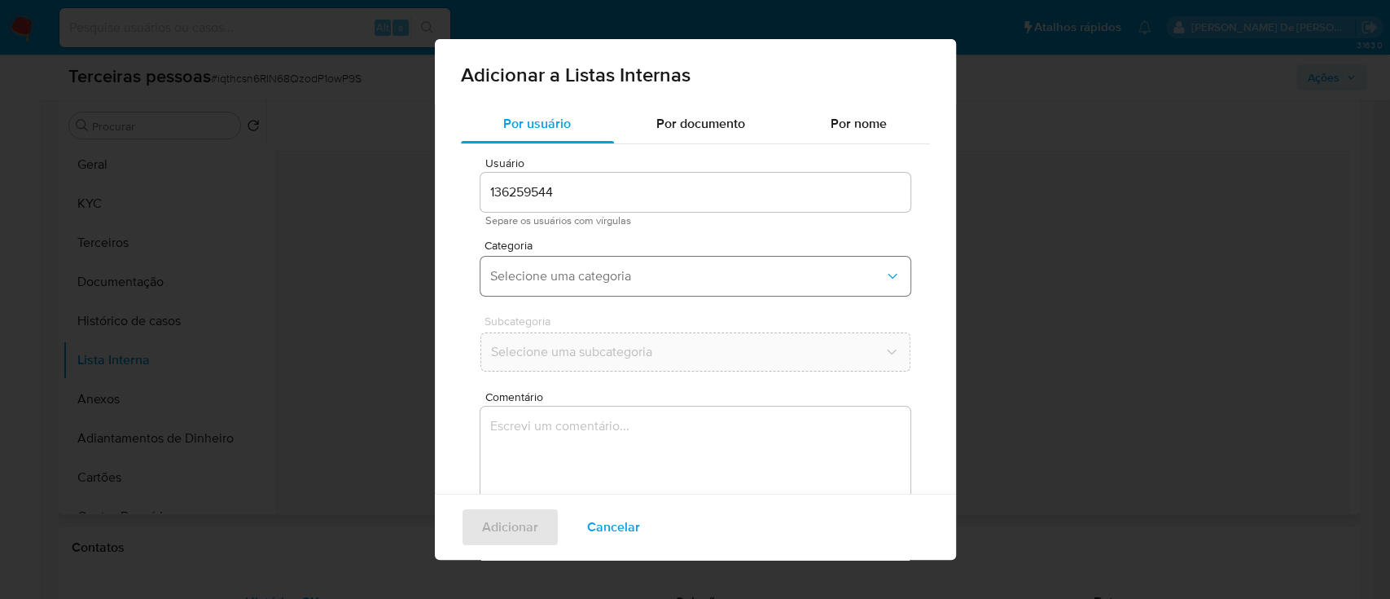
click at [560, 295] on button "Selecione uma categoria" at bounding box center [696, 276] width 430 height 39
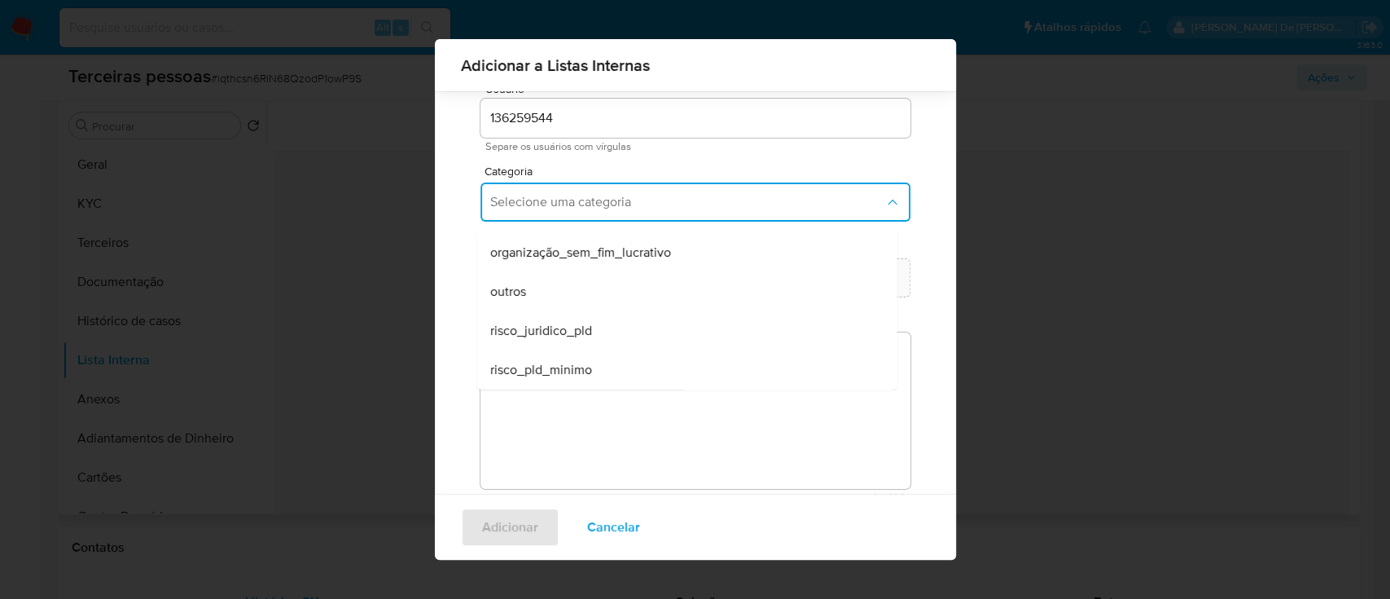
scroll to position [95, 0]
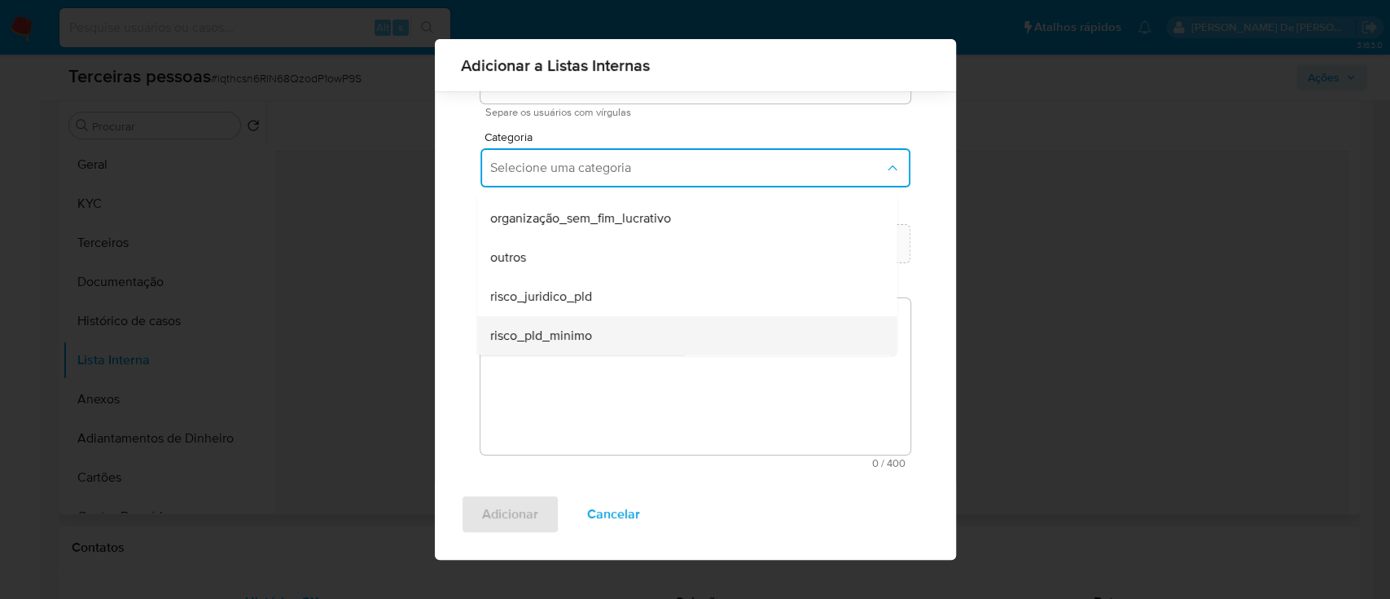
click at [594, 345] on div "risco_pld_minimo" at bounding box center [682, 335] width 384 height 39
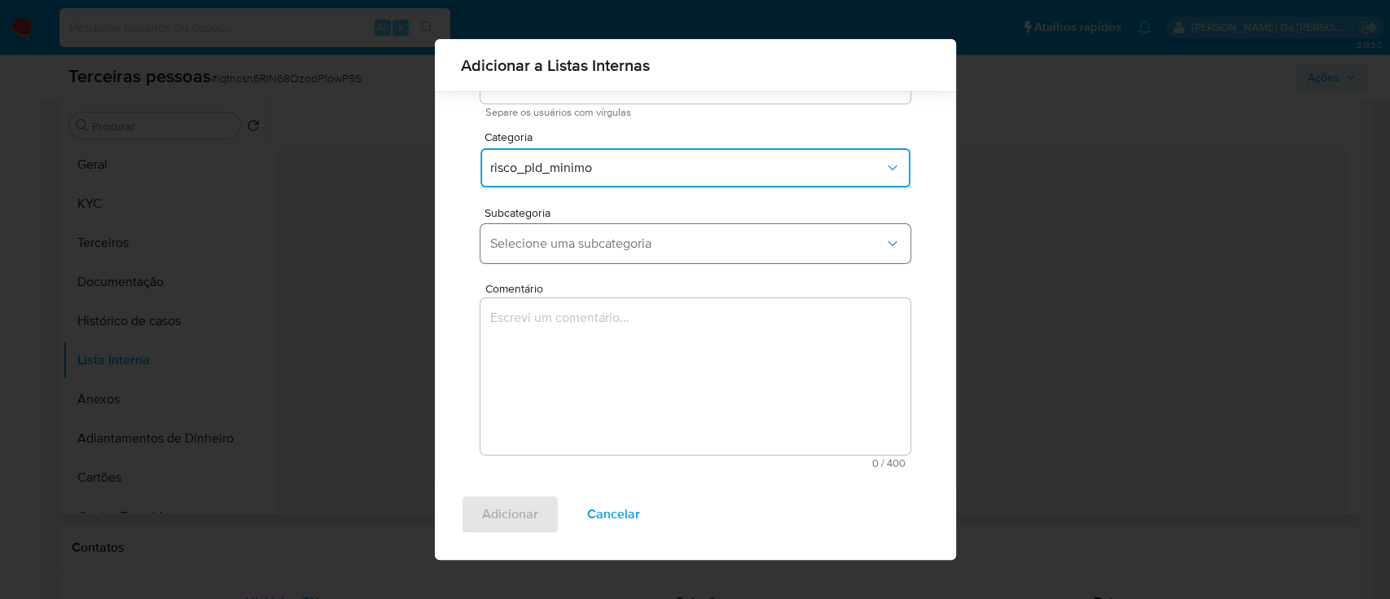
click at [573, 251] on button "Selecione uma subcategoria" at bounding box center [696, 243] width 430 height 39
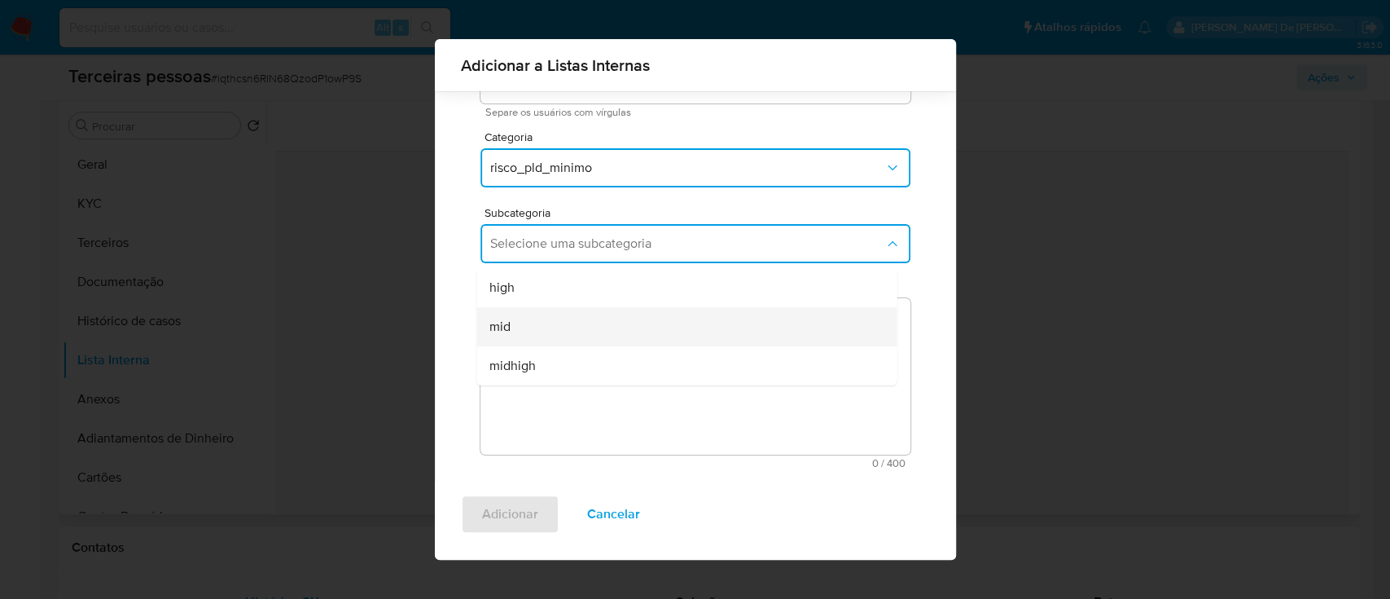
click at [589, 332] on div "mid" at bounding box center [682, 326] width 384 height 39
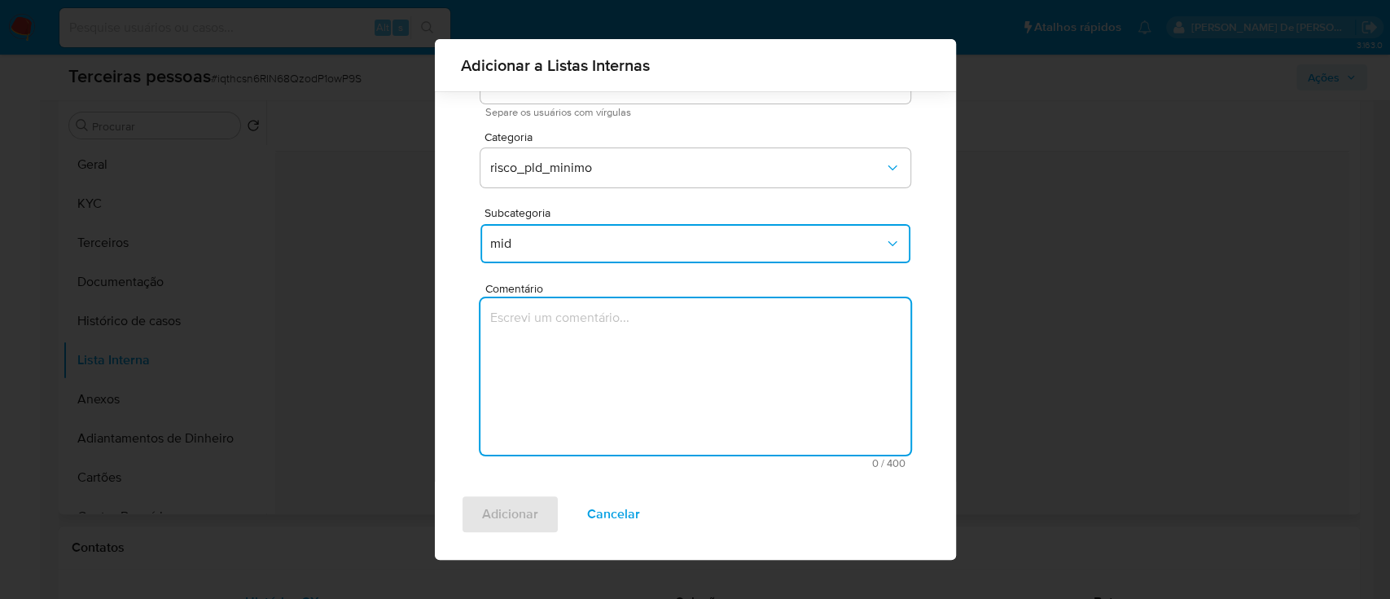
click at [617, 374] on textarea "Comentário" at bounding box center [696, 376] width 430 height 156
drag, startPoint x: 759, startPoint y: 336, endPoint x: 880, endPoint y: 346, distance: 120.9
click at [880, 346] on textarea "Conforme matriz de KYC" at bounding box center [696, 376] width 430 height 156
type textarea "Conforme Risco PLD"
click at [459, 513] on div "Adicionar Cancelar" at bounding box center [695, 520] width 521 height 78
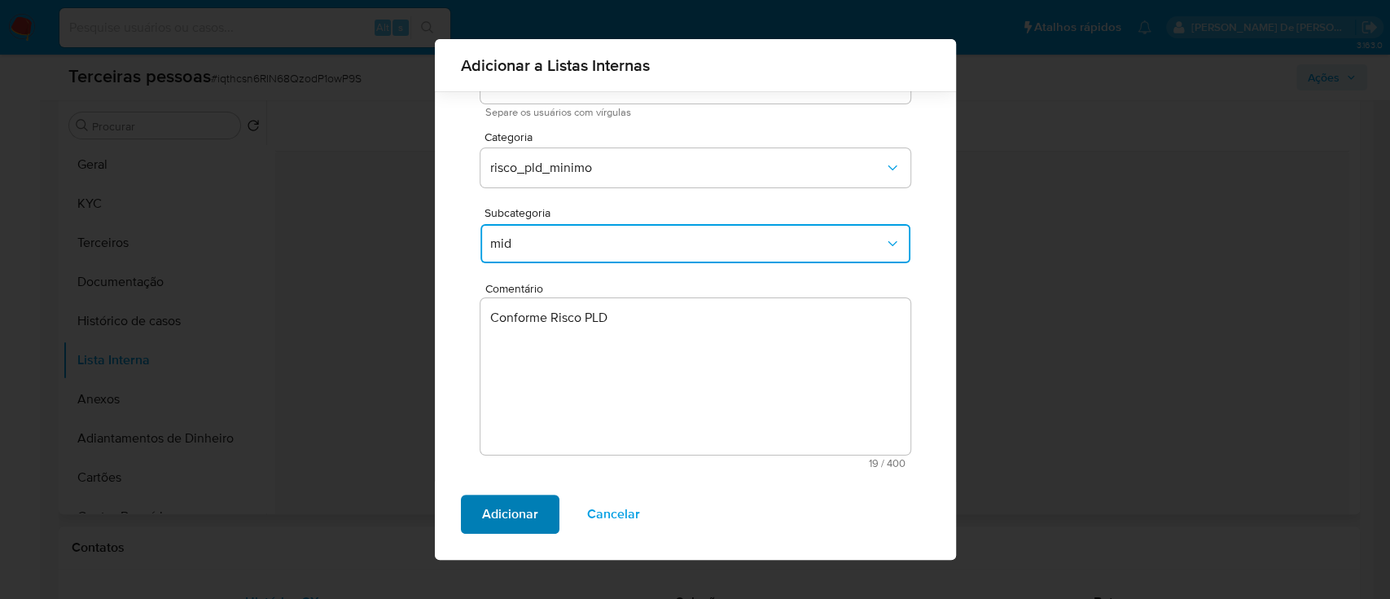
click at [485, 510] on span "Adicionar" at bounding box center [510, 514] width 56 height 36
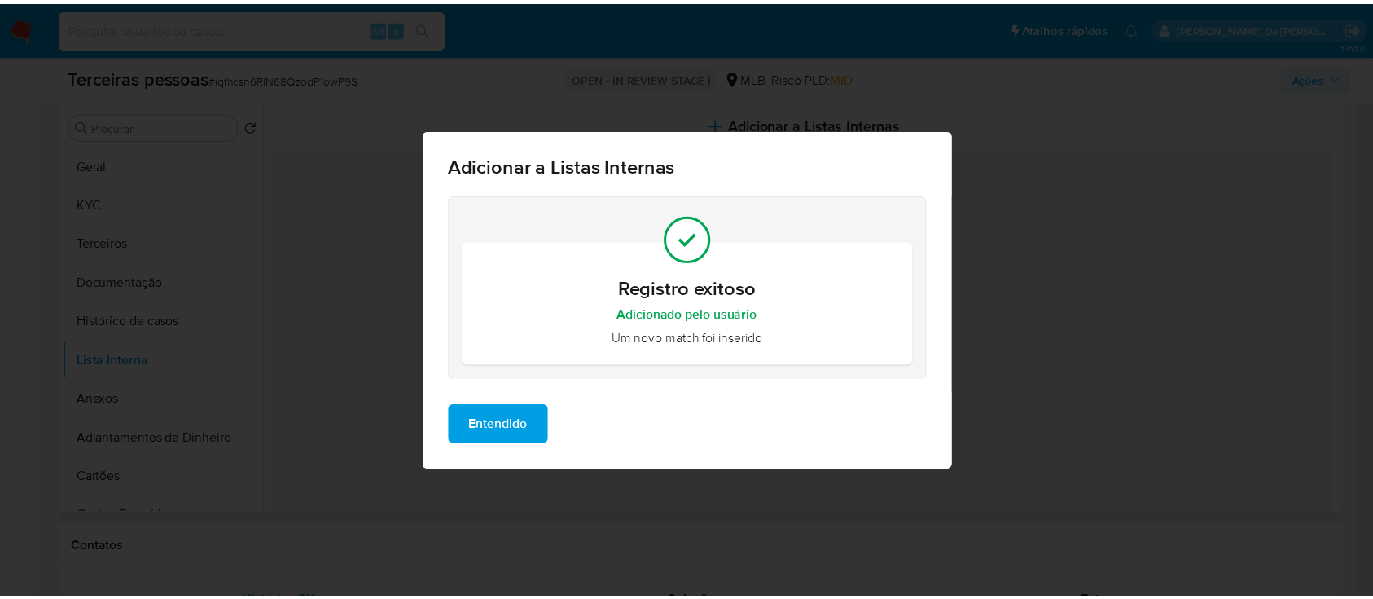
scroll to position [0, 0]
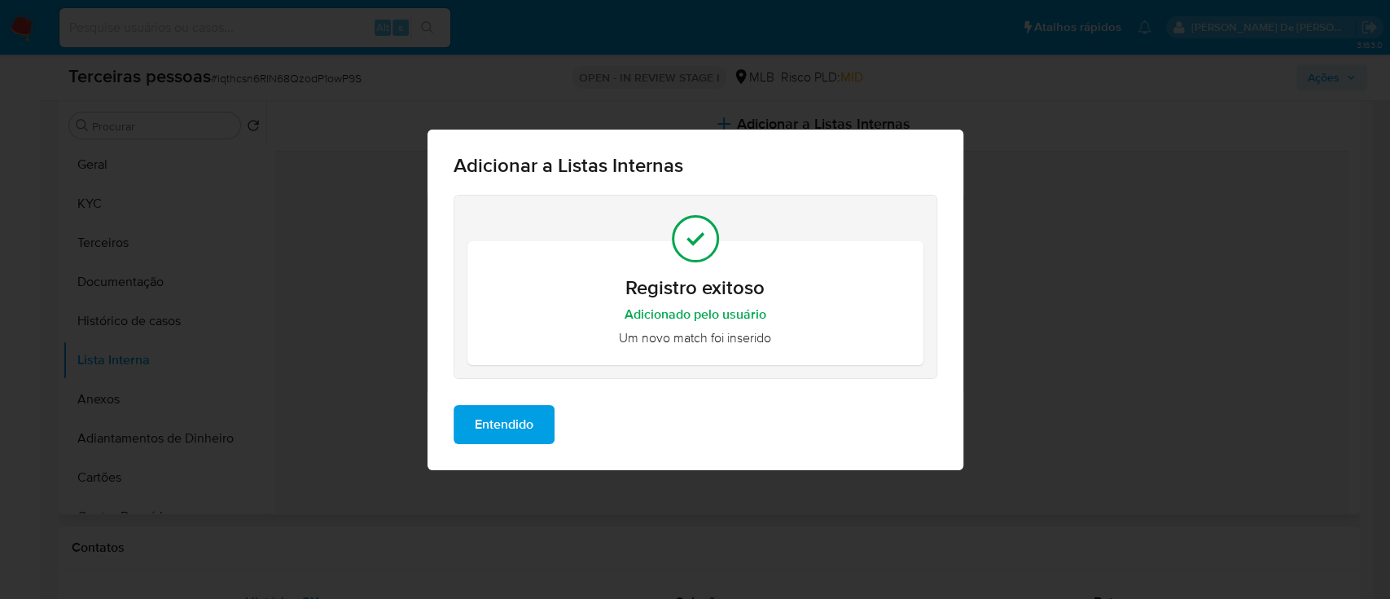
click at [547, 390] on div "Registro exitoso Adicionado pelo usuário Um novo match foi inserido" at bounding box center [696, 293] width 536 height 197
click at [536, 419] on button "Entendido" at bounding box center [504, 424] width 101 height 39
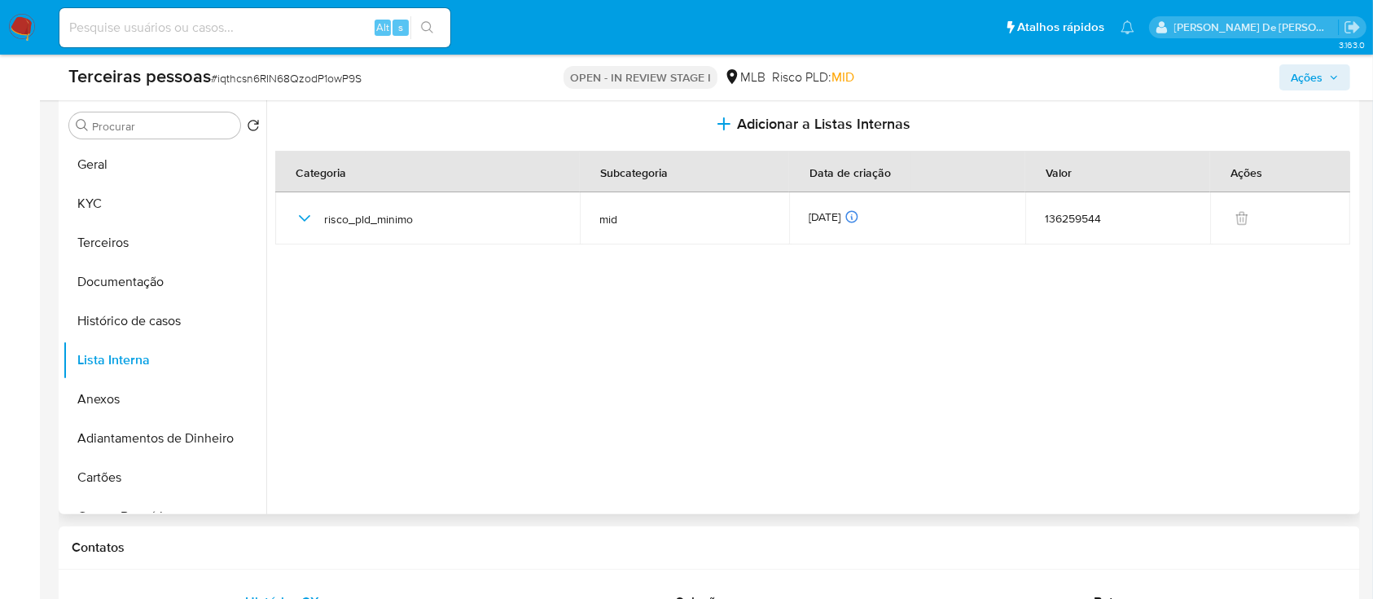
click at [1318, 77] on span "Ações" at bounding box center [1307, 77] width 32 height 26
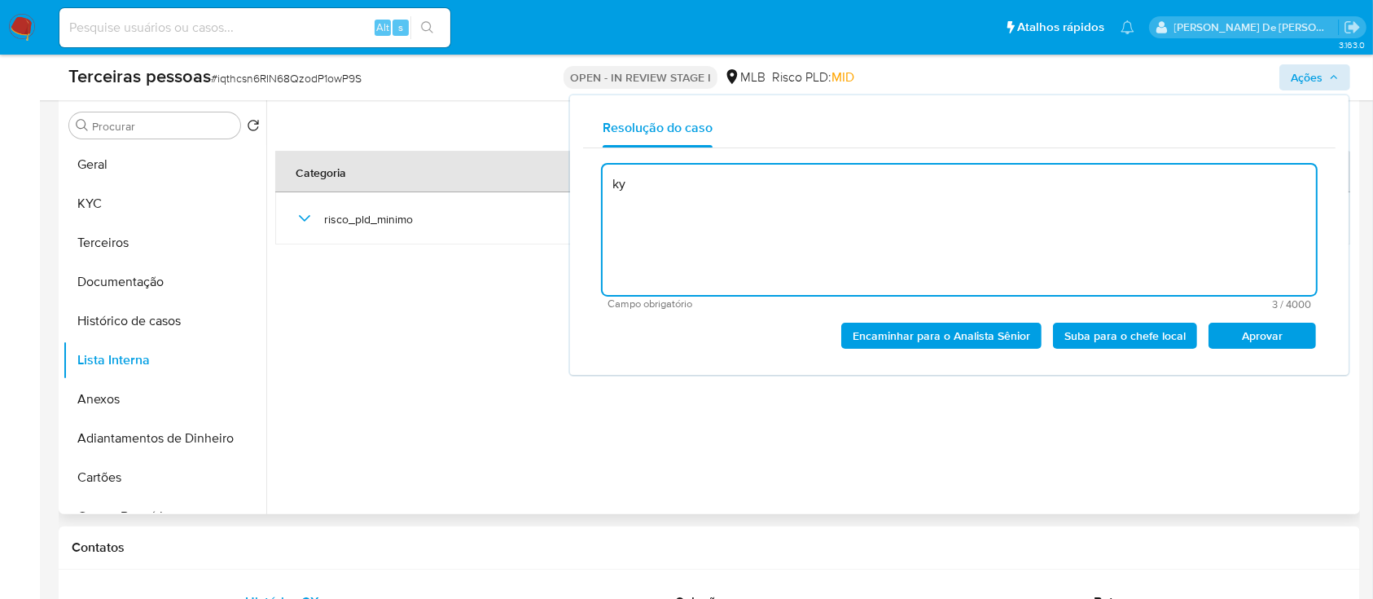
type textarea "k"
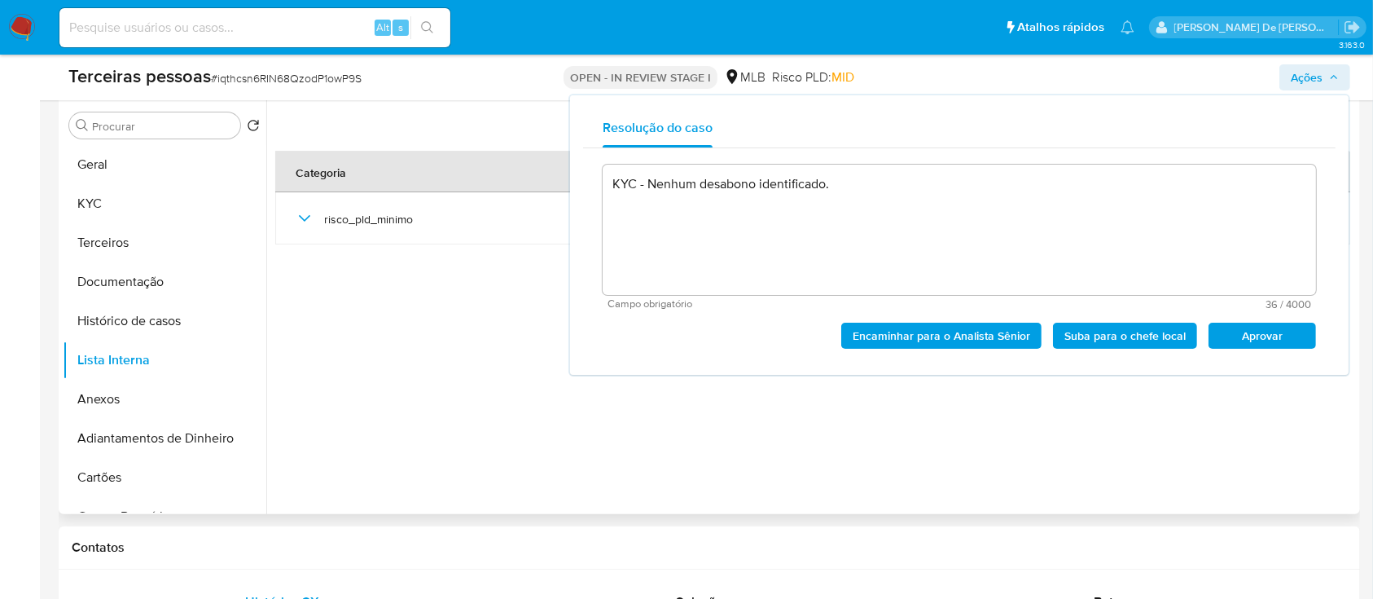
click at [1249, 343] on span "Aprovar" at bounding box center [1262, 335] width 85 height 23
type textarea "KYC - Nenhum desabono identificado."
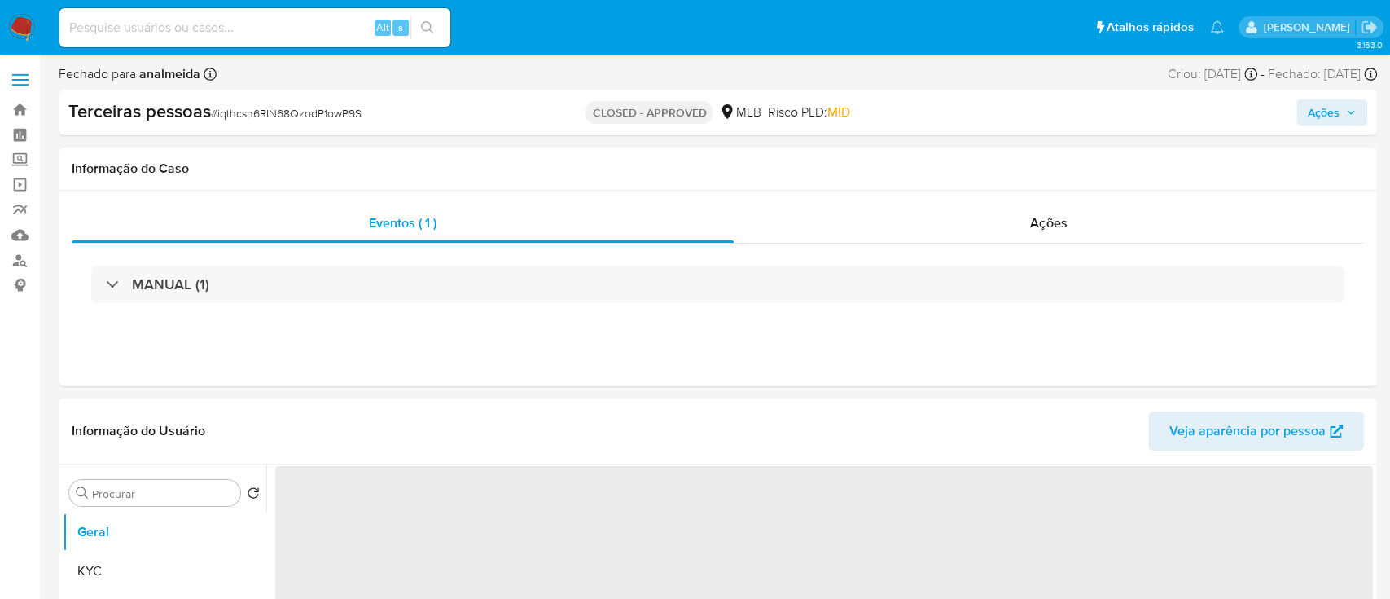
select select "10"
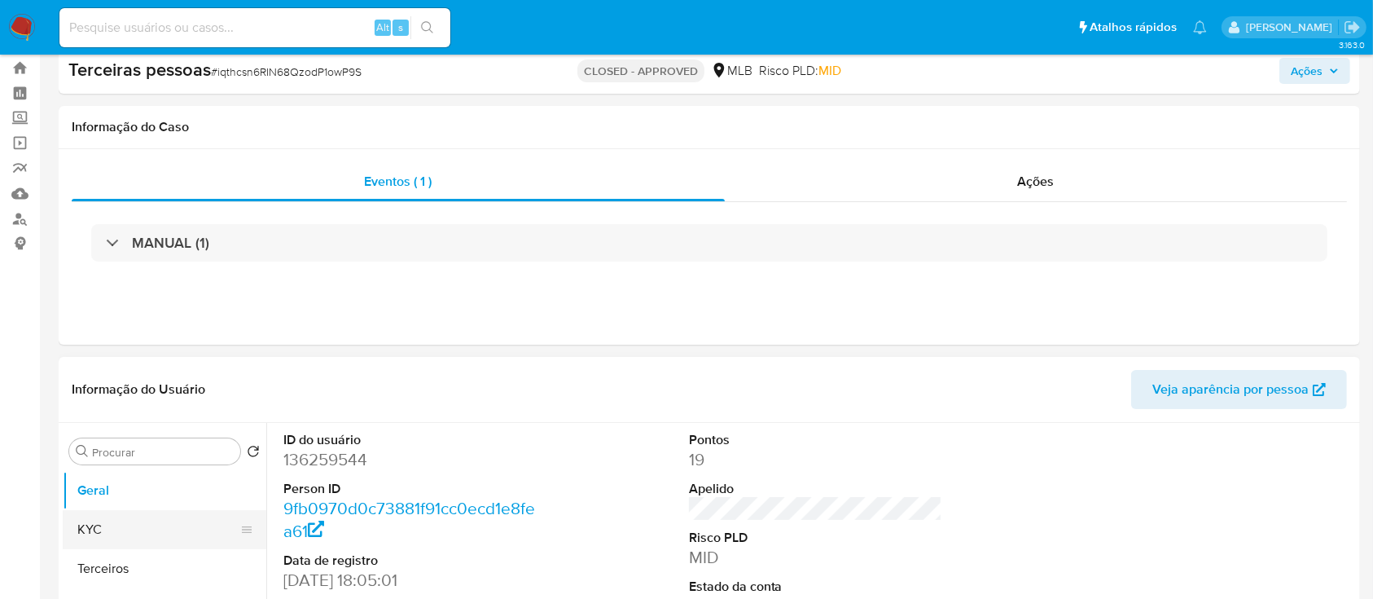
scroll to position [108, 0]
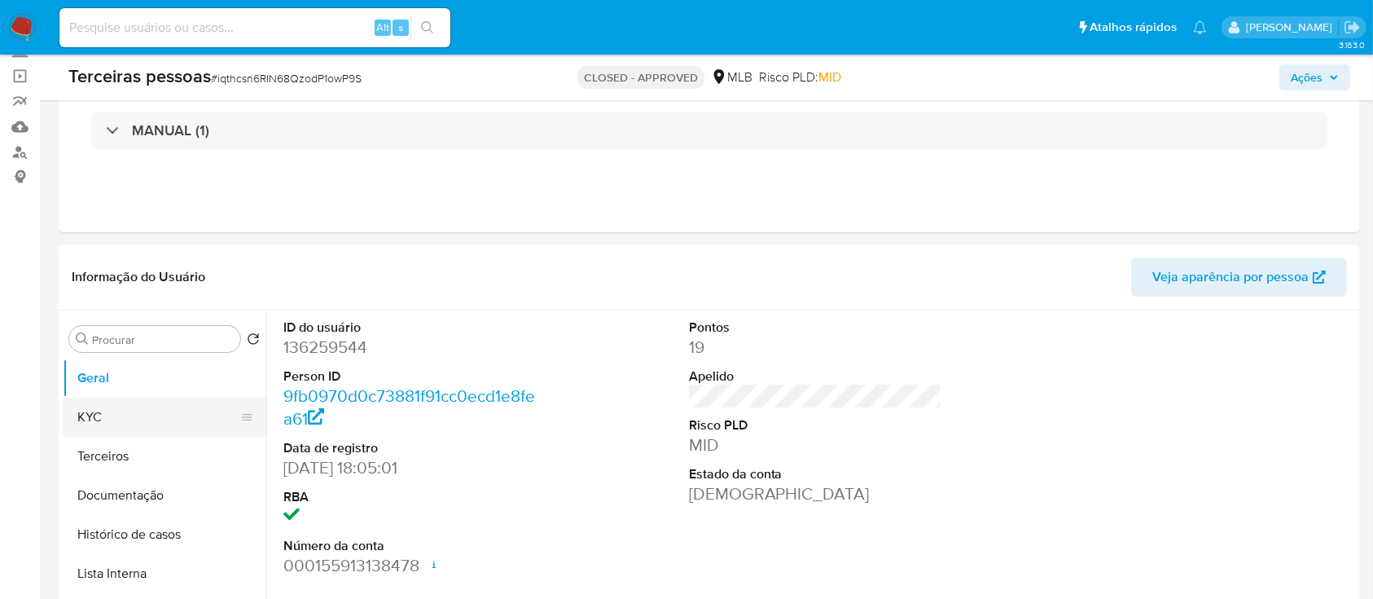
click at [78, 419] on button "KYC" at bounding box center [158, 416] width 191 height 39
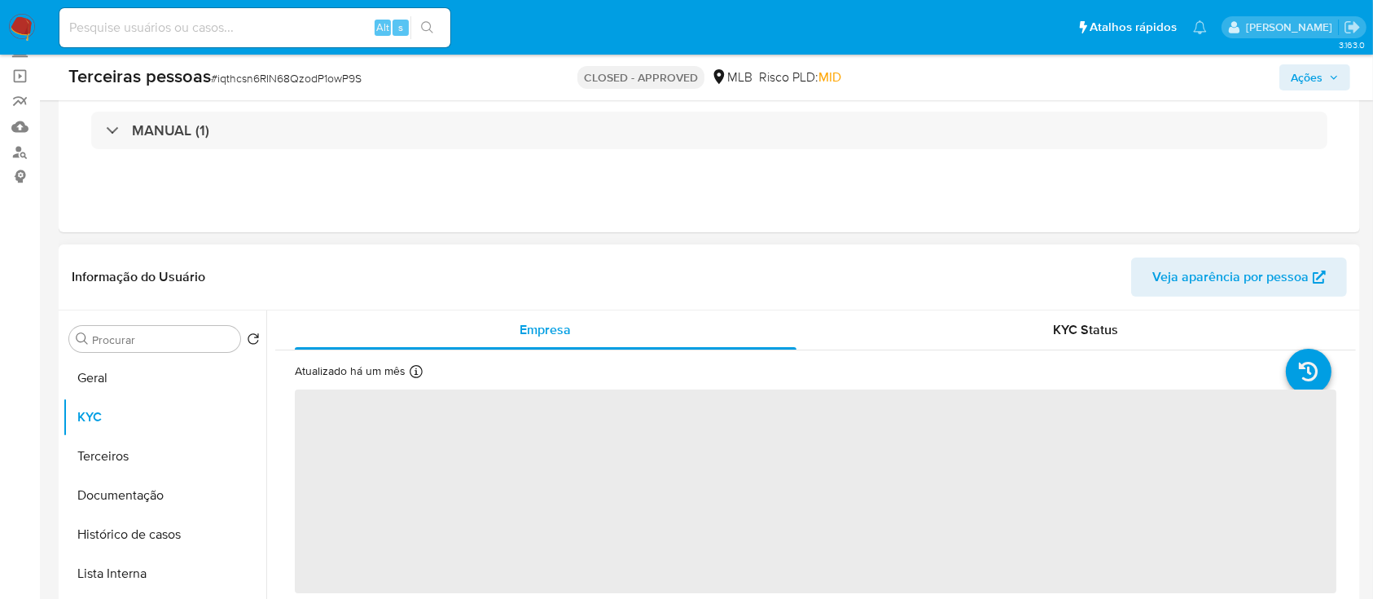
scroll to position [217, 0]
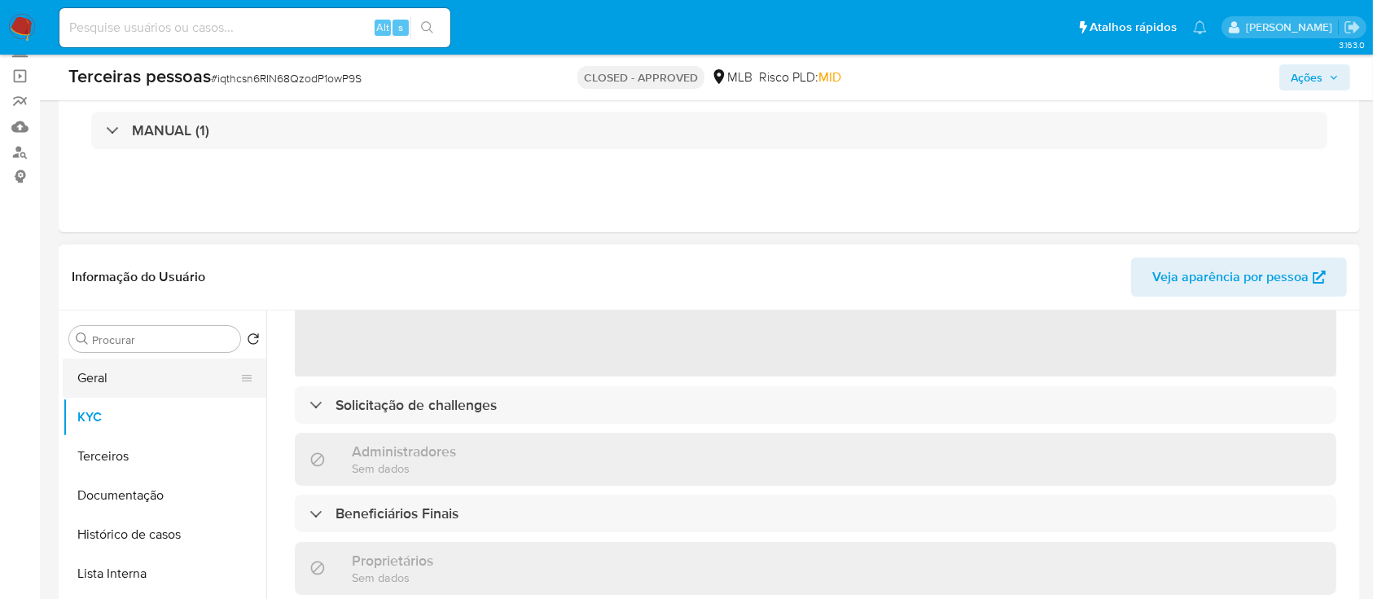
click at [156, 390] on button "Geral" at bounding box center [158, 377] width 191 height 39
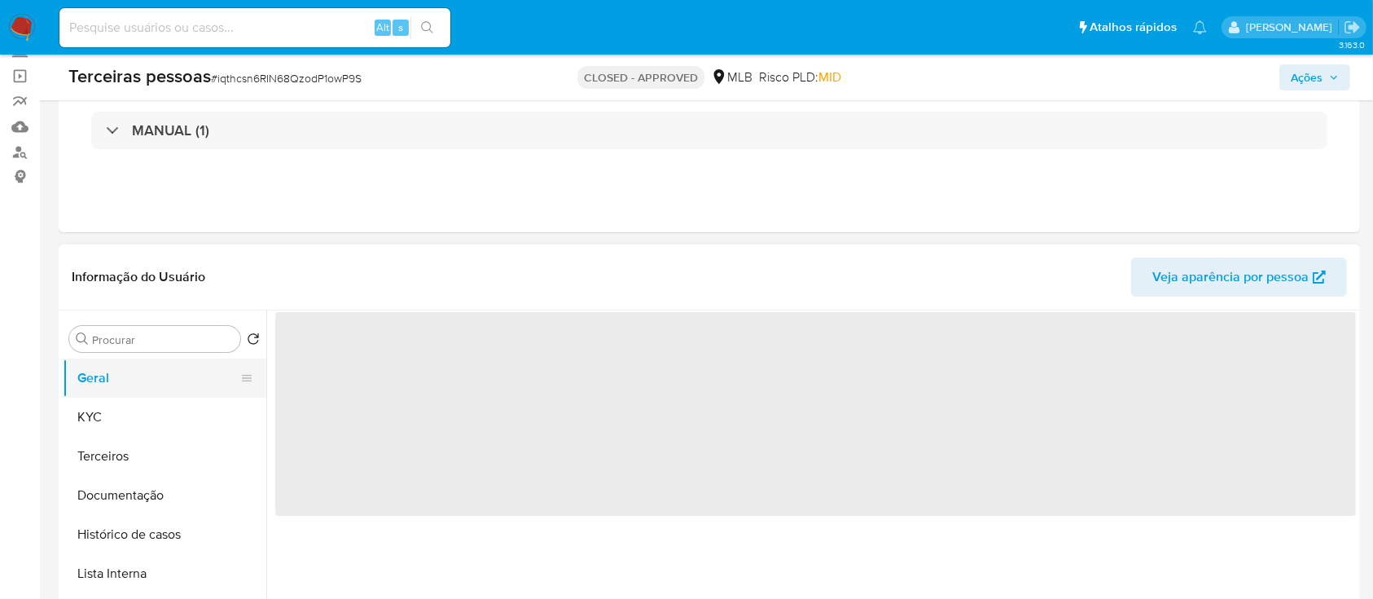
scroll to position [0, 0]
click at [197, 430] on button "KYC" at bounding box center [158, 416] width 191 height 39
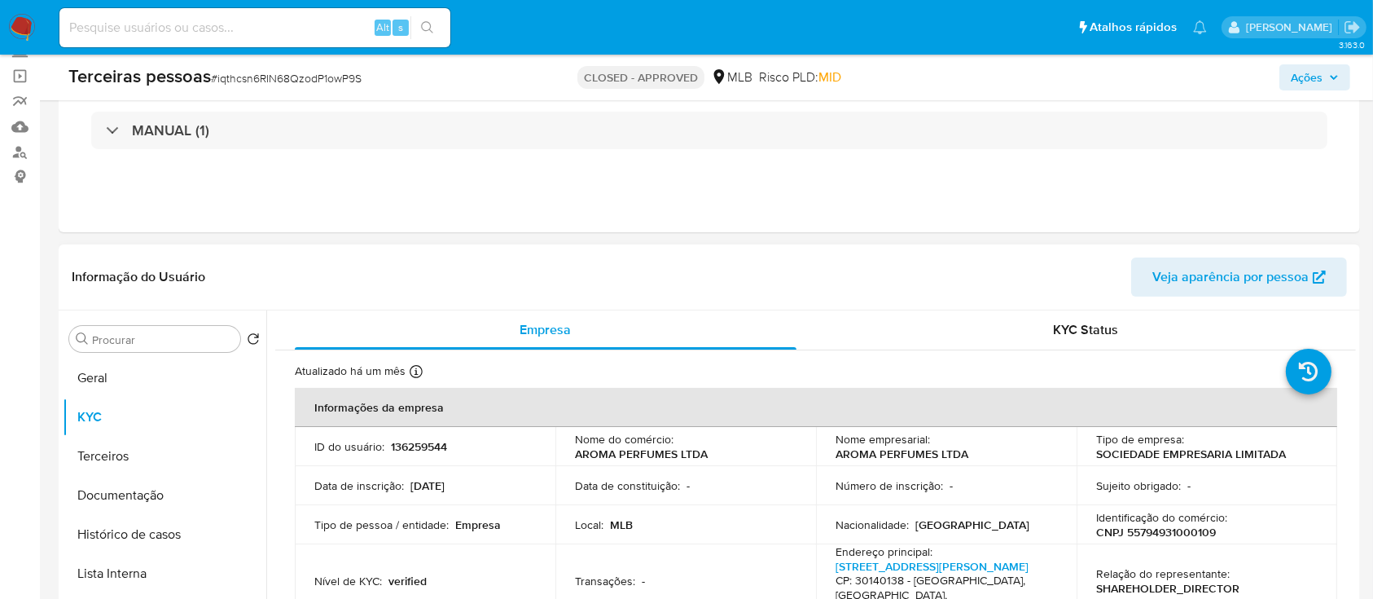
click at [1166, 538] on p "CNPJ 55794931000109" at bounding box center [1156, 532] width 120 height 15
copy p "55794931000109"
